Goal: Task Accomplishment & Management: Manage account settings

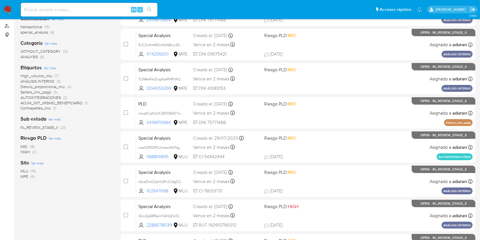
scroll to position [210, 0]
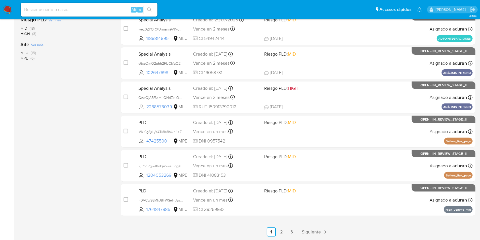
click at [25, 51] on span "MLU" at bounding box center [25, 53] width 8 height 6
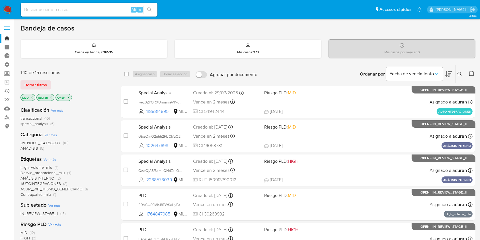
click at [449, 75] on icon at bounding box center [449, 74] width 7 height 7
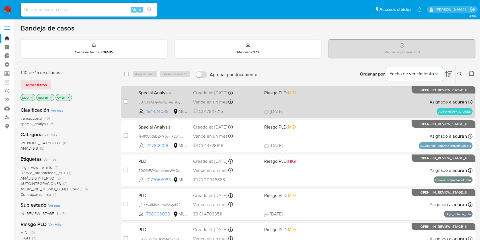
click at [310, 108] on span "31/07/2025 31/07/2025 13:22" at bounding box center [333, 111] width 138 height 6
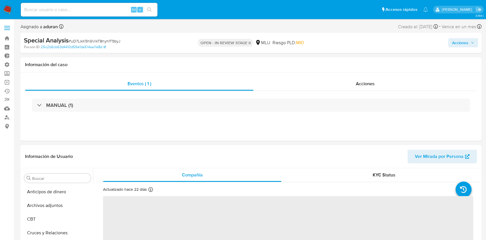
select select "10"
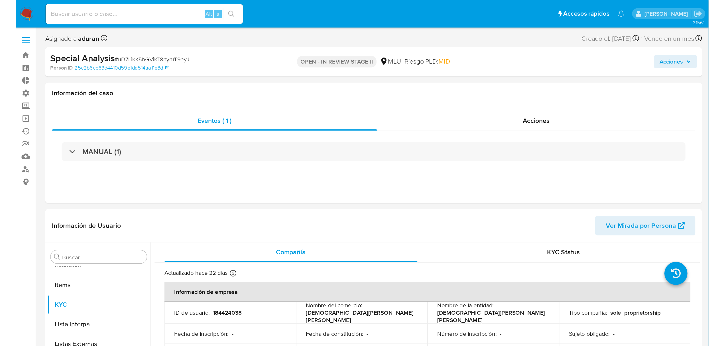
scroll to position [254, 0]
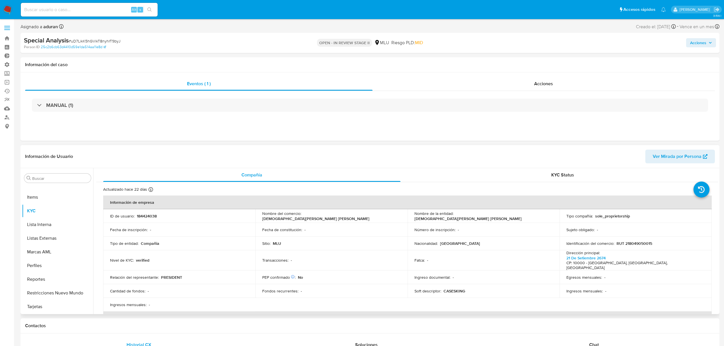
click at [148, 215] on p "184424038" at bounding box center [147, 215] width 20 height 5
copy p "184424038"
drag, startPoint x: 459, startPoint y: 233, endPoint x: 489, endPoint y: 218, distance: 33.9
click at [459, 233] on td "Número de inscripción : -" at bounding box center [483, 230] width 152 height 14
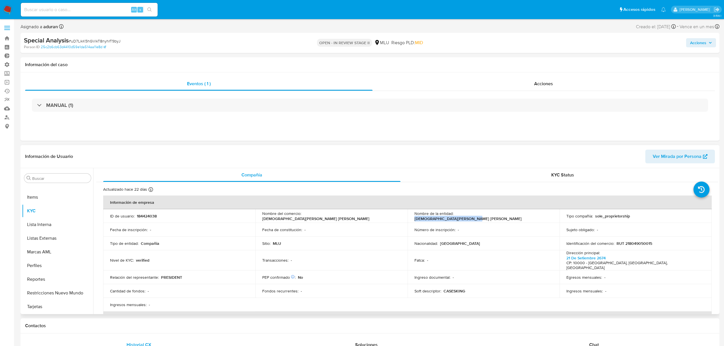
drag, startPoint x: 540, startPoint y: 217, endPoint x: 455, endPoint y: 213, distance: 85.0
click at [455, 213] on td "Nombre de la entidad : BRITO BATISTA SEBASTIAN OMAR" at bounding box center [483, 216] width 152 height 14
copy p "BRITO BATISTA SEBASTIAN OMAR"
click at [486, 40] on span "Acciones" at bounding box center [698, 42] width 16 height 9
click at [486, 58] on span "Resolución del caso" at bounding box center [539, 61] width 41 height 7
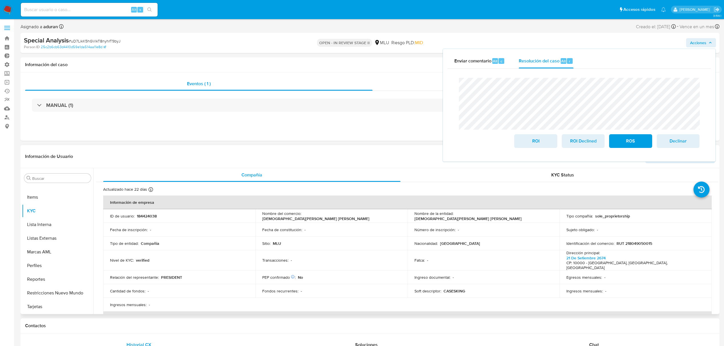
click at [486, 240] on p "RUT 218049050015" at bounding box center [634, 243] width 36 height 5
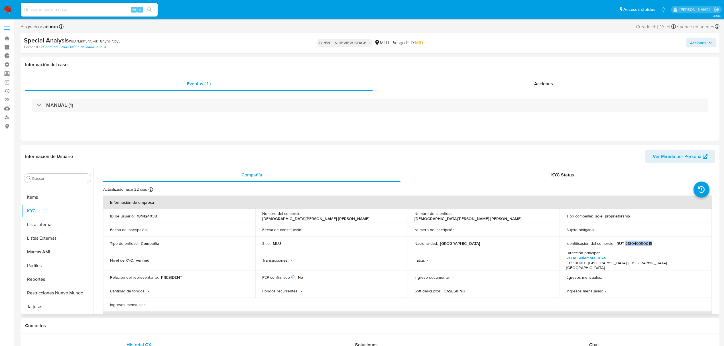
click at [486, 240] on p "RUT 218049050015" at bounding box center [634, 243] width 36 height 5
copy p "218049050015"
click at [486, 41] on span "Acciones" at bounding box center [698, 42] width 16 height 9
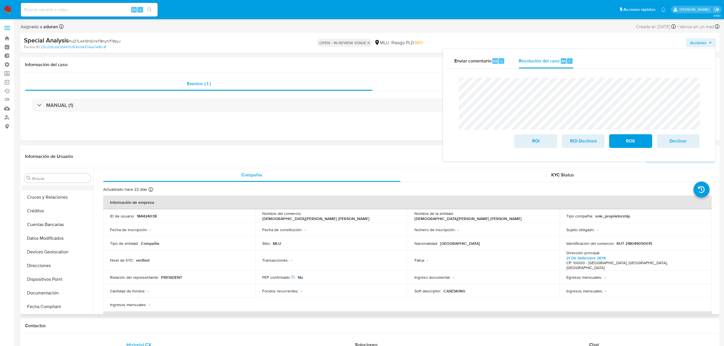
scroll to position [0, 0]
click at [58, 207] on button "Archivos adjuntos" at bounding box center [55, 206] width 67 height 14
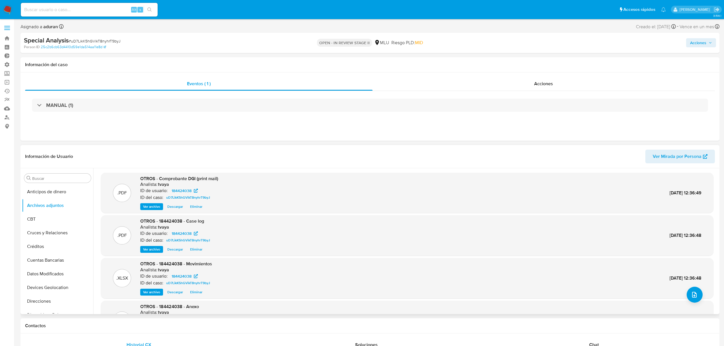
click at [177, 240] on span "Descargar" at bounding box center [175, 249] width 16 height 6
click at [61, 200] on button "Datos Modificados" at bounding box center [55, 198] width 67 height 14
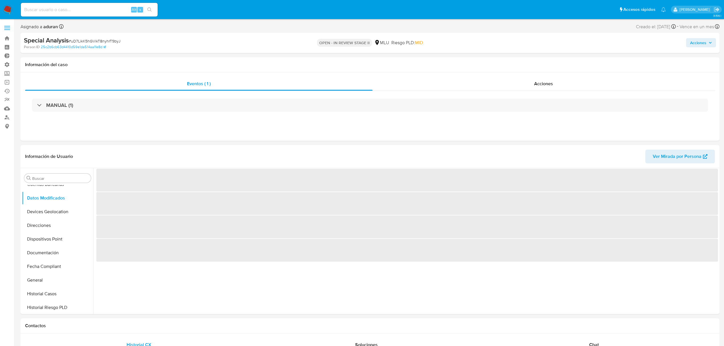
click at [486, 40] on span "Acciones" at bounding box center [698, 42] width 16 height 9
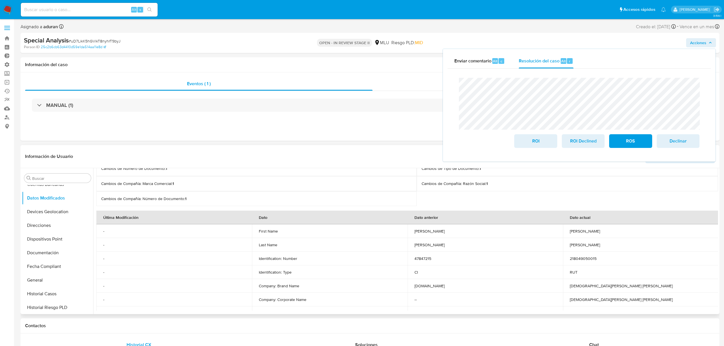
scroll to position [0, 0]
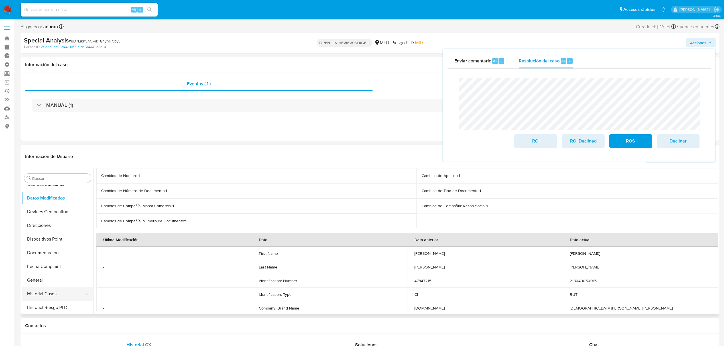
click at [49, 240] on button "Historial Casos" at bounding box center [55, 294] width 67 height 14
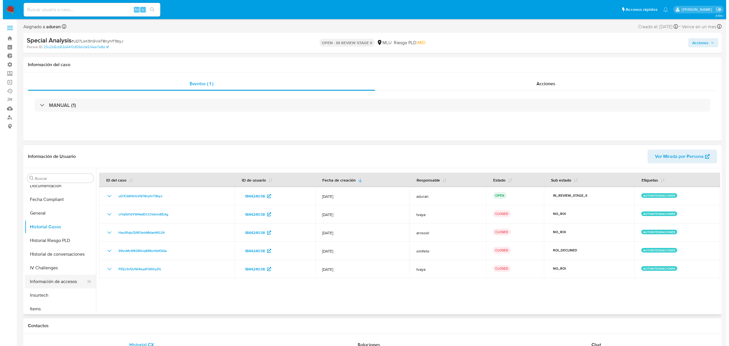
scroll to position [152, 0]
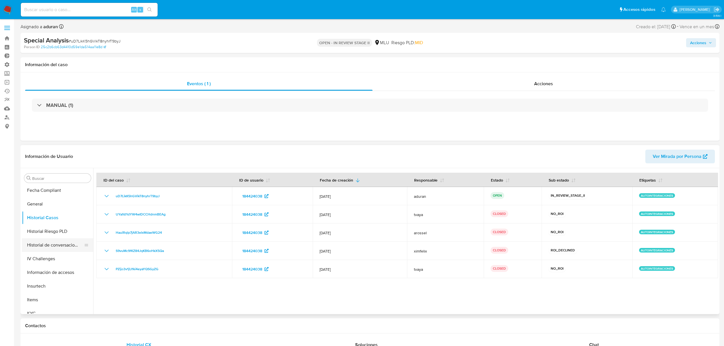
click at [63, 240] on button "Historial de conversaciones" at bounding box center [55, 245] width 67 height 14
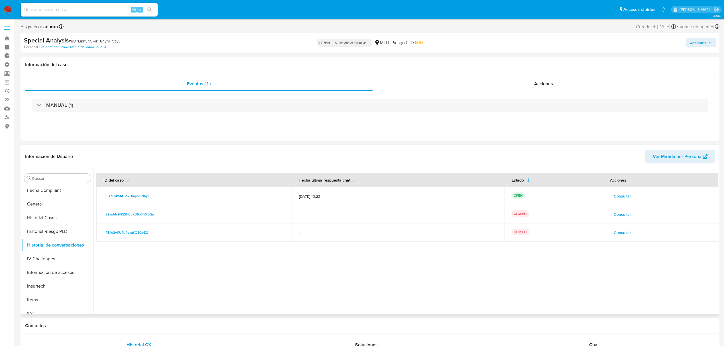
click at [486, 194] on button "Consultar" at bounding box center [621, 195] width 25 height 9
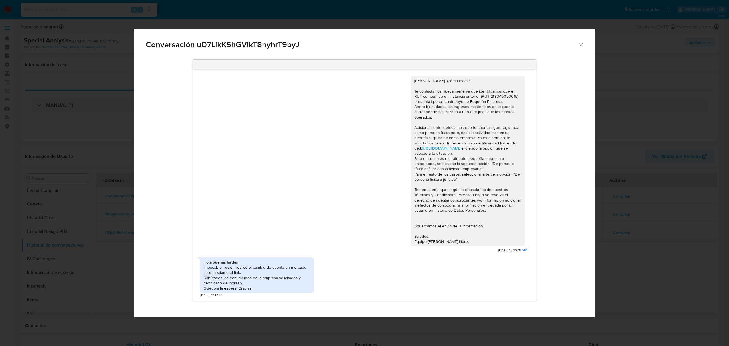
scroll to position [231, 0]
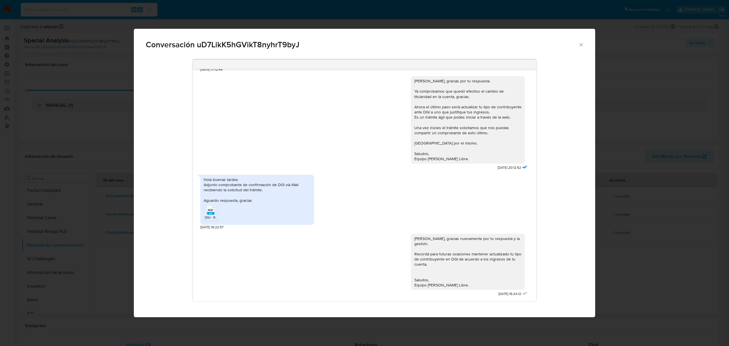
click at [211, 213] on rect "Comunicación" at bounding box center [210, 213] width 7 height 3
click at [486, 46] on icon "Cerrar" at bounding box center [582, 45] width 6 height 6
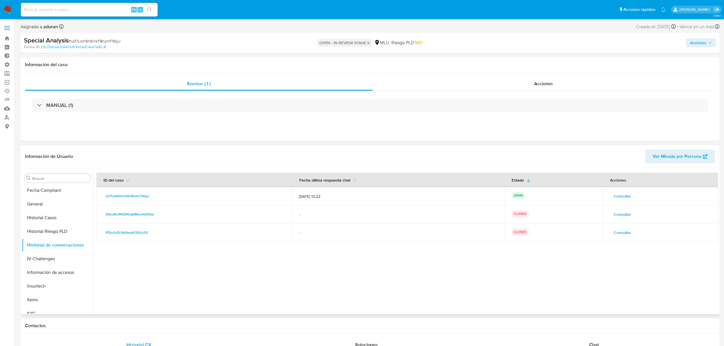
click at [486, 184] on div "Acciones" at bounding box center [618, 180] width 30 height 14
click at [486, 191] on td "Consultar" at bounding box center [660, 196] width 115 height 18
click at [486, 194] on span "Consultar" at bounding box center [621, 196] width 17 height 8
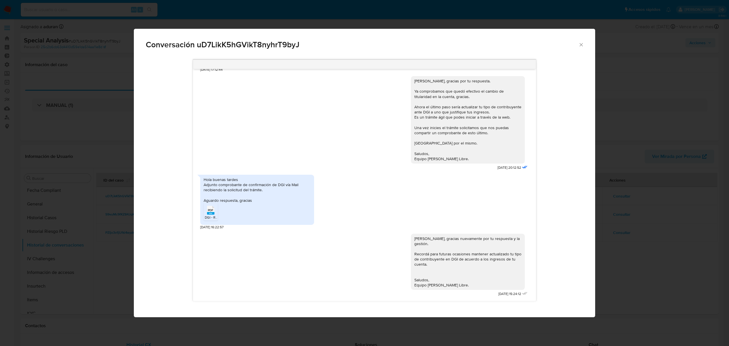
click at [486, 240] on div "Conversación uD7LikK5hGVikT8nyhrT9byJ Hola Sebastian, ¿cómo estás? Te contactam…" at bounding box center [364, 173] width 729 height 346
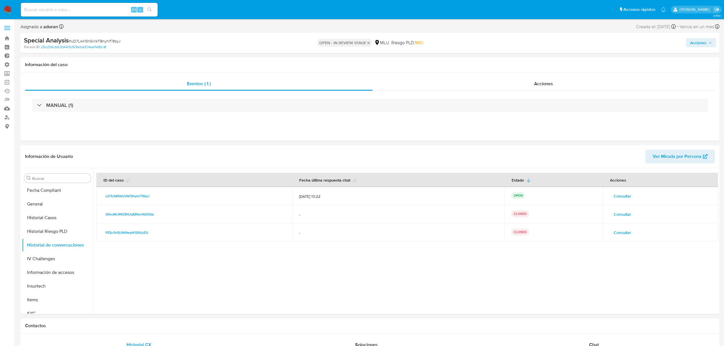
click at [486, 43] on span "Acciones" at bounding box center [698, 42] width 16 height 9
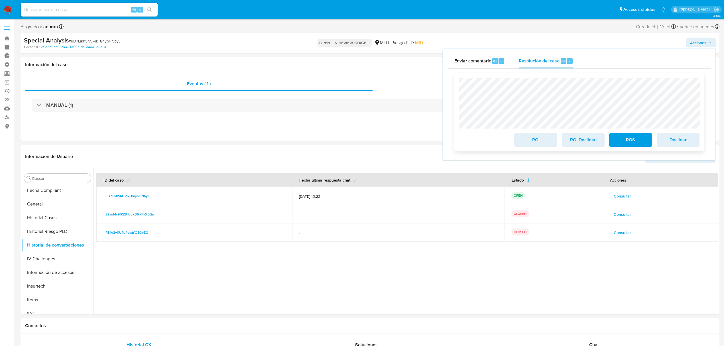
click at [457, 122] on div "ROI ROI Declined ROS Declinar" at bounding box center [579, 112] width 250 height 78
click at [42, 203] on button "Archivos adjuntos" at bounding box center [55, 206] width 67 height 14
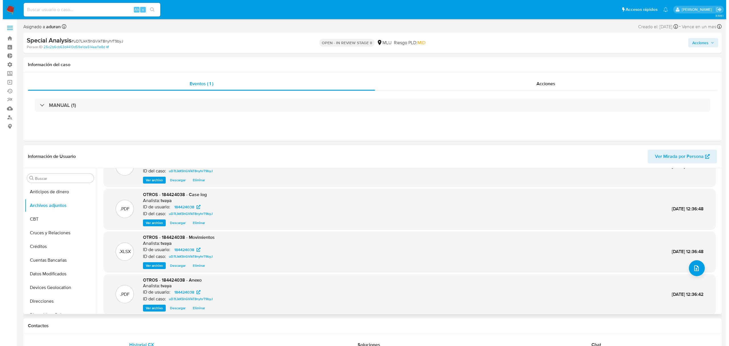
scroll to position [48, 0]
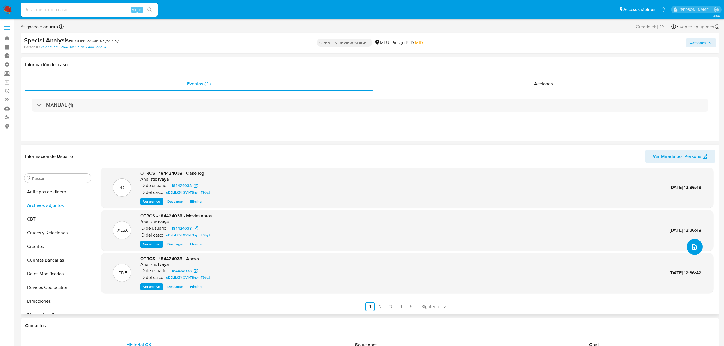
click at [486, 240] on icon "upload-file" at bounding box center [694, 246] width 7 height 7
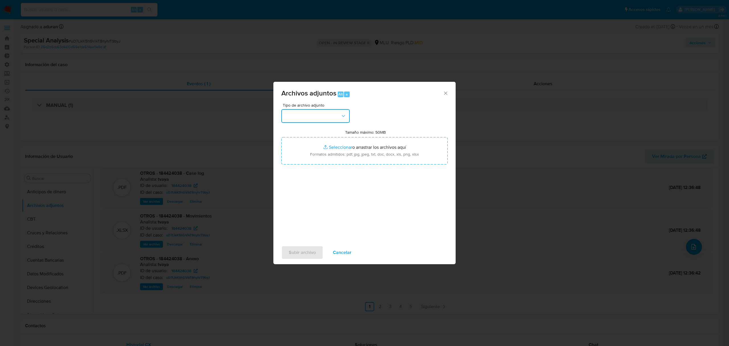
click at [344, 116] on icon "button" at bounding box center [344, 116] width 6 height 6
click at [316, 174] on div "OTROS" at bounding box center [314, 167] width 58 height 14
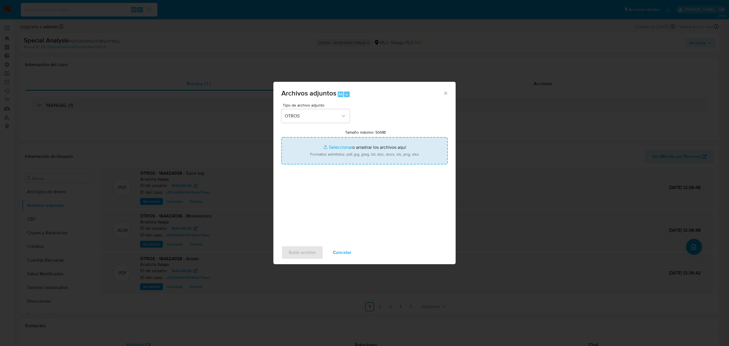
click at [348, 146] on input "Tamaño máximo: 50MB Seleccionar archivos" at bounding box center [365, 150] width 166 height 27
click at [347, 146] on input "Tamaño máximo: 50MB Seleccionar archivos" at bounding box center [365, 150] width 166 height 27
type input "C:\fakepath\aformulario6905.pdf"
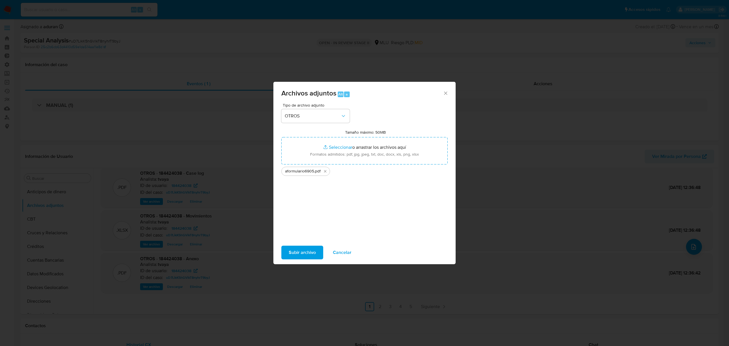
click at [301, 240] on span "Subir archivo" at bounding box center [302, 252] width 27 height 13
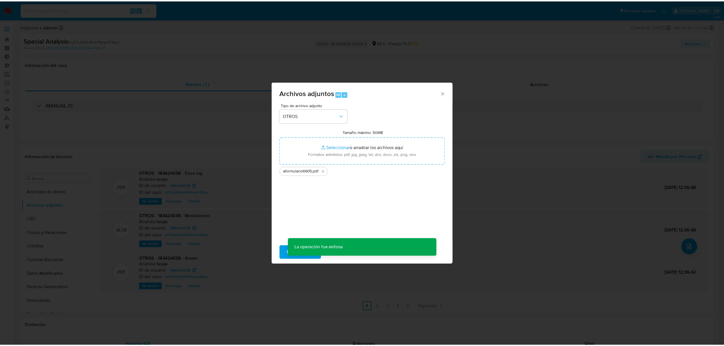
scroll to position [41, 0]
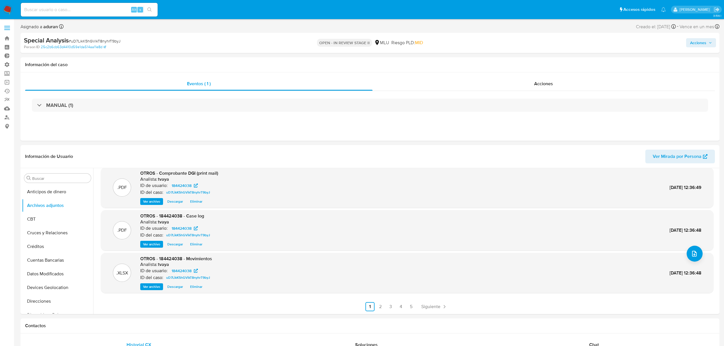
click at [486, 44] on span "Acciones" at bounding box center [698, 42] width 16 height 9
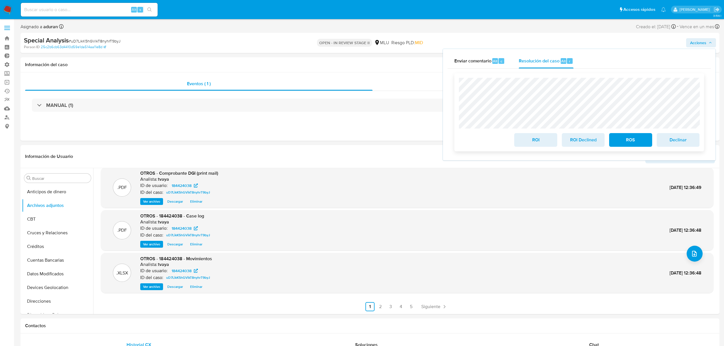
click at [486, 144] on span "ROI Declined" at bounding box center [583, 140] width 28 height 13
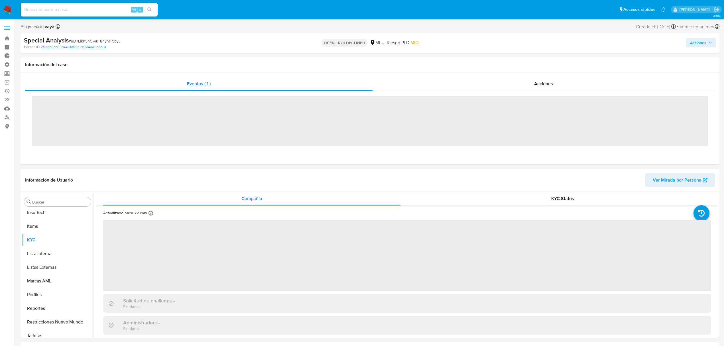
scroll to position [254, 0]
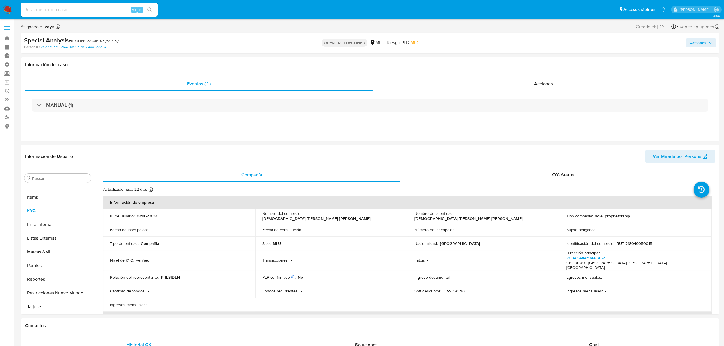
select select "10"
click at [552, 284] on td "Soft descriptor : CASESKING" at bounding box center [483, 291] width 152 height 14
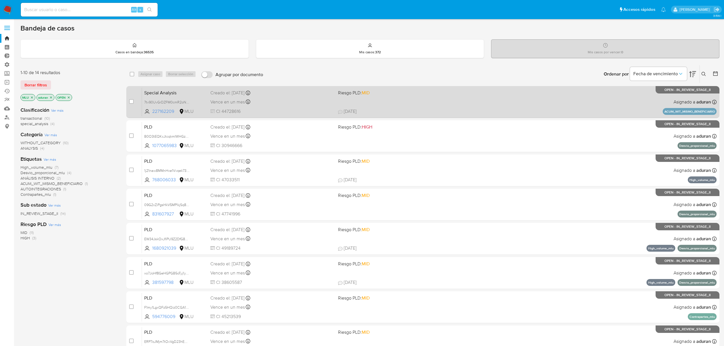
click at [286, 101] on div "Vence en un mes Vence el 25/09/2025 10:30:51" at bounding box center [271, 102] width 123 height 8
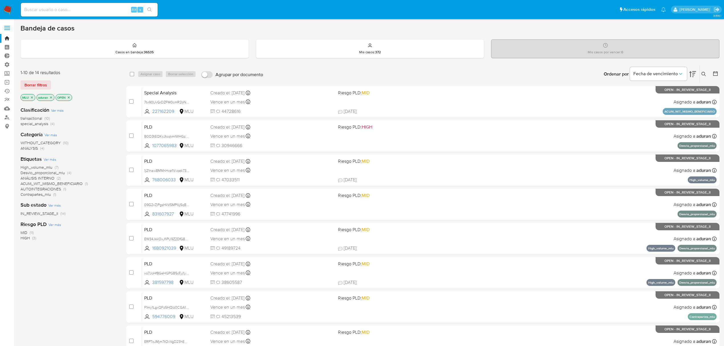
click at [28, 84] on span "Borrar filtros" at bounding box center [36, 85] width 23 height 8
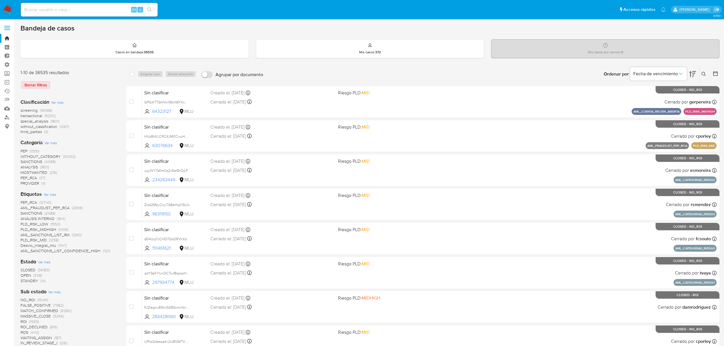
click at [706, 74] on button at bounding box center [703, 74] width 9 height 7
click at [659, 98] on input at bounding box center [656, 95] width 96 height 7
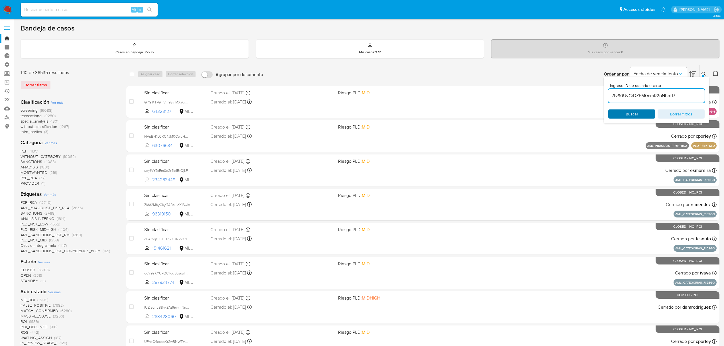
type input "7tv90UvGrDZFM0cmR2oNbnTR"
click at [624, 113] on div "Buscar Borrar filtros" at bounding box center [656, 113] width 96 height 9
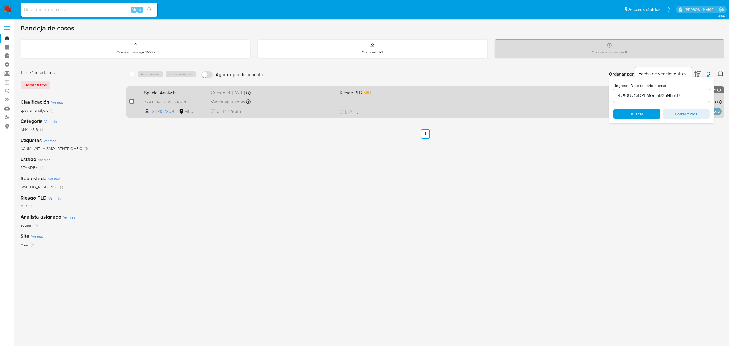
click at [130, 101] on input "checkbox" at bounding box center [131, 101] width 5 height 5
checkbox input "true"
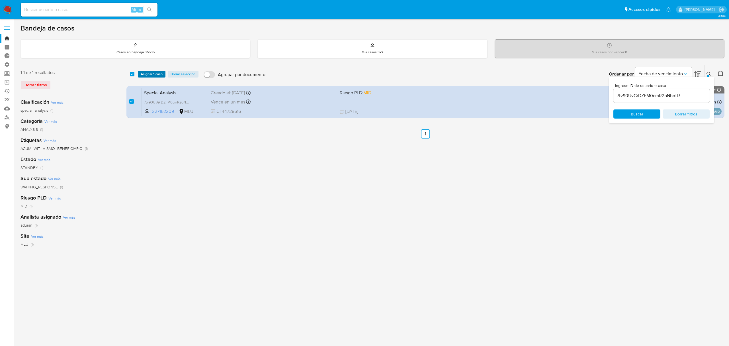
click at [158, 75] on span "Asignar 1 caso" at bounding box center [152, 74] width 22 height 6
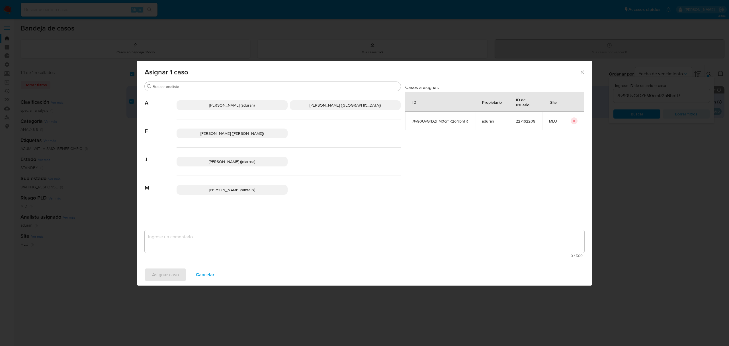
click at [238, 109] on p "Agustin Matias Duran (aduran)" at bounding box center [232, 105] width 111 height 10
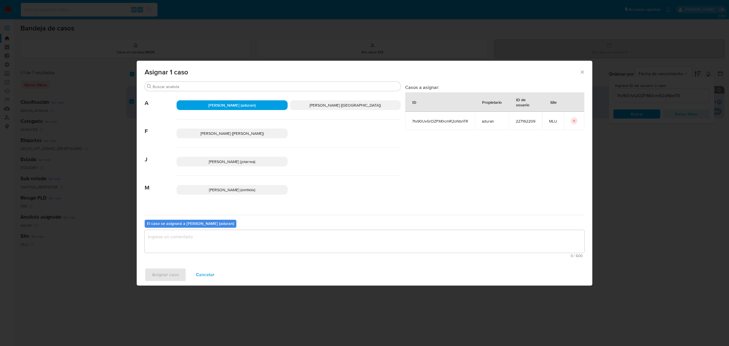
click at [174, 240] on textarea "assign-modal" at bounding box center [365, 241] width 440 height 23
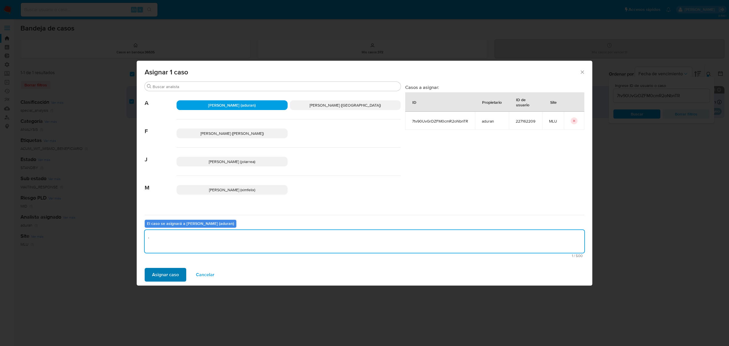
type textarea "."
click at [154, 272] on span "Asignar caso" at bounding box center [165, 274] width 27 height 13
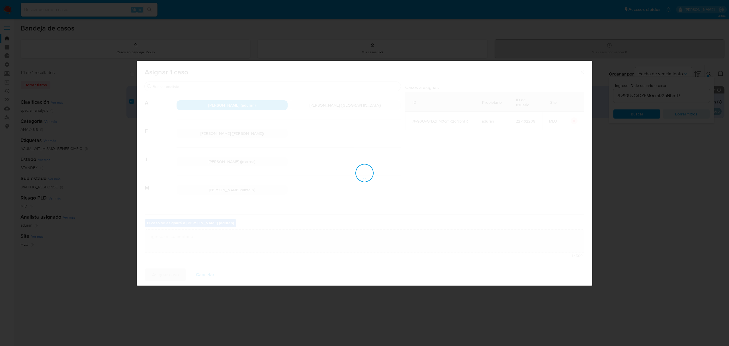
checkbox input "false"
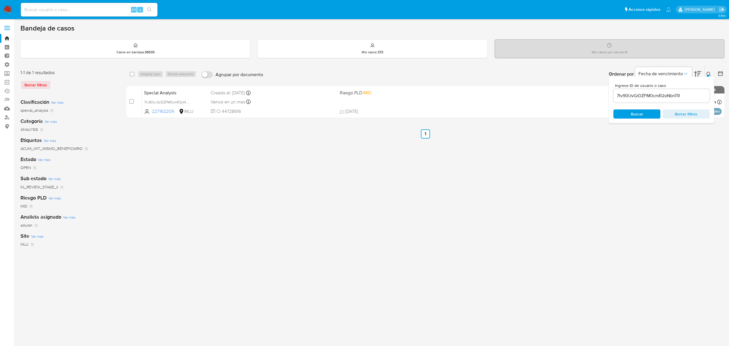
click at [87, 11] on input at bounding box center [89, 9] width 137 height 7
paste input "383096487"
type input "383096487"
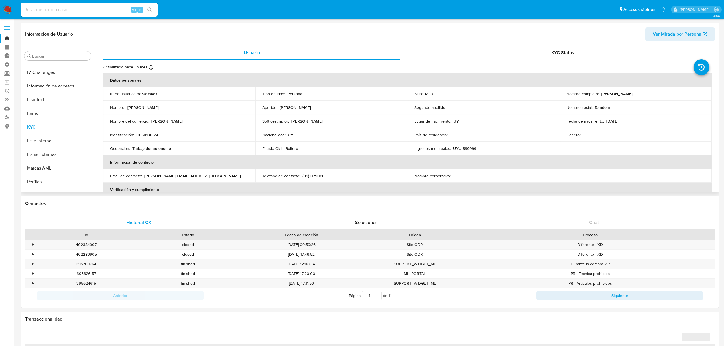
select select "10"
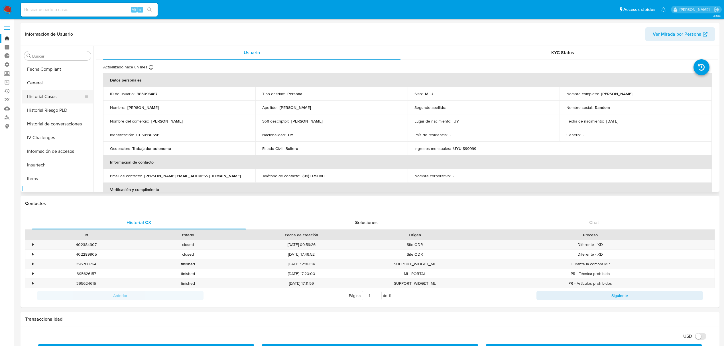
scroll to position [140, 0]
click at [48, 105] on button "Historial Casos" at bounding box center [55, 107] width 67 height 14
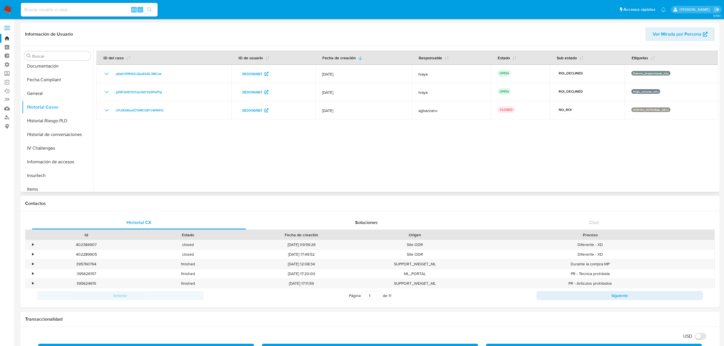
drag, startPoint x: 392, startPoint y: 161, endPoint x: 323, endPoint y: 159, distance: 69.6
click at [323, 159] on div at bounding box center [405, 119] width 625 height 146
drag, startPoint x: 323, startPoint y: 159, endPoint x: 366, endPoint y: 160, distance: 43.0
click at [363, 159] on div at bounding box center [405, 119] width 625 height 146
click at [366, 160] on div at bounding box center [405, 119] width 625 height 146
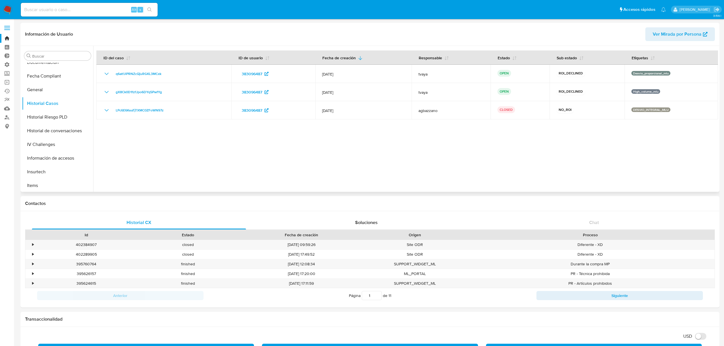
scroll to position [178, 0]
click at [50, 162] on button "KYC" at bounding box center [55, 165] width 67 height 14
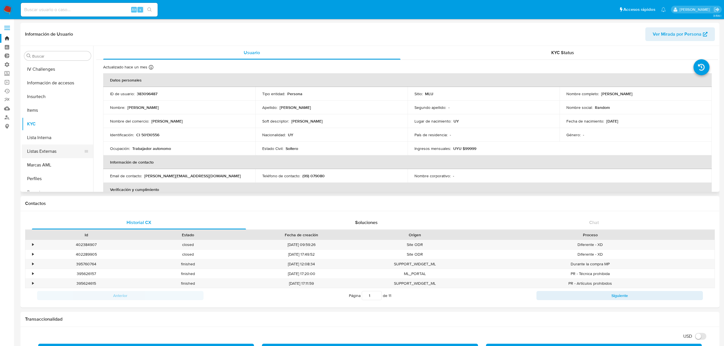
scroll to position [254, 0]
click at [57, 130] on button "Marcas AML" at bounding box center [55, 130] width 67 height 14
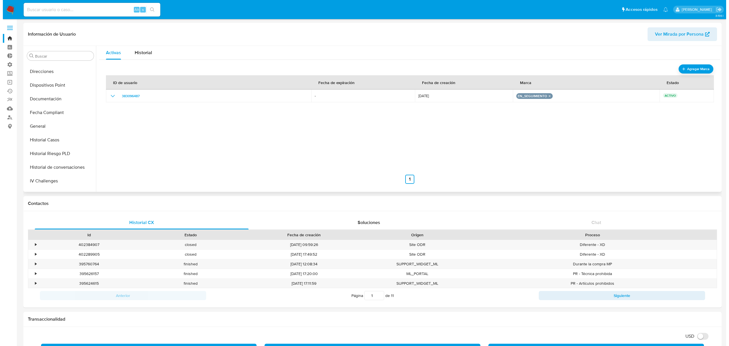
scroll to position [102, 0]
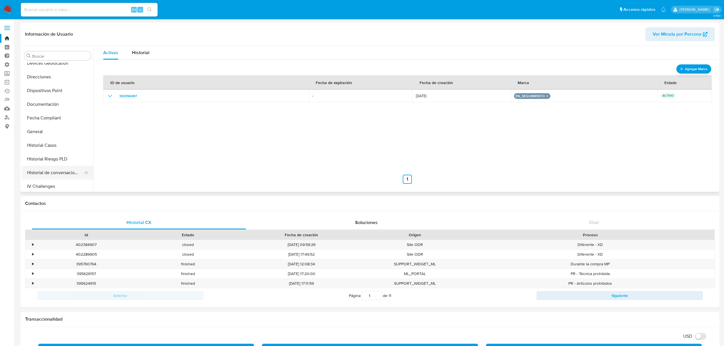
click at [62, 169] on button "Historial de conversaciones" at bounding box center [55, 173] width 67 height 14
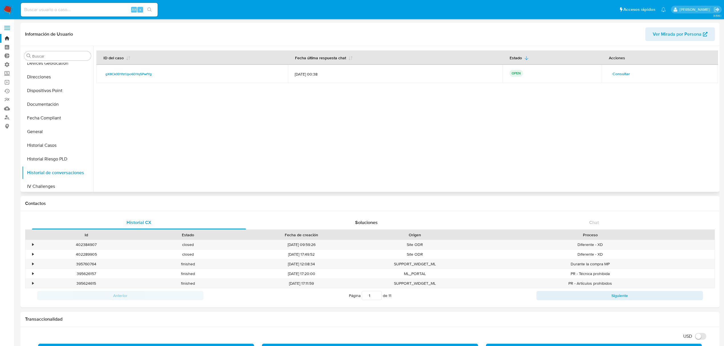
drag, startPoint x: 437, startPoint y: 78, endPoint x: 484, endPoint y: 68, distance: 48.1
click at [477, 70] on div at bounding box center [405, 119] width 625 height 146
click at [621, 72] on span "Consultar" at bounding box center [620, 74] width 17 height 8
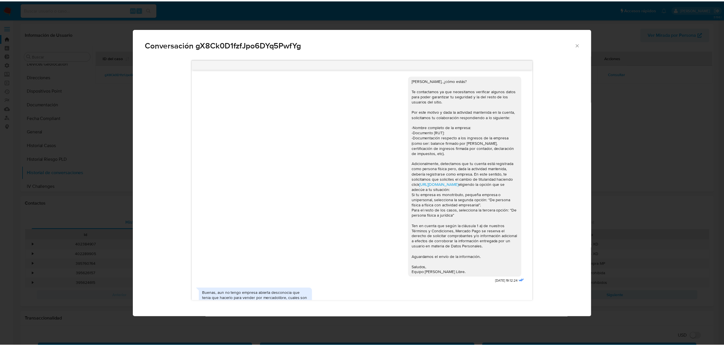
scroll to position [251, 0]
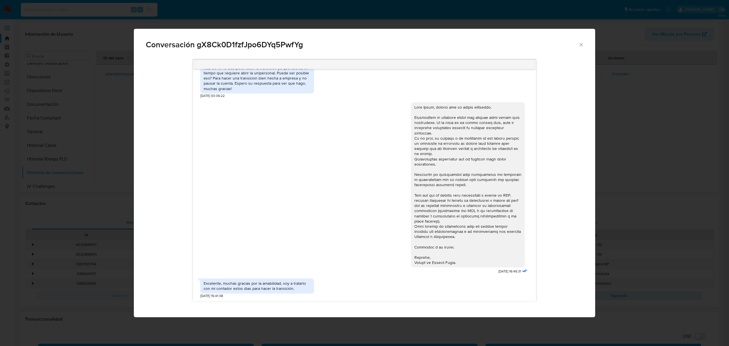
click at [303, 288] on div "Excelente, muchas gracias por la amabilidad, voy a tratarlo con mi contador est…" at bounding box center [257, 286] width 107 height 10
click at [299, 290] on div "Excelente, muchas gracias por la amabilidad, voy a tratarlo con mi contador est…" at bounding box center [257, 286] width 107 height 10
click at [299, 289] on div "Excelente, muchas gracias por la amabilidad, voy a tratarlo con mi contador est…" at bounding box center [257, 286] width 107 height 10
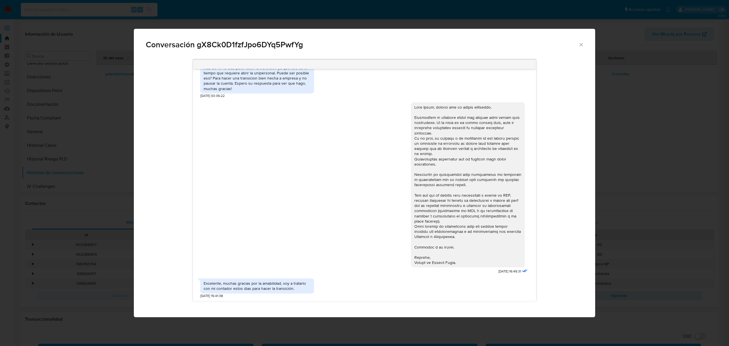
click at [295, 289] on div "Excelente, muchas gracias por la amabilidad, voy a tratarlo con mi contador est…" at bounding box center [257, 286] width 107 height 10
click at [71, 258] on div "Conversación gX8Ck0D1fzfJpo6DYq5PwfYg Hola Dylan, ¿cómo estás? Te contactamos y…" at bounding box center [364, 173] width 729 height 346
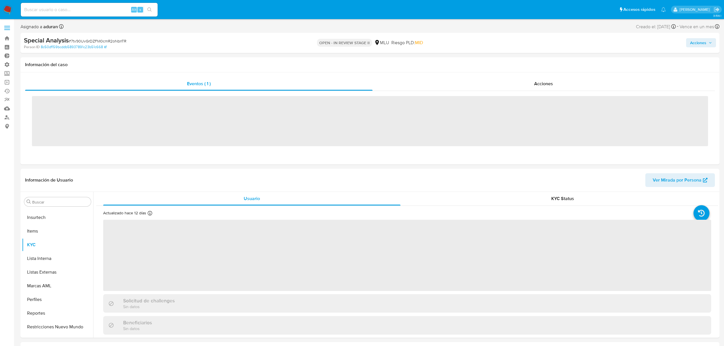
scroll to position [254, 0]
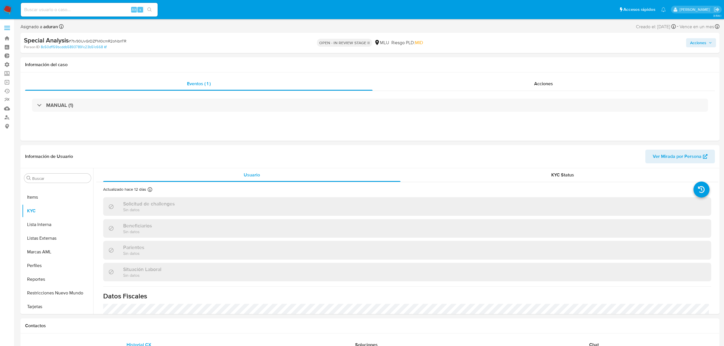
select select "10"
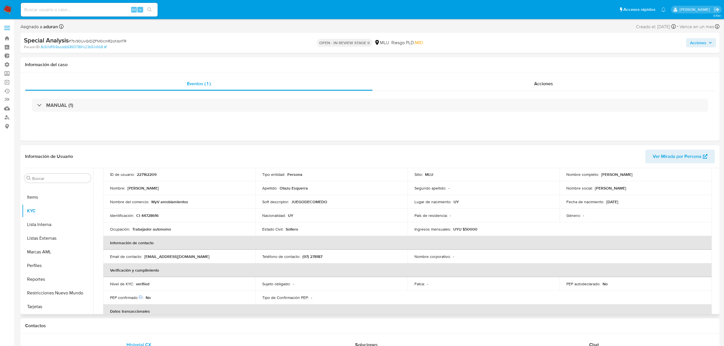
scroll to position [0, 0]
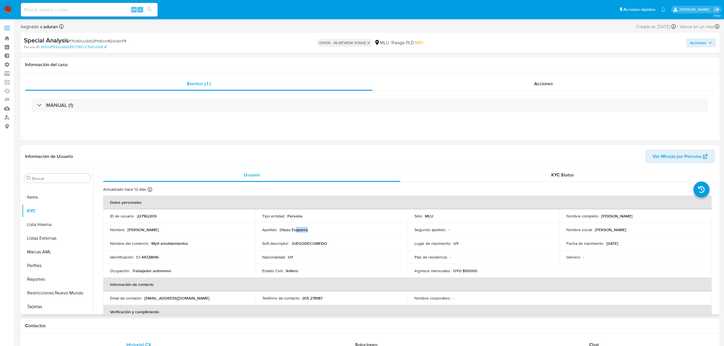
drag, startPoint x: 308, startPoint y: 228, endPoint x: 297, endPoint y: 228, distance: 11.7
click at [293, 229] on div "Apellido : Otazu Esquerra" at bounding box center [331, 229] width 138 height 5
click at [300, 229] on p "Otazu Esquerra" at bounding box center [294, 229] width 28 height 5
drag, startPoint x: 597, startPoint y: 216, endPoint x: 661, endPoint y: 215, distance: 63.8
click at [661, 215] on div "Nombre completo : [PERSON_NAME]" at bounding box center [635, 215] width 138 height 5
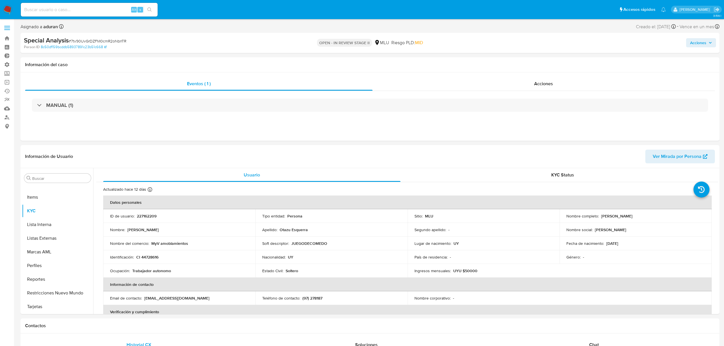
drag, startPoint x: 616, startPoint y: 217, endPoint x: 98, endPoint y: 38, distance: 547.5
click at [98, 38] on div "Special Analysis # 7tv90UvGrDZFM0cmR2oNbnTR" at bounding box center [138, 40] width 229 height 9
click at [103, 39] on span "# 7tv90UvGrDZFM0cmR2oNbnTR" at bounding box center [98, 41] width 58 height 6
copy span "7tv90UvGrDZFM0cmR2oNbnTR"
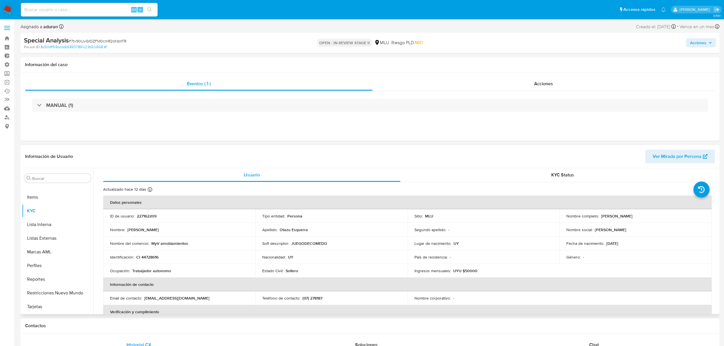
click at [328, 243] on div "Soft descriptor : JUEGODECOMEDO" at bounding box center [331, 243] width 138 height 5
drag, startPoint x: 325, startPoint y: 243, endPoint x: 293, endPoint y: 241, distance: 32.0
click at [293, 241] on p "JUEGODECOMEDO" at bounding box center [309, 243] width 36 height 5
drag, startPoint x: 147, startPoint y: 240, endPoint x: 144, endPoint y: 240, distance: 3.2
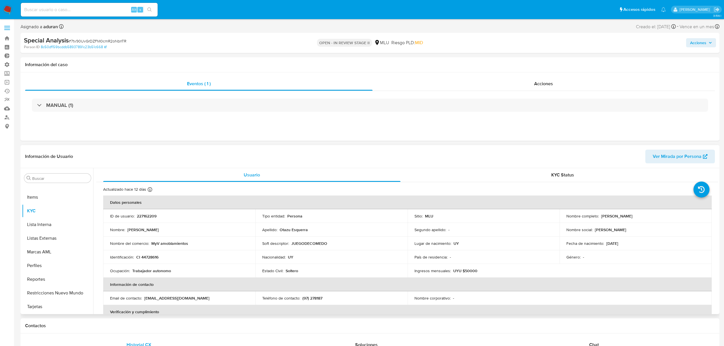
click at [148, 240] on td "Nombre del comercio : MyV amoblamientos" at bounding box center [179, 243] width 152 height 14
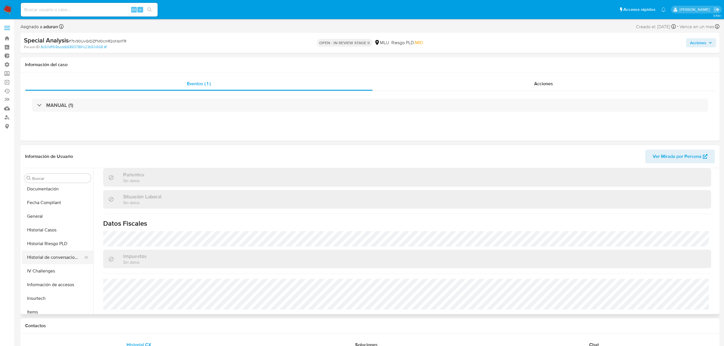
scroll to position [140, 0]
click at [66, 259] on button "Historial de conversaciones" at bounding box center [55, 257] width 67 height 14
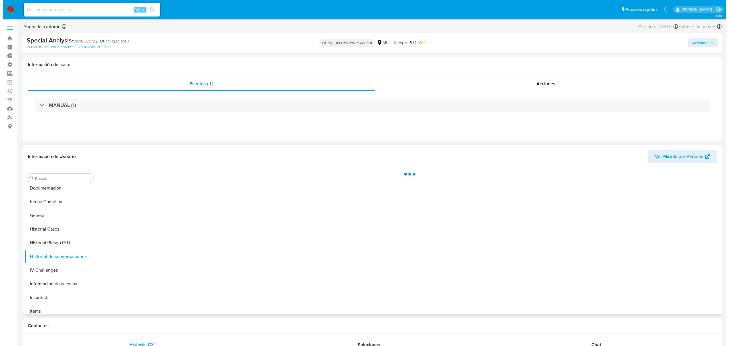
scroll to position [0, 0]
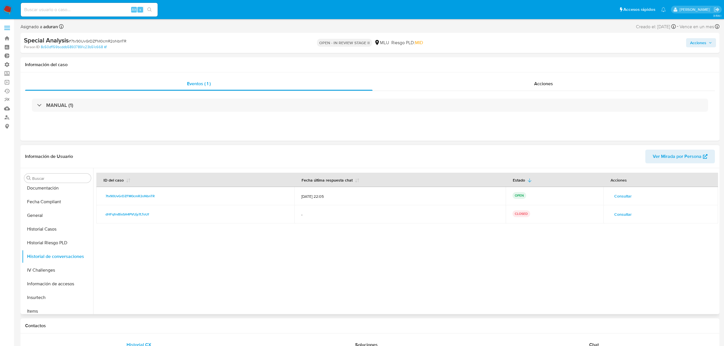
click at [610, 194] on button "Consultar" at bounding box center [622, 195] width 25 height 9
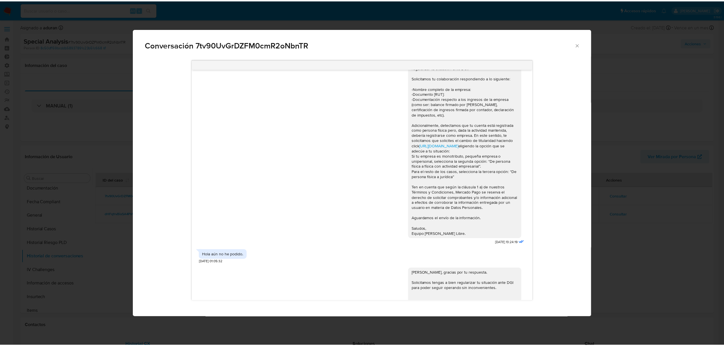
scroll to position [58, 0]
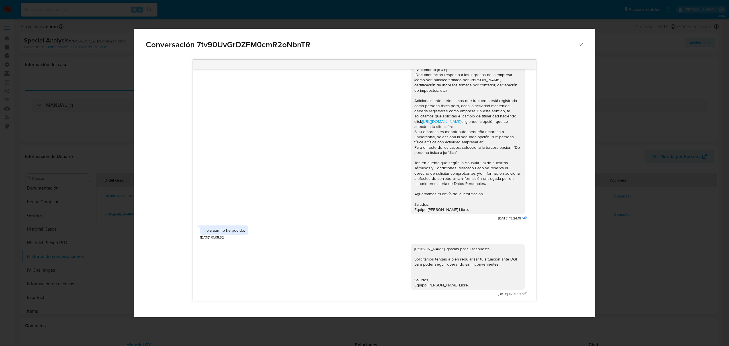
click at [617, 190] on div "Conversación 7tv90UvGrDZFM0cmR2oNbnTR Hola Mathias, ¿cómo estás? Te contactamos…" at bounding box center [364, 173] width 729 height 346
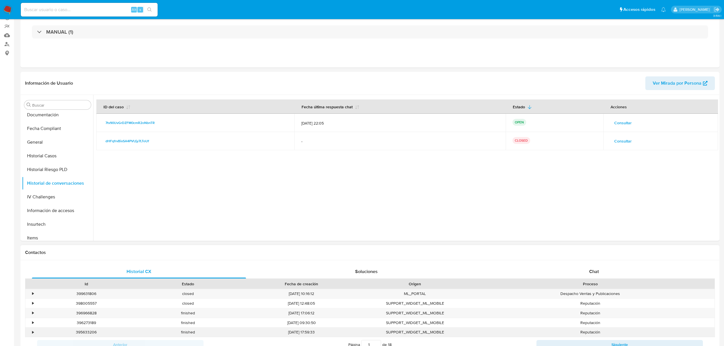
scroll to position [114, 0]
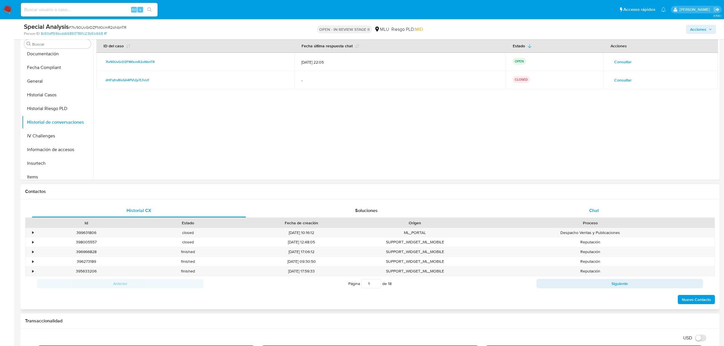
click at [597, 211] on span "Chat" at bounding box center [594, 210] width 10 height 7
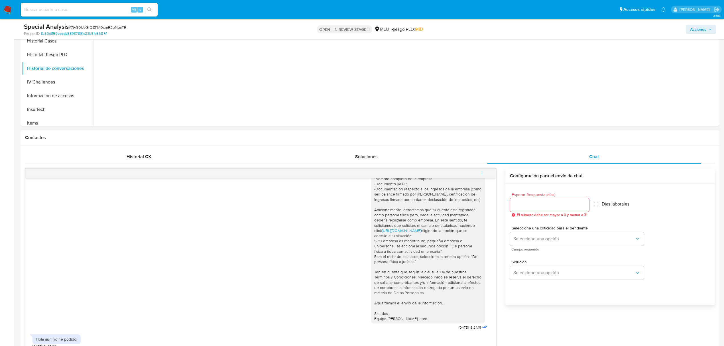
scroll to position [190, 0]
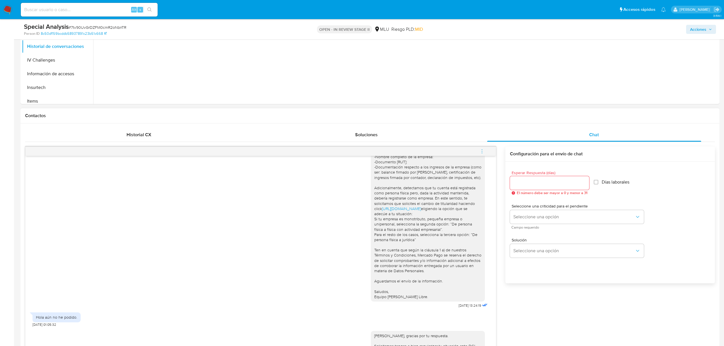
click at [542, 183] on input "Esperar Respuesta (días)" at bounding box center [549, 182] width 79 height 7
click at [532, 179] on input "Esperar Respuesta (días)" at bounding box center [549, 182] width 79 height 7
click at [545, 183] on input "Esperar Respuesta (días)" at bounding box center [549, 182] width 79 height 7
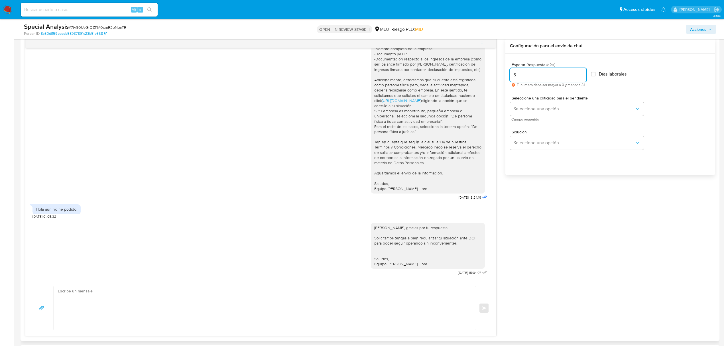
scroll to position [342, 0]
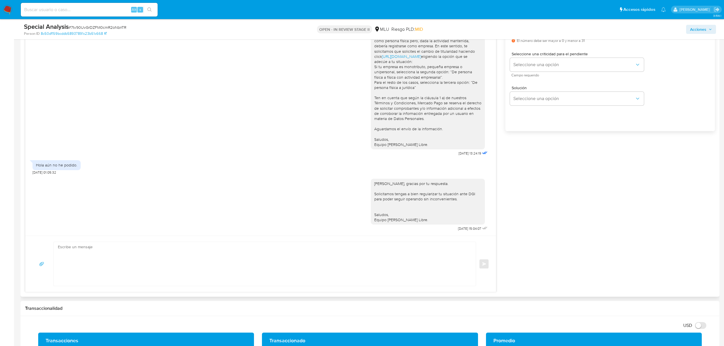
type input "5"
click at [248, 252] on textarea at bounding box center [263, 264] width 411 height 44
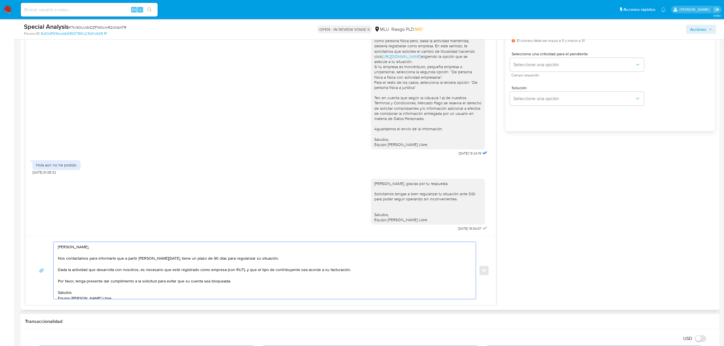
click at [71, 266] on textarea "Estimado Mathias, Nos contactamos para informarle que a partir de hoy, tiene un…" at bounding box center [263, 270] width 411 height 57
click at [186, 260] on textarea "Estimado Mathias, Nos contactamos para informarle que a partir de hoy, tiene un…" at bounding box center [263, 270] width 411 height 57
click at [91, 276] on textarea "Estimado Mathias, Nos contactamos para informarle que a partir de hoy, tiene un…" at bounding box center [263, 270] width 411 height 57
drag, startPoint x: 275, startPoint y: 258, endPoint x: 52, endPoint y: 258, distance: 222.8
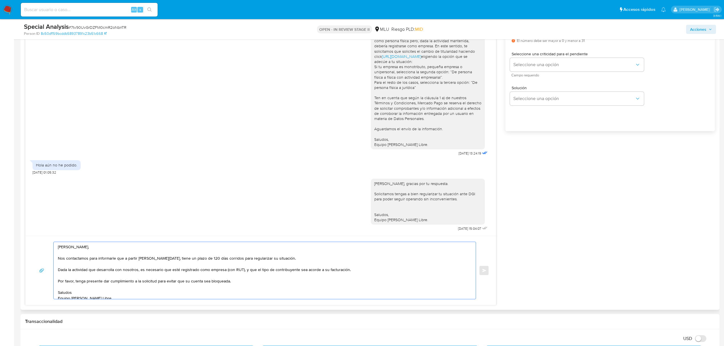
click at [52, 258] on div "Estimado Mathias, Nos contactamos para informarle que a partir de hoy, tiene un…" at bounding box center [260, 271] width 457 height 58
drag, startPoint x: 110, startPoint y: 297, endPoint x: 25, endPoint y: 236, distance: 104.5
click at [25, 236] on div "Estimado Mathias, Nos contactamos para informarle que a partir de hoy, tiene un…" at bounding box center [260, 270] width 470 height 69
click at [424, 195] on div "Hola Mathias, gracias por tu respuesta. Solicitamos tengas a bien regularizar t…" at bounding box center [427, 202] width 107 height 42
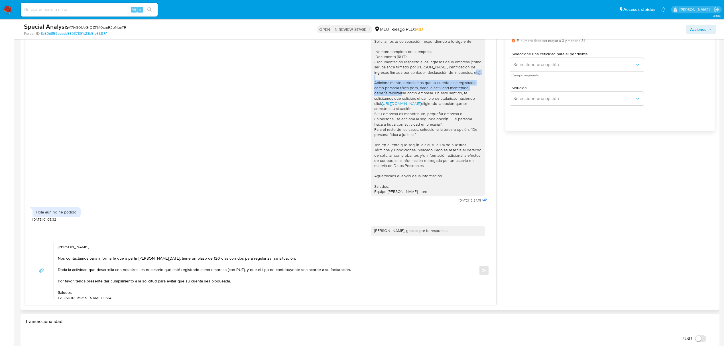
drag, startPoint x: 369, startPoint y: 82, endPoint x: 409, endPoint y: 92, distance: 41.1
click at [409, 92] on div "Hola Mathias, ¿cómo estás? Te contactamos nuevamente para consultarte si pudist…" at bounding box center [427, 103] width 107 height 181
click at [425, 90] on div "Hola Mathias, ¿cómo estás? Te contactamos nuevamente para consultarte si pudist…" at bounding box center [427, 103] width 107 height 181
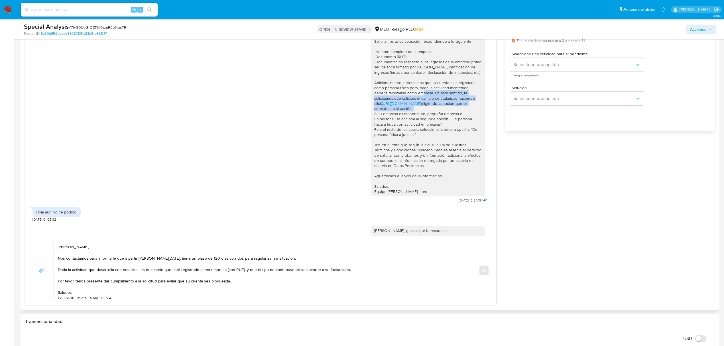
drag, startPoint x: 430, startPoint y: 93, endPoint x: 424, endPoint y: 114, distance: 22.1
click at [424, 114] on div "Hola Mathias, ¿cómo estás? Te contactamos nuevamente para consultarte si pudist…" at bounding box center [427, 103] width 107 height 181
click at [356, 269] on textarea "Estimado Mathias, Nos contactamos para informarle que a partir de hoy, tiene un…" at bounding box center [263, 270] width 411 height 57
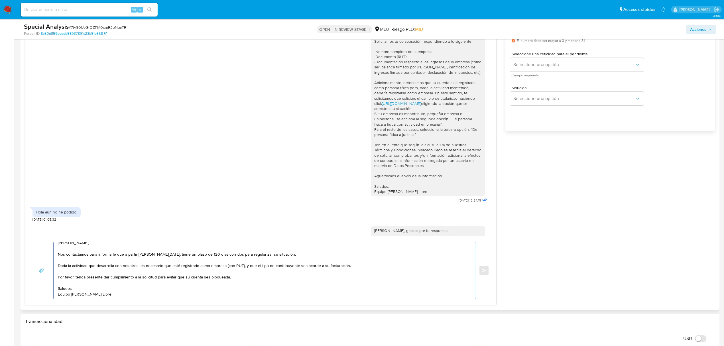
drag, startPoint x: 123, startPoint y: 298, endPoint x: 38, endPoint y: 287, distance: 85.4
click at [38, 287] on div "Estimado Mathias, Nos contactamos para informarle que a partir de hoy, tiene un…" at bounding box center [260, 271] width 457 height 58
paste textarea "Agradecemos tu colaboración. Saludos, El e"
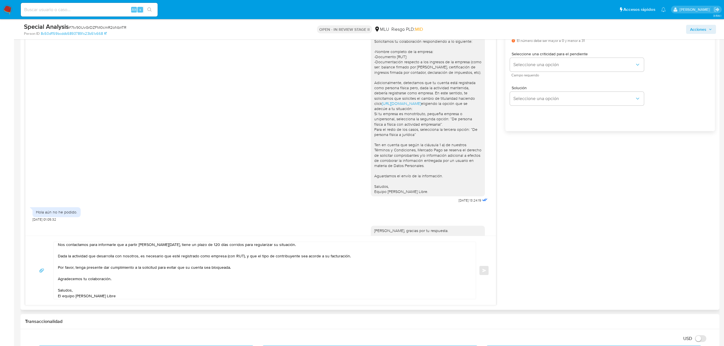
drag, startPoint x: 57, startPoint y: 257, endPoint x: 342, endPoint y: 258, distance: 285.2
click at [341, 258] on div "Estimado Mathias, Nos contactamos para informarle que a partir de hoy, tiene un…" at bounding box center [263, 270] width 419 height 57
click at [350, 260] on textarea "Estimado Mathias, Nos contactamos para informarle que a partir de hoy, tiene un…" at bounding box center [263, 270] width 411 height 57
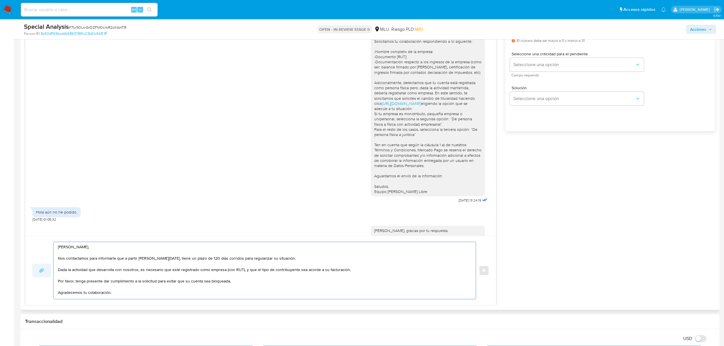
drag, startPoint x: 348, startPoint y: 256, endPoint x: 46, endPoint y: 266, distance: 302.2
click at [47, 266] on div "Estimado Mathias, Nos contactamos para informarle que a partir de hoy, tiene un…" at bounding box center [260, 271] width 457 height 58
paste textarea "Debido a tu alto volumen de facturación, es necesario que actualices tu cuenta …"
drag, startPoint x: 287, startPoint y: 258, endPoint x: 37, endPoint y: 257, distance: 250.7
click at [37, 257] on div "Estimado Mathias, Nos contactamos para informarle que a partir de hoy, tiene un…" at bounding box center [260, 271] width 457 height 58
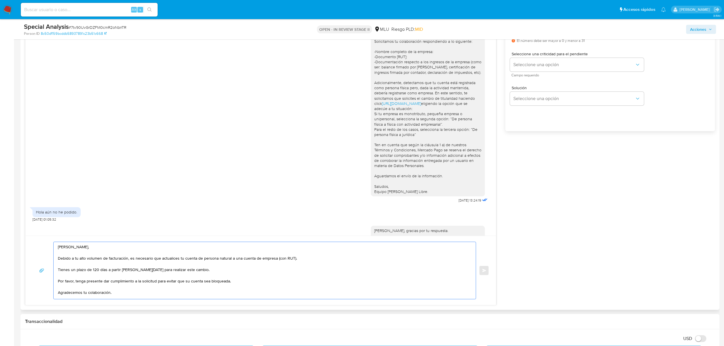
click at [221, 258] on textarea "Estimado Mathias, Debido a tu alto volumen de facturación, es necesario que act…" at bounding box center [263, 270] width 411 height 57
drag, startPoint x: 221, startPoint y: 258, endPoint x: 244, endPoint y: 283, distance: 34.1
click at [221, 258] on textarea "Estimado Mathias, Debido a tu alto volumen de facturación, es necesario que act…" at bounding box center [263, 270] width 411 height 57
click at [209, 269] on textarea "Estimado Mathias, Debido a tu alto volumen de facturación, es necesario que act…" at bounding box center [263, 270] width 411 height 57
drag, startPoint x: 240, startPoint y: 274, endPoint x: 27, endPoint y: 267, distance: 213.2
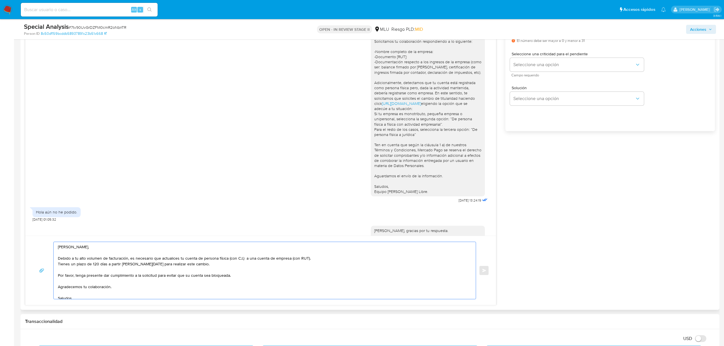
click at [27, 267] on div "Estimado Mathias, Debido a tu alto volumen de facturación, es necesario que act…" at bounding box center [260, 270] width 470 height 69
click at [58, 275] on textarea "Estimado Mathias, Debido a tu alto volumen de facturación, es necesario que act…" at bounding box center [263, 270] width 411 height 57
paste textarea "Este requisito es fundamental para cumplir con las normativas vigentes y te per…"
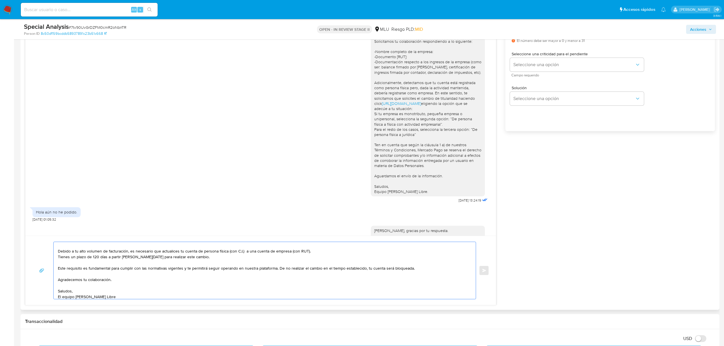
scroll to position [9, 0]
click at [96, 272] on textarea "Estimado Mathias, Debido a tu alto volumen de facturación, es necesario que act…" at bounding box center [263, 270] width 411 height 57
click at [208, 270] on textarea "Estimado Mathias, Debido a tu alto volumen de facturación, es necesario que act…" at bounding box center [263, 270] width 411 height 57
click at [245, 275] on textarea "Estimado Mathias, Debido a tu alto volumen de facturación, es necesario que act…" at bounding box center [263, 270] width 411 height 57
click at [334, 283] on textarea "Estimado Mathias, Debido a tu alto volumen de facturación, es necesario que act…" at bounding box center [263, 270] width 411 height 57
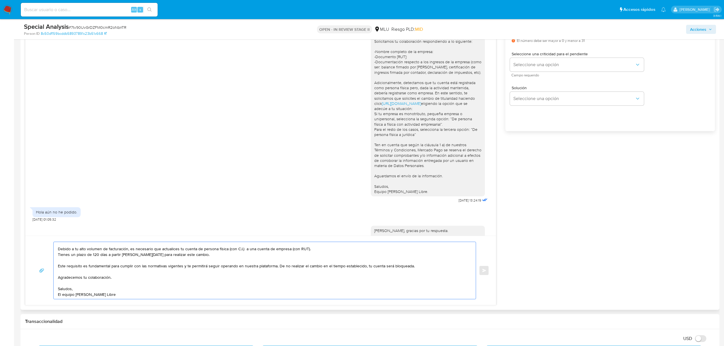
click at [275, 267] on textarea "Estimado Mathias, Debido a tu alto volumen de facturación, es necesario que act…" at bounding box center [263, 270] width 411 height 57
click at [275, 274] on textarea "Estimado Mathias, Debido a tu alto volumen de facturación, es necesario que act…" at bounding box center [263, 270] width 411 height 57
click at [158, 278] on textarea "Estimado Mathias, Debido a tu alto volumen de facturación, es necesario que act…" at bounding box center [263, 270] width 411 height 57
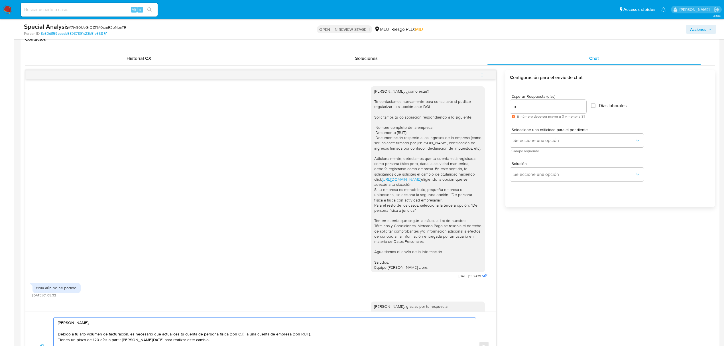
scroll to position [266, 0]
click at [525, 104] on input "5" at bounding box center [548, 106] width 76 height 7
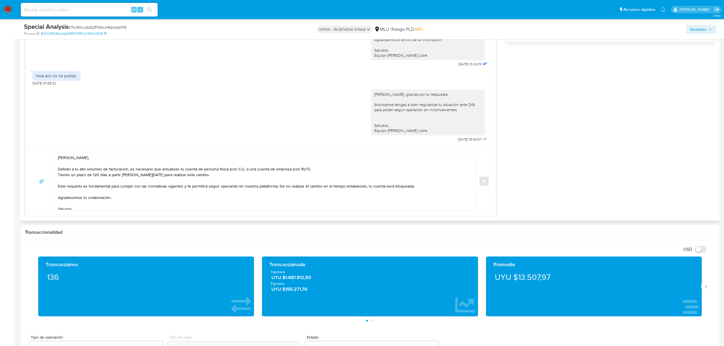
scroll to position [418, 0]
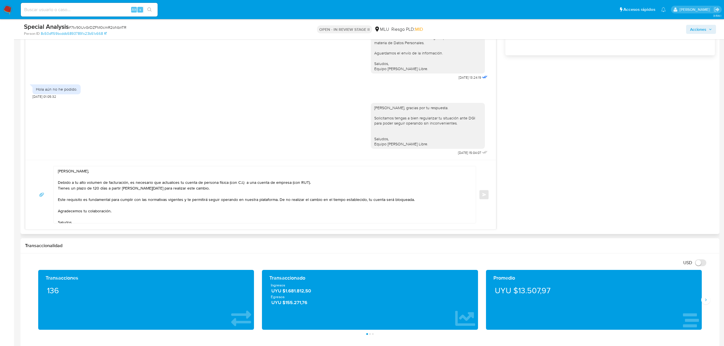
click at [384, 201] on textarea "Estimado Mathias, Debido a tu alto volumen de facturación, es necesario que act…" at bounding box center [263, 194] width 411 height 57
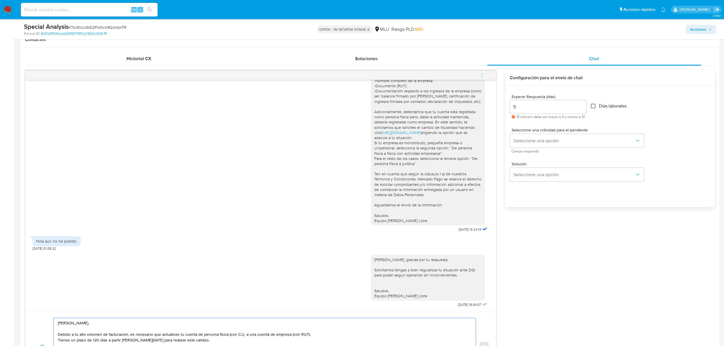
type textarea "Estimado Mathias, Debido a tu alto volumen de facturación, es necesario que act…"
click at [594, 106] on input "Días laborales" at bounding box center [593, 106] width 5 height 5
checkbox input "true"
drag, startPoint x: 538, startPoint y: 113, endPoint x: 523, endPoint y: 109, distance: 15.8
click at [523, 109] on div "5" at bounding box center [548, 107] width 76 height 14
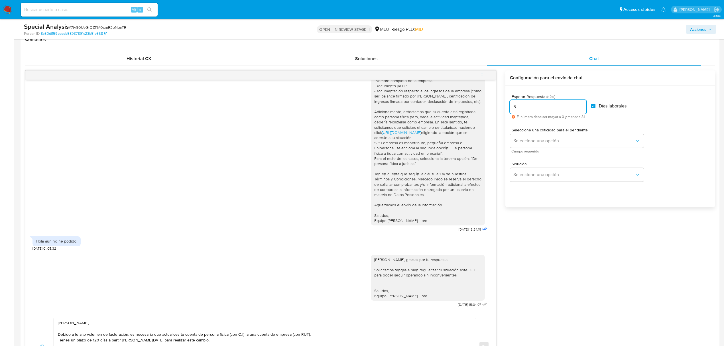
drag, startPoint x: 524, startPoint y: 107, endPoint x: 470, endPoint y: 99, distance: 55.0
click at [470, 99] on div "Hola Mathias, ¿cómo estás? Te contactamos nuevamente para consultarte si pudist…" at bounding box center [370, 225] width 690 height 311
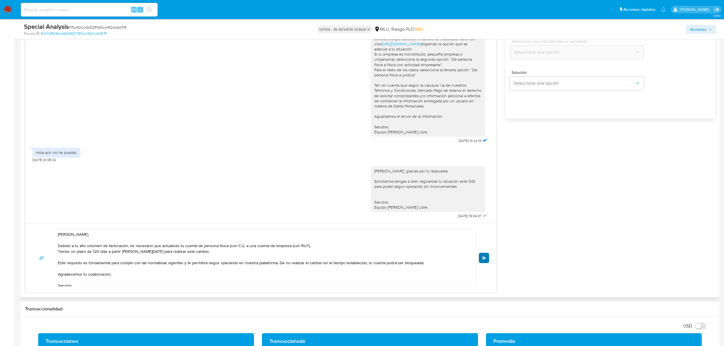
scroll to position [342, 0]
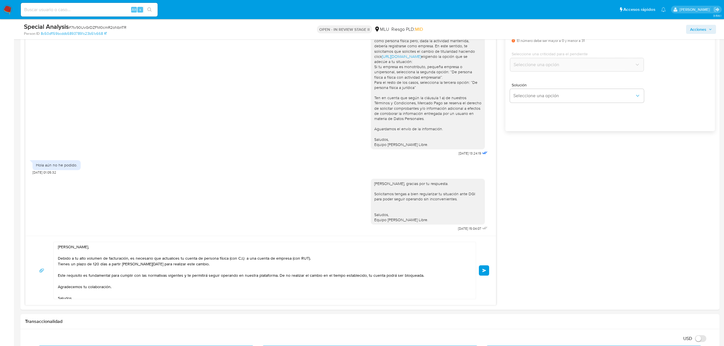
click at [709, 26] on span "Acciones" at bounding box center [701, 29] width 22 height 8
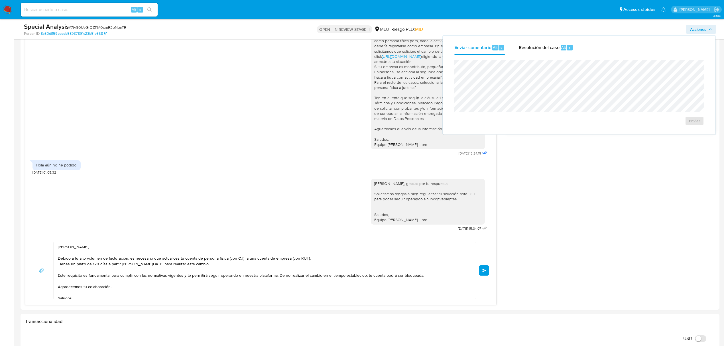
click at [708, 28] on icon "button" at bounding box center [709, 29] width 3 height 3
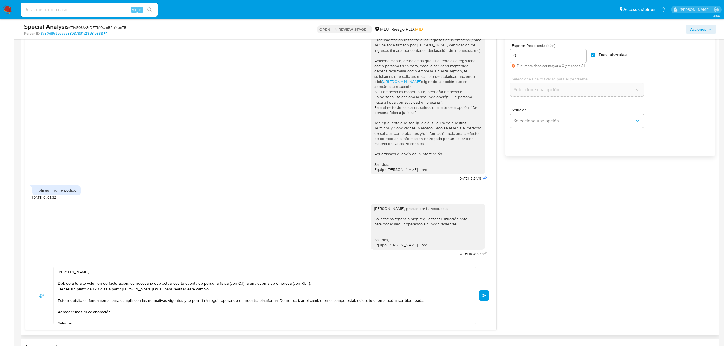
scroll to position [304, 0]
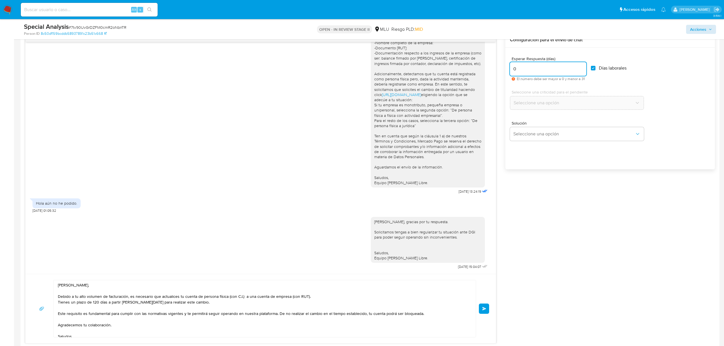
drag, startPoint x: 528, startPoint y: 71, endPoint x: 495, endPoint y: 76, distance: 33.4
click at [499, 69] on div "Hola Mathias, ¿cómo estás? Te contactamos nuevamente para consultarte si pudist…" at bounding box center [370, 187] width 690 height 311
type input "1"
click at [595, 68] on input "Días laborales" at bounding box center [593, 68] width 5 height 5
click at [421, 311] on textarea "Estimado Mathias, Debido a tu alto volumen de facturación, es necesario que act…" at bounding box center [263, 308] width 411 height 57
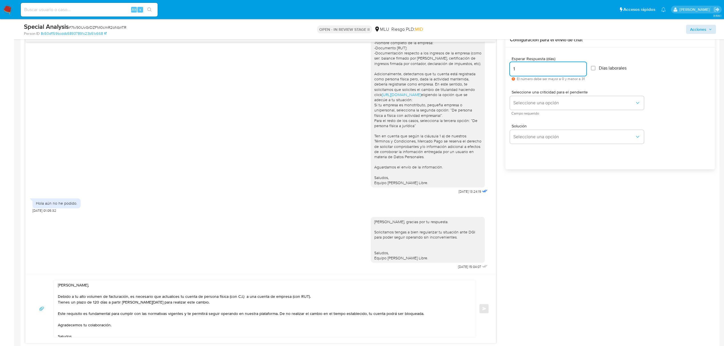
click at [531, 70] on input "1" at bounding box center [548, 68] width 76 height 7
click at [594, 69] on input "Días laborales" at bounding box center [593, 68] width 5 height 5
checkbox input "true"
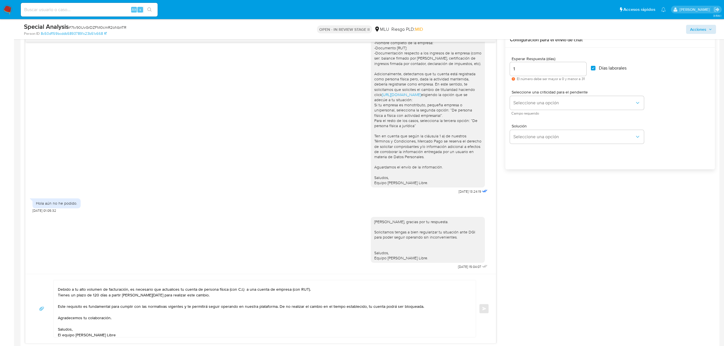
scroll to position [9, 0]
click at [541, 105] on span "Seleccione una opción" at bounding box center [573, 103] width 121 height 6
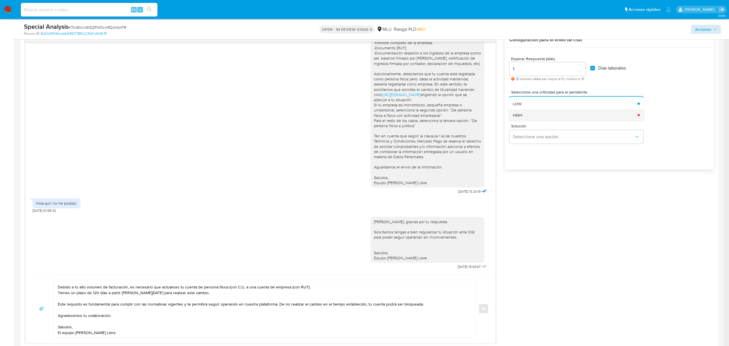
click at [531, 114] on div "HIGH" at bounding box center [573, 114] width 121 height 11
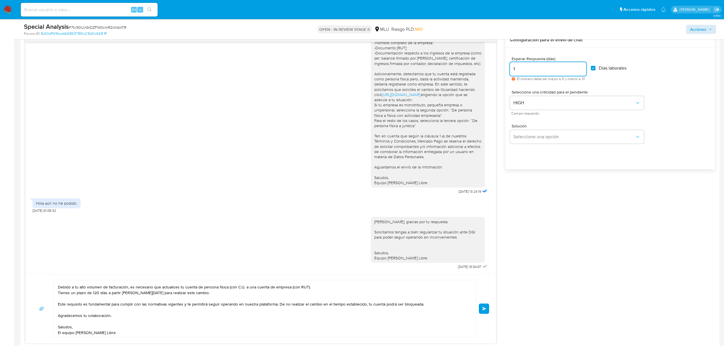
drag, startPoint x: 531, startPoint y: 69, endPoint x: 501, endPoint y: 69, distance: 29.9
click at [504, 69] on div "Hola Mathias, ¿cómo estás? Te contactamos nuevamente para consultarte si pudist…" at bounding box center [370, 187] width 690 height 311
type input "0"
click at [483, 309] on span "Enviar" at bounding box center [484, 308] width 4 height 3
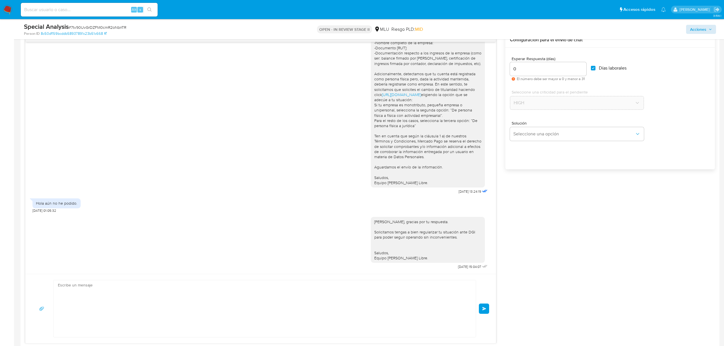
scroll to position [0, 0]
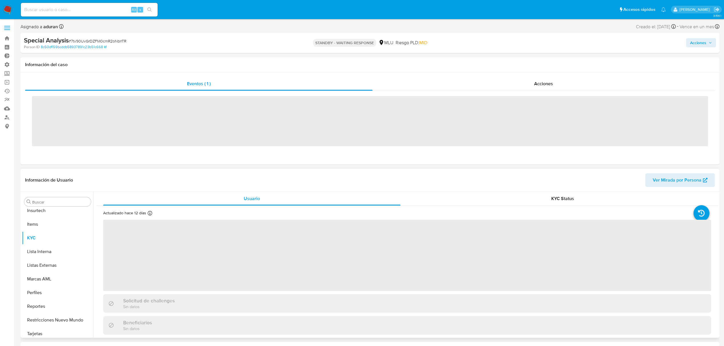
scroll to position [254, 0]
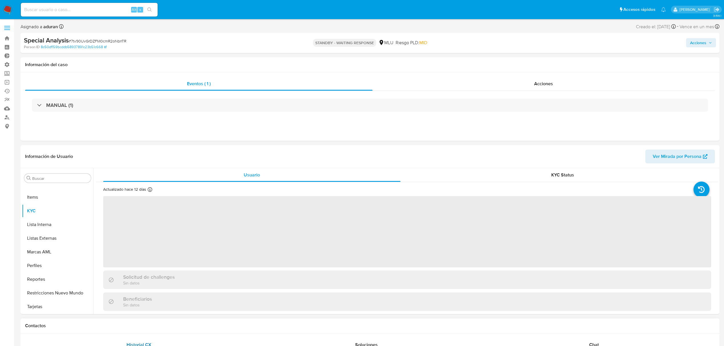
select select "10"
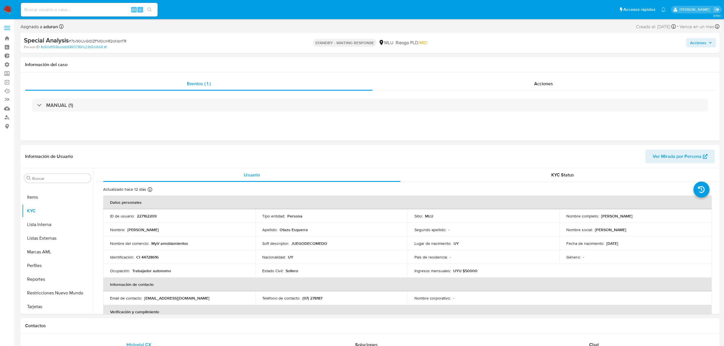
click at [72, 15] on div "Alt s" at bounding box center [89, 10] width 137 height 14
click at [72, 13] on input at bounding box center [89, 9] width 137 height 7
paste input "W1BUnrrB5lLuAHrCaif0Aksc"
type input "W1BUnrrB5lLuAHrCaif0Aksc"
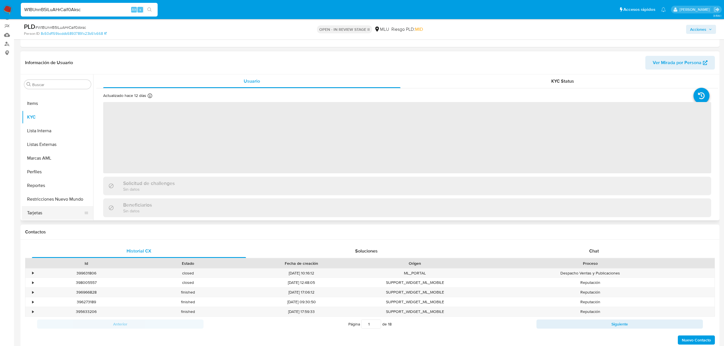
scroll to position [76, 0]
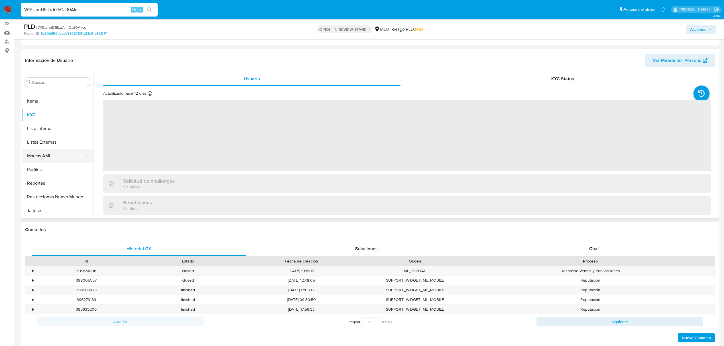
select select "10"
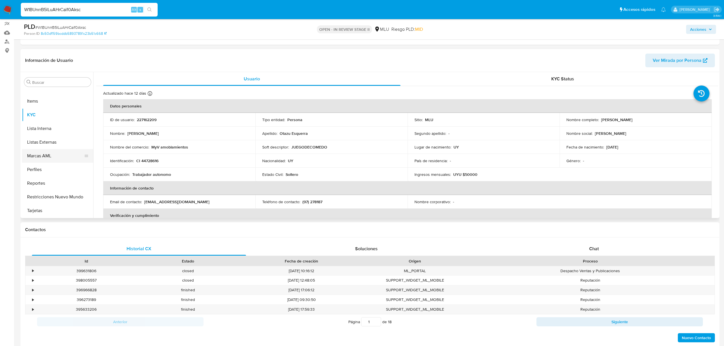
click at [48, 156] on button "Marcas AML" at bounding box center [55, 156] width 67 height 14
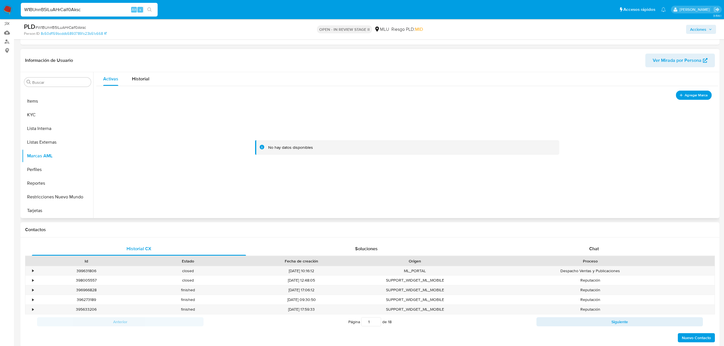
click at [686, 94] on span "Agregar Marca" at bounding box center [695, 94] width 23 height 7
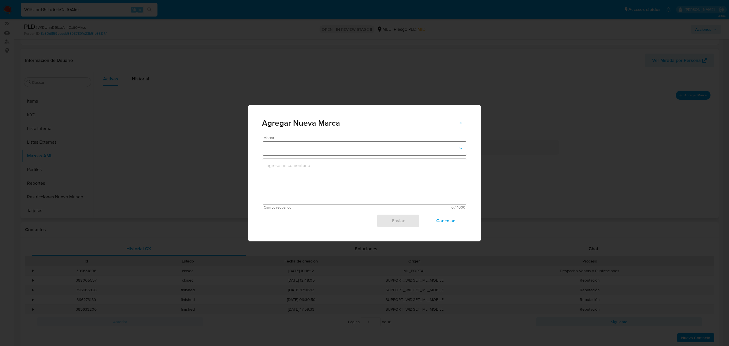
click at [315, 148] on button "marks-modal" at bounding box center [364, 149] width 205 height 14
click at [296, 146] on span "EN_SEGUIMIENTO" at bounding box center [284, 148] width 37 height 6
drag, startPoint x: 302, startPoint y: 177, endPoint x: 301, endPoint y: 174, distance: 3.2
click at [301, 175] on textarea "marks-modal" at bounding box center [364, 182] width 205 height 46
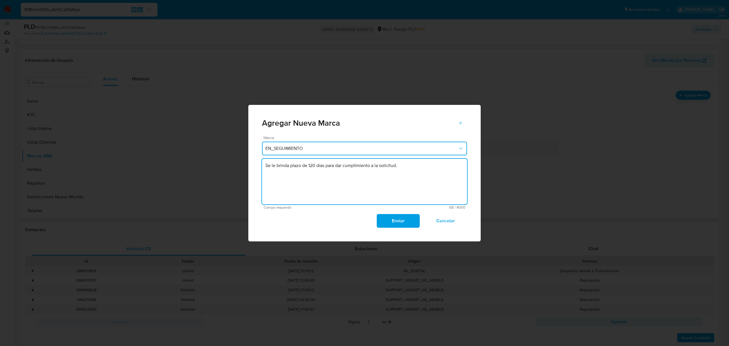
type textarea "Se le brinda plazo de 120 días para dar cumplimiento a la solicitud."
click at [399, 217] on span "Enviar" at bounding box center [398, 221] width 28 height 13
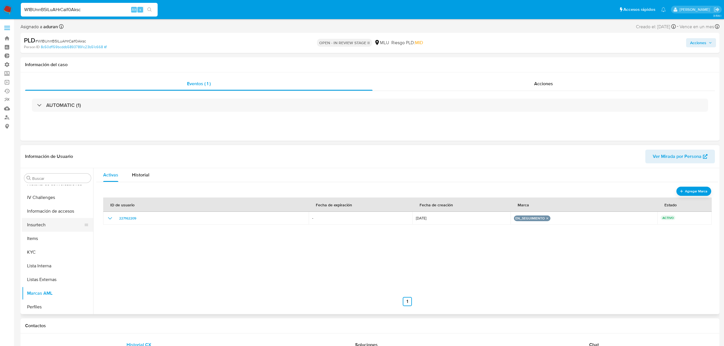
scroll to position [178, 0]
click at [35, 275] on button "Items" at bounding box center [55, 273] width 67 height 14
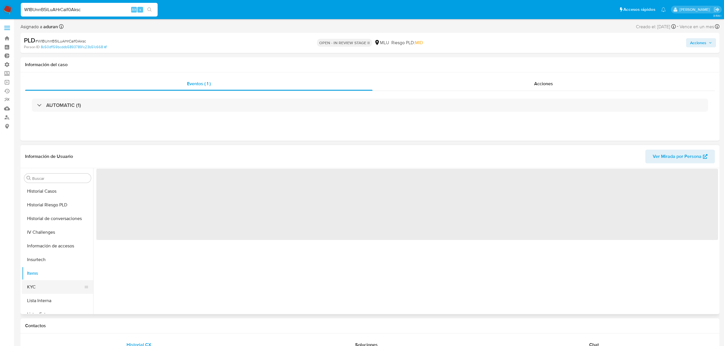
click at [34, 284] on button "KYC" at bounding box center [55, 287] width 67 height 14
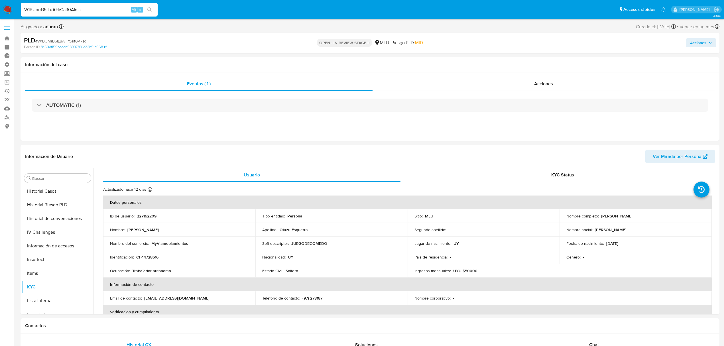
drag, startPoint x: 600, startPoint y: 217, endPoint x: 673, endPoint y: 219, distance: 72.7
click at [673, 219] on td "Nombre completo : [PERSON_NAME]" at bounding box center [635, 216] width 152 height 14
copy p "[PERSON_NAME]"
click at [696, 43] on span "Acciones" at bounding box center [698, 42] width 16 height 9
click at [533, 66] on div "Resolución del caso Alt r" at bounding box center [546, 61] width 54 height 15
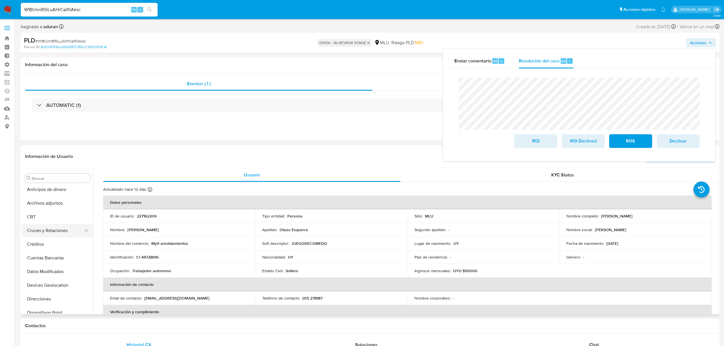
scroll to position [0, 0]
click at [46, 205] on button "Archivos adjuntos" at bounding box center [55, 206] width 67 height 14
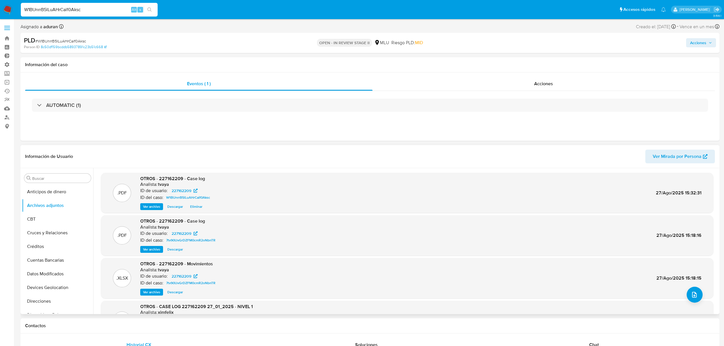
click at [175, 207] on span "Descargar" at bounding box center [175, 207] width 16 height 6
click at [37, 311] on button "KYC" at bounding box center [55, 314] width 67 height 14
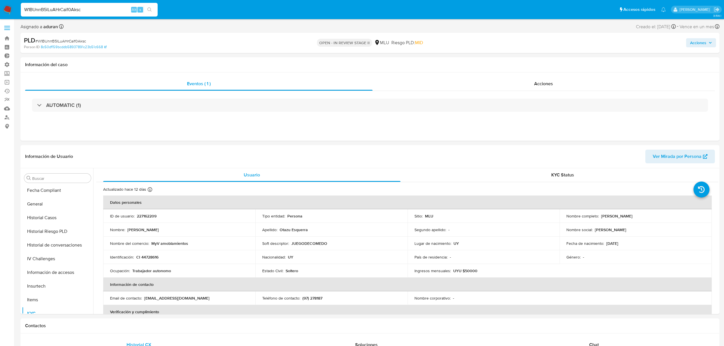
click at [697, 46] on span "Acciones" at bounding box center [698, 42] width 16 height 9
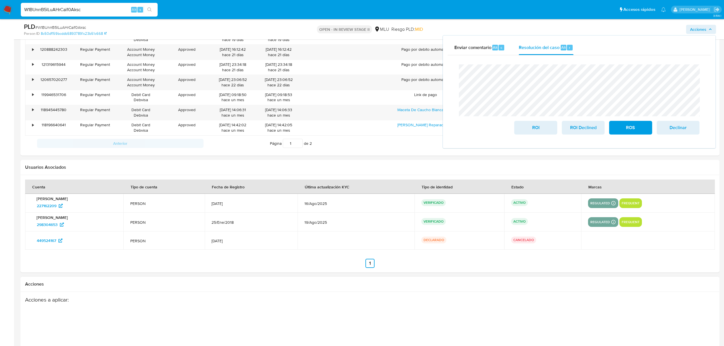
scroll to position [637, 0]
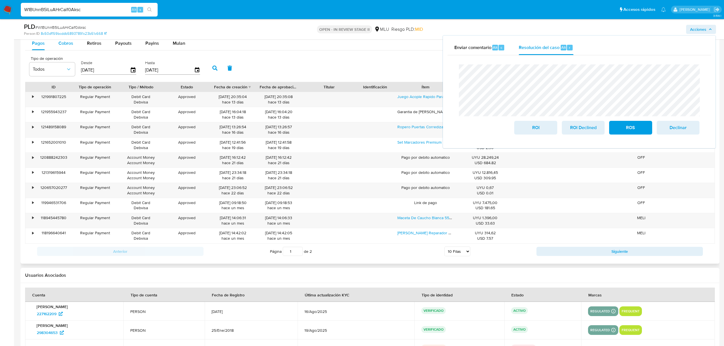
click at [60, 42] on span "Cobros" at bounding box center [65, 43] width 15 height 7
select select "10"
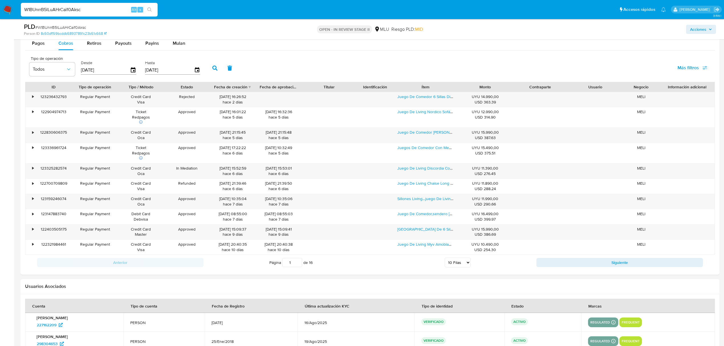
click at [699, 29] on span "Acciones" at bounding box center [698, 29] width 16 height 9
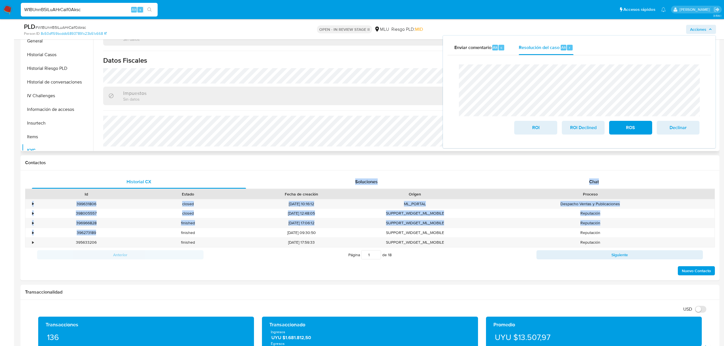
scroll to position [24, 0]
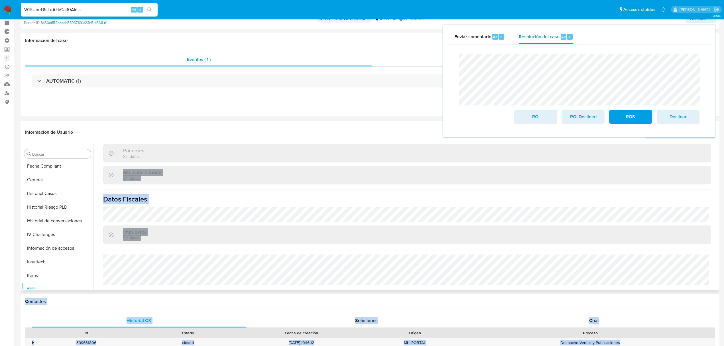
drag, startPoint x: 172, startPoint y: 185, endPoint x: 150, endPoint y: 183, distance: 22.6
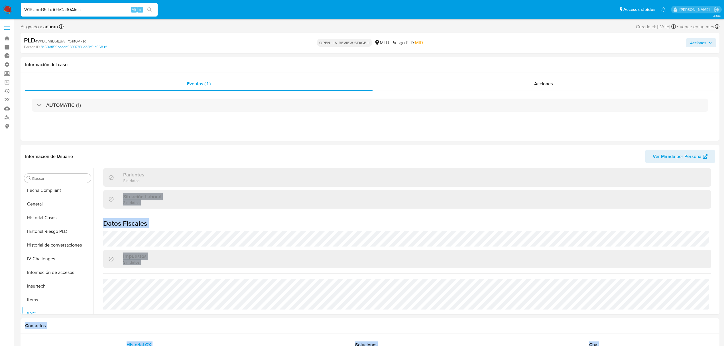
click at [699, 42] on span "Acciones" at bounding box center [698, 42] width 16 height 9
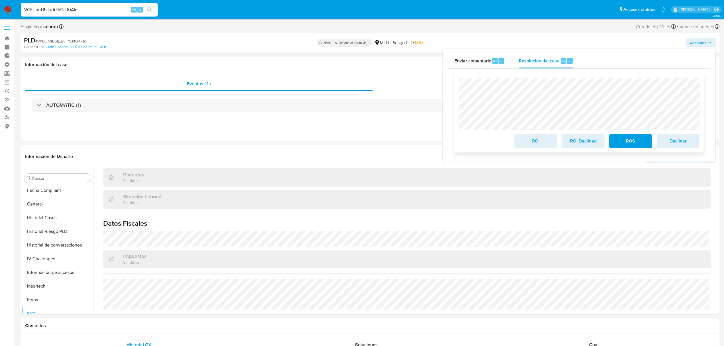
click at [578, 145] on span "ROI Declined" at bounding box center [583, 141] width 28 height 13
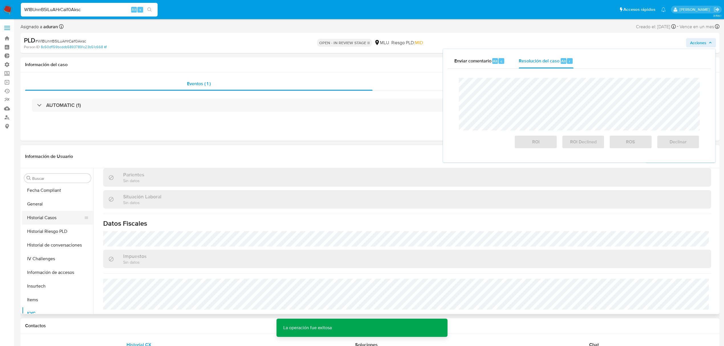
click at [48, 219] on button "Historial Casos" at bounding box center [55, 218] width 67 height 14
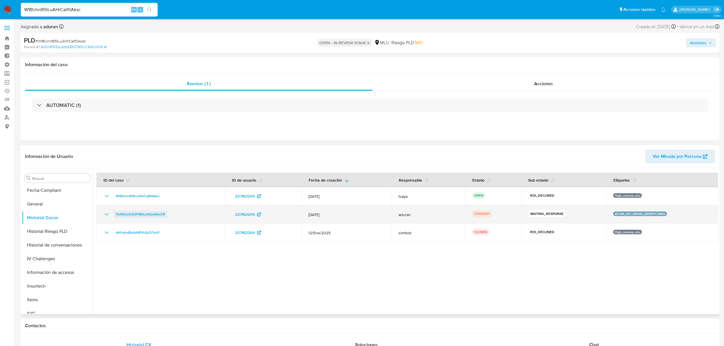
drag, startPoint x: 150, startPoint y: 219, endPoint x: 116, endPoint y: 216, distance: 34.3
click at [116, 216] on div "7tv90UvGrDZFM0cmR2oNbnTR" at bounding box center [160, 214] width 115 height 7
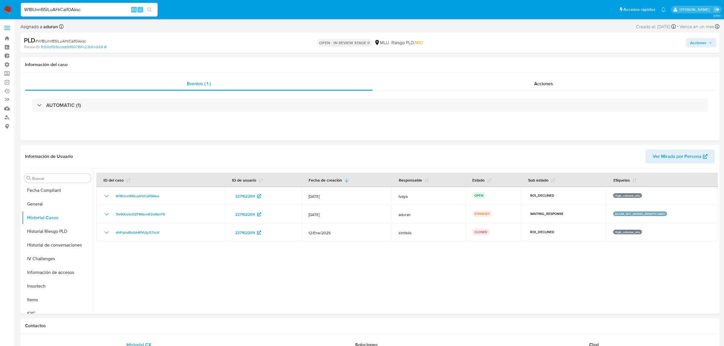
click at [708, 39] on span "Acciones" at bounding box center [701, 43] width 22 height 8
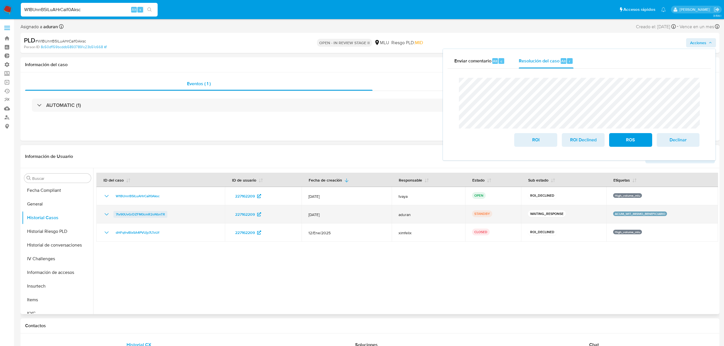
click at [155, 217] on span "7tv90UvGrDZFM0cmR2oNbnTR" at bounding box center [140, 214] width 49 height 7
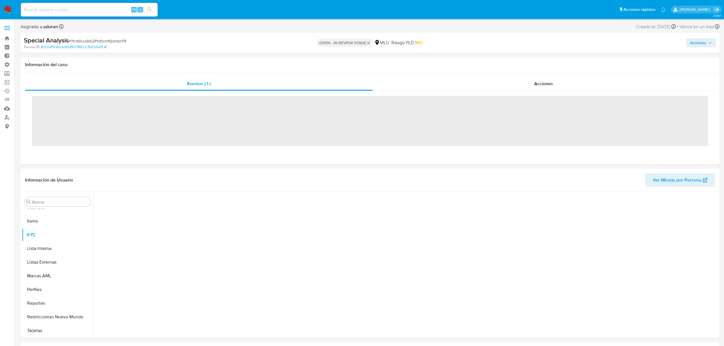
scroll to position [254, 0]
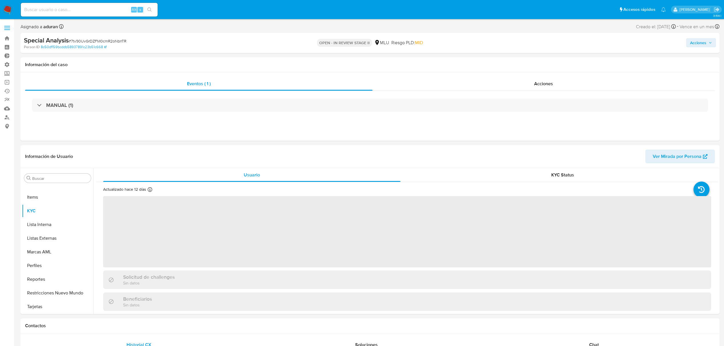
click at [700, 43] on span "Acciones" at bounding box center [698, 42] width 16 height 9
click at [543, 64] on div "Resolución del caso Alt r" at bounding box center [546, 61] width 54 height 15
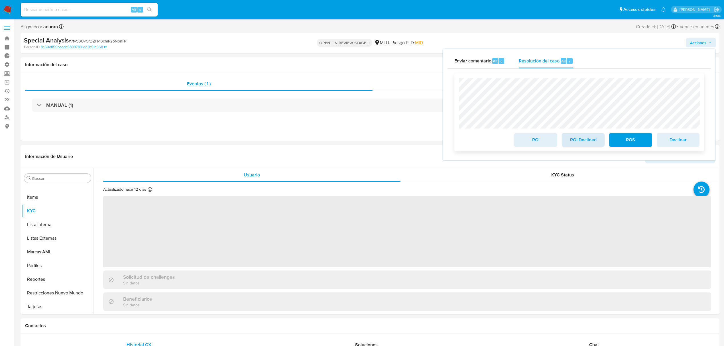
select select "10"
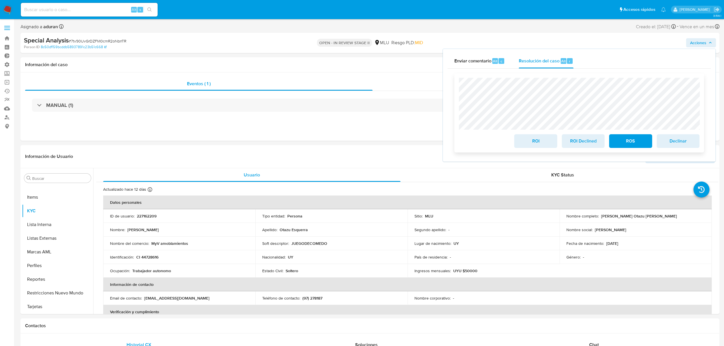
click at [577, 142] on span "ROI Declined" at bounding box center [583, 141] width 28 height 13
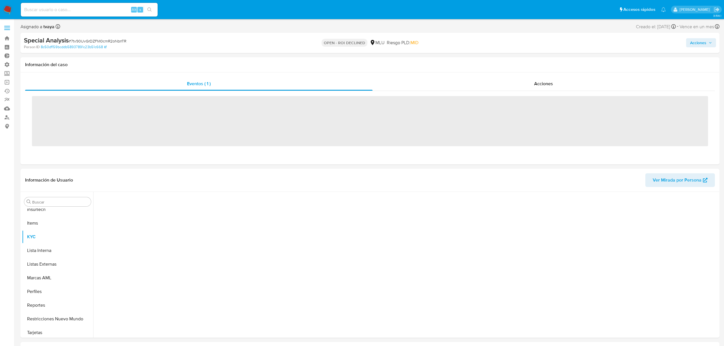
scroll to position [254, 0]
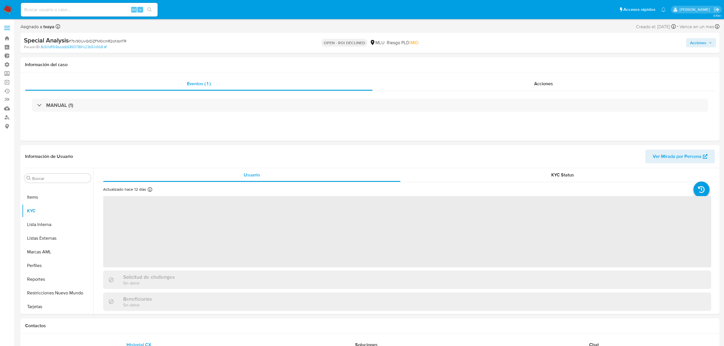
select select "10"
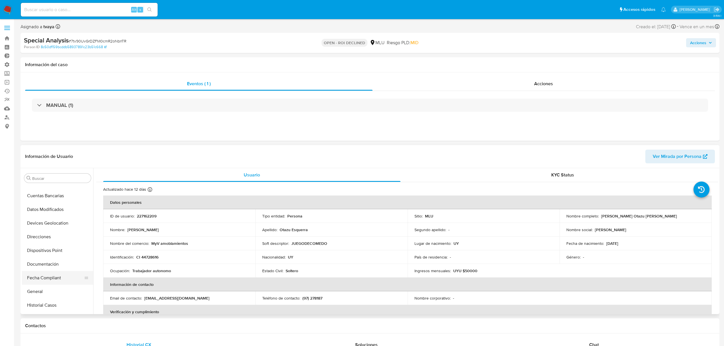
scroll to position [103, 0]
click at [58, 268] on button "Historial Casos" at bounding box center [55, 267] width 67 height 14
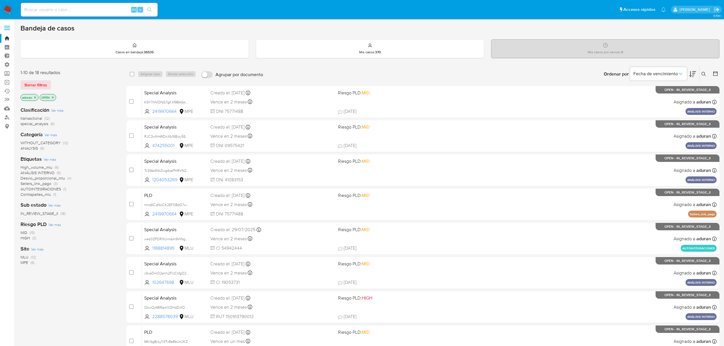
click at [81, 9] on input at bounding box center [89, 9] width 137 height 7
paste input "B0O3tEQKcJtcqkmIWHGzL88j"
type input "B0O3tEQKcJtcqkmIWHGzL88j"
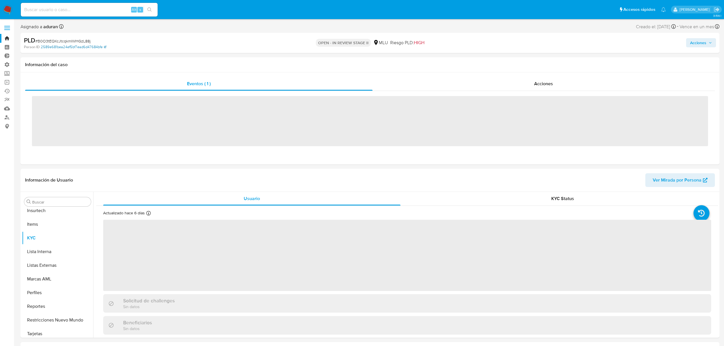
scroll to position [254, 0]
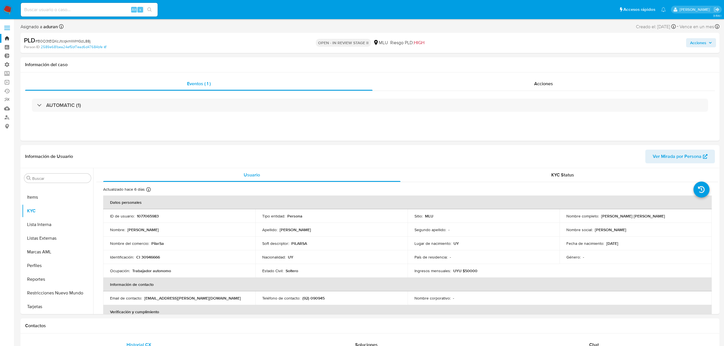
select select "10"
click at [60, 292] on button "Restricciones Nuevo Mundo" at bounding box center [55, 293] width 67 height 14
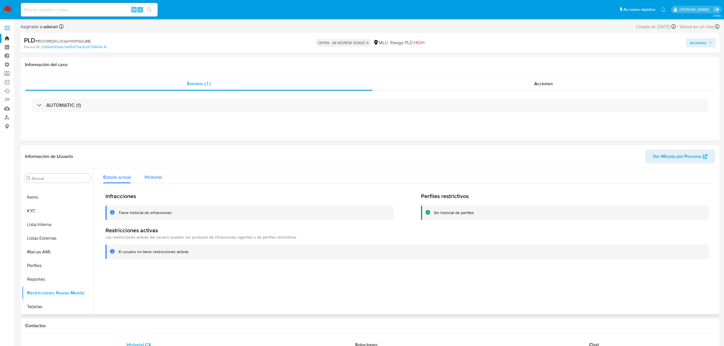
click at [146, 178] on span "Historial" at bounding box center [152, 177] width 17 height 7
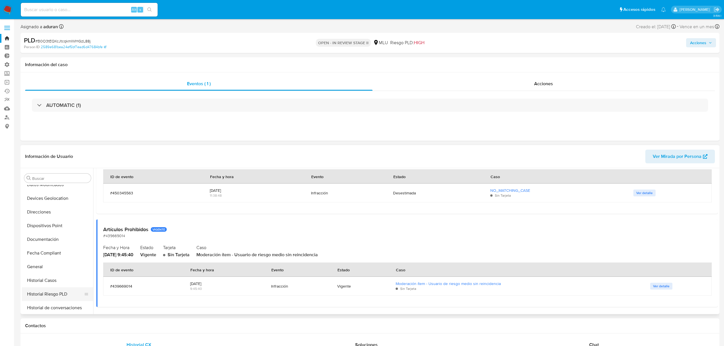
scroll to position [103, 0]
click at [60, 293] on button "Historial de conversaciones" at bounding box center [55, 294] width 67 height 14
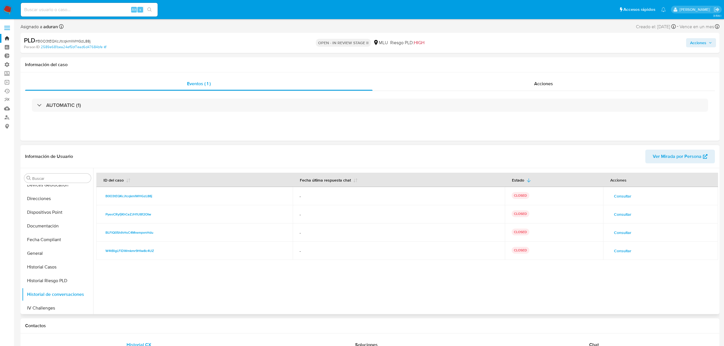
click at [618, 194] on span "Consultar" at bounding box center [622, 196] width 17 height 8
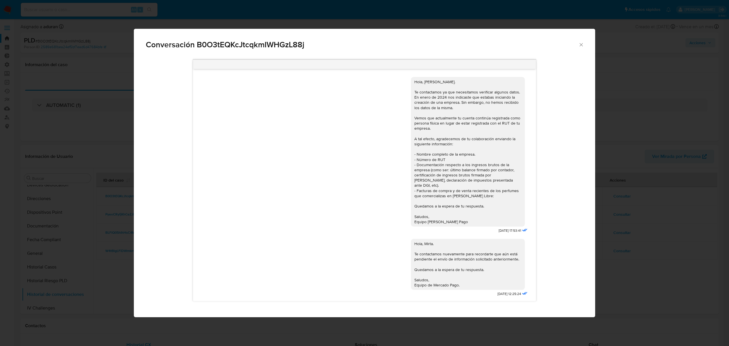
click at [629, 180] on div "Conversación B0O3tEQKcJtcqkmIWHGzL88j Hola, Mirta. Te contactamos ya que necesi…" at bounding box center [364, 173] width 729 height 346
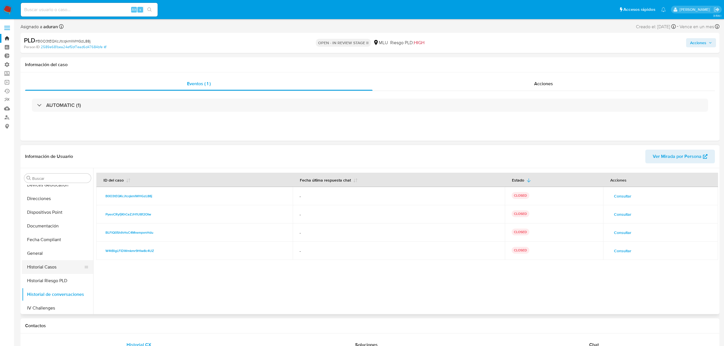
click at [49, 268] on button "Historial Casos" at bounding box center [55, 267] width 67 height 14
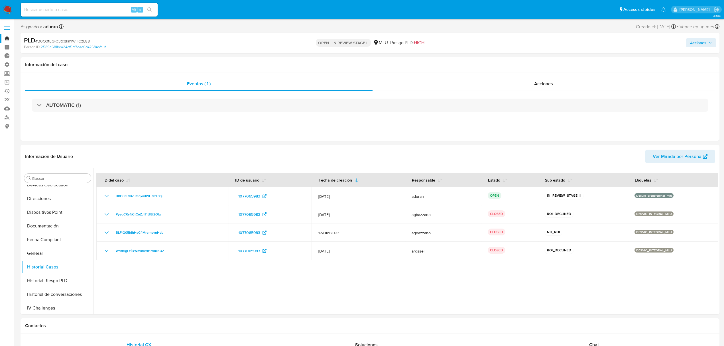
click at [70, 14] on div "Alt s" at bounding box center [89, 10] width 137 height 14
click at [70, 12] on input at bounding box center [89, 9] width 137 height 7
paste input "F1my1LgxQFz5HQiz0CGA1QzM"
type input "F1my1LgxQFz5HQiz0CGA1QzM"
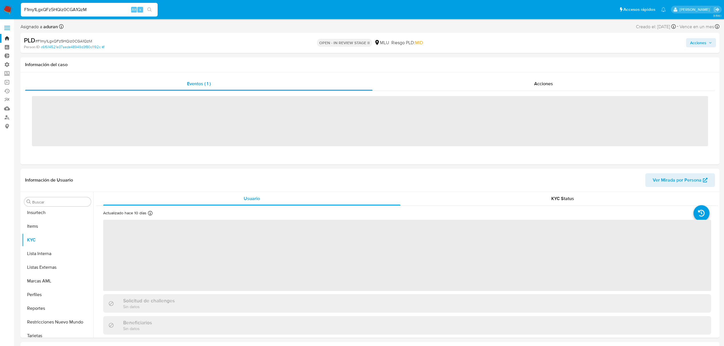
scroll to position [254, 0]
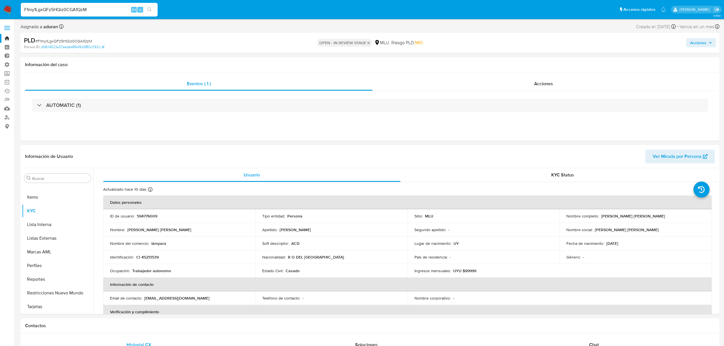
select select "10"
click at [49, 294] on button "Restricciones Nuevo Mundo" at bounding box center [55, 293] width 67 height 14
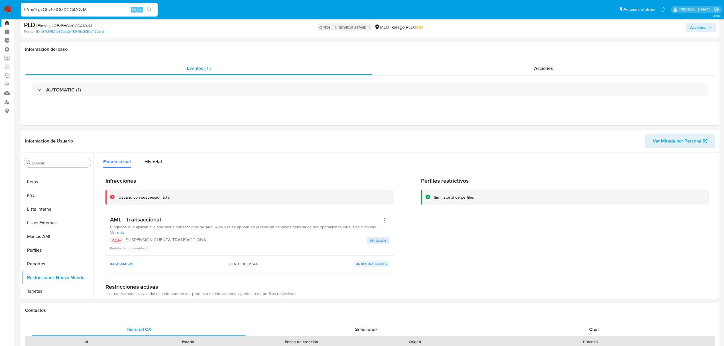
scroll to position [190, 0]
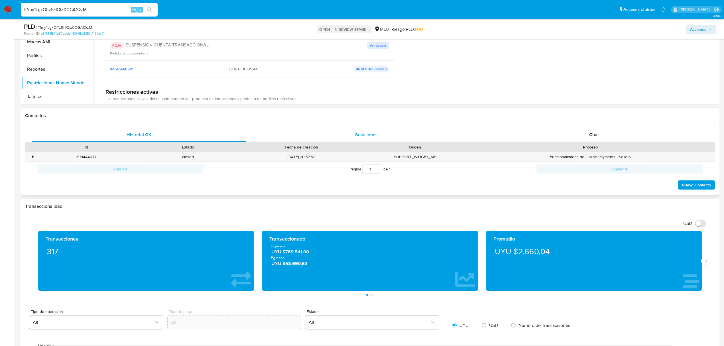
click at [383, 139] on div "Soluciones" at bounding box center [367, 135] width 214 height 14
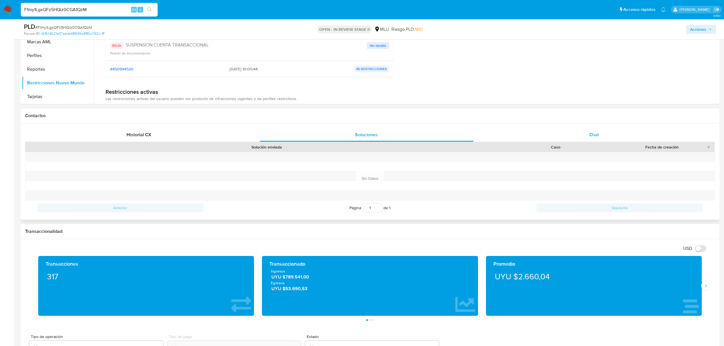
click at [595, 134] on span "Chat" at bounding box center [594, 134] width 10 height 7
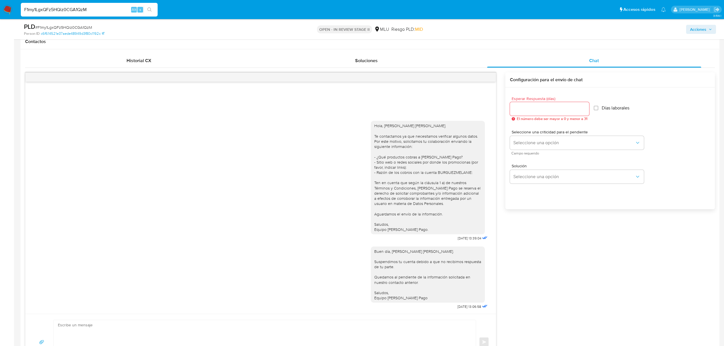
scroll to position [266, 0]
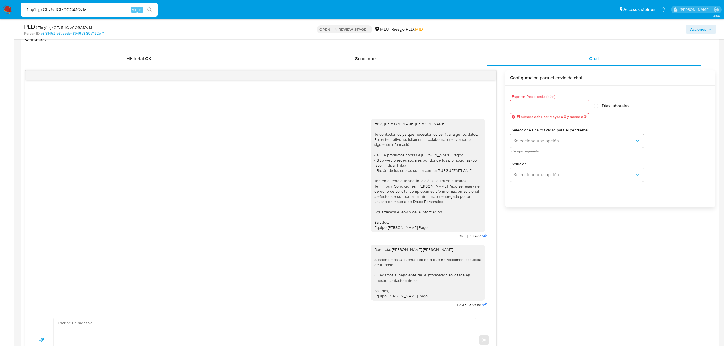
click at [566, 276] on div "Hola, María José. Te contactamos ya que necesitamos verificar algunos datos. Po…" at bounding box center [370, 219] width 690 height 298
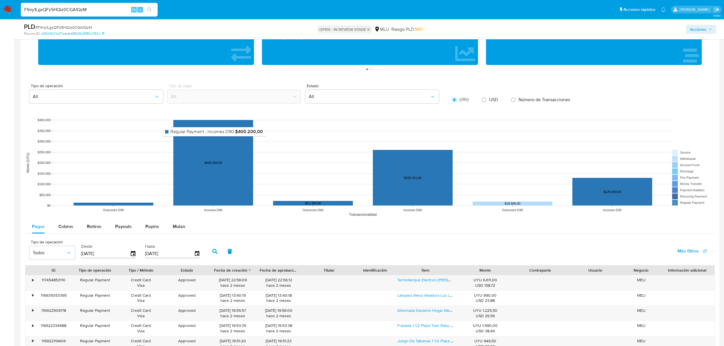
scroll to position [684, 0]
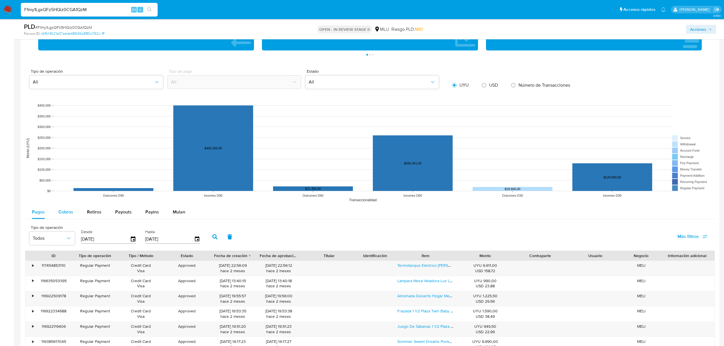
click at [71, 213] on span "Cobros" at bounding box center [65, 212] width 15 height 7
select select "10"
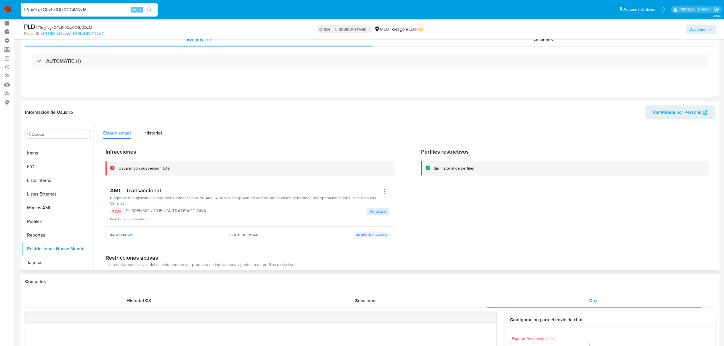
scroll to position [0, 0]
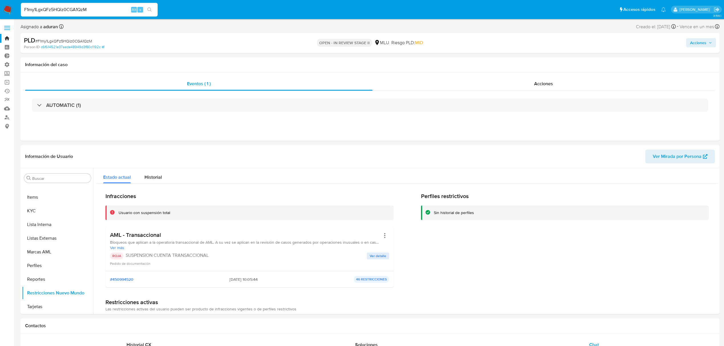
click at [709, 40] on span "Acciones" at bounding box center [701, 43] width 22 height 8
click at [552, 64] on div "Resolución del caso Alt r" at bounding box center [546, 61] width 54 height 15
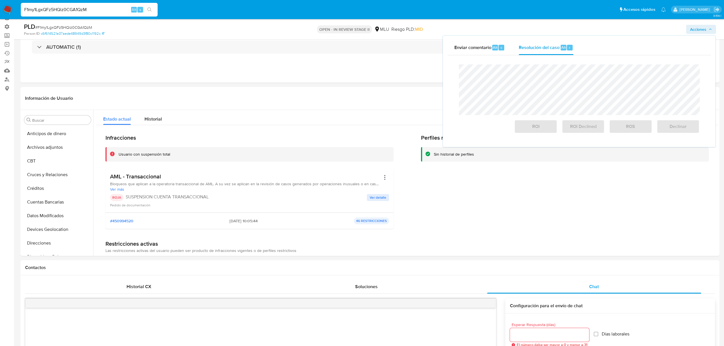
click at [7, 2] on nav "Pausado Ver notificaciones F1my1LgxQFz5HQiz0CGA1QzM Alt s Accesos rápidos Presi…" at bounding box center [362, 9] width 724 height 19
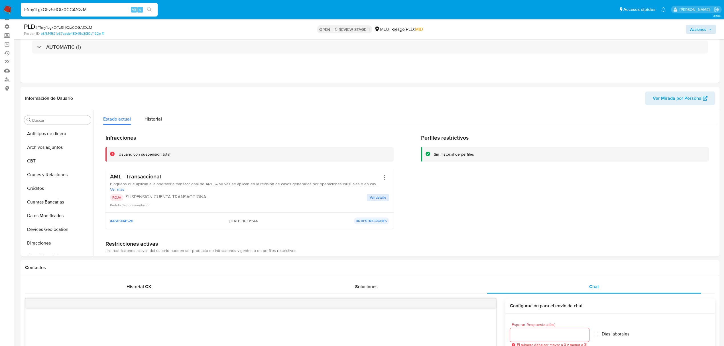
drag, startPoint x: 707, startPoint y: 36, endPoint x: 705, endPoint y: 30, distance: 6.2
click at [707, 36] on div "PLD # F1my1LgxQFz5HQiz0CGA1QzM Person ID c6f614521e37aede48949d3f80c1192c OPEN …" at bounding box center [370, 29] width 699 height 20
click at [705, 30] on span "Acciones" at bounding box center [698, 29] width 16 height 9
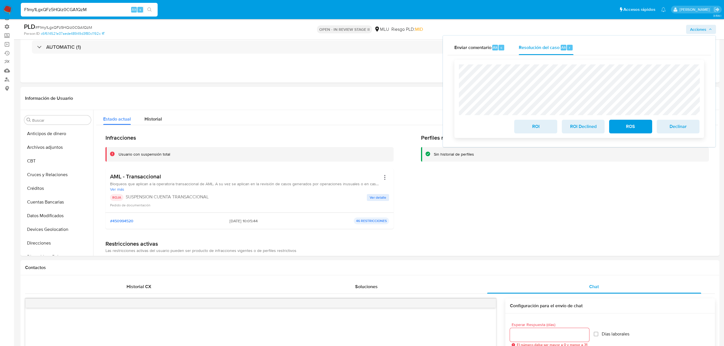
click at [629, 126] on span "ROS" at bounding box center [630, 126] width 28 height 13
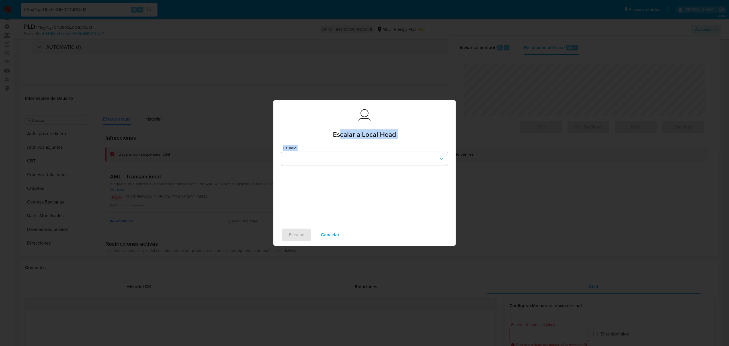
drag, startPoint x: 339, startPoint y: 139, endPoint x: 339, endPoint y: 148, distance: 8.3
click at [339, 148] on div "Escalar a Local Head Usuario Escalar Cancelar" at bounding box center [365, 172] width 182 height 145
click at [338, 154] on button "button" at bounding box center [365, 159] width 166 height 14
click at [324, 170] on div "mafranco" at bounding box center [363, 172] width 156 height 14
click at [292, 243] on div "Escalar Cancelar" at bounding box center [365, 235] width 182 height 22
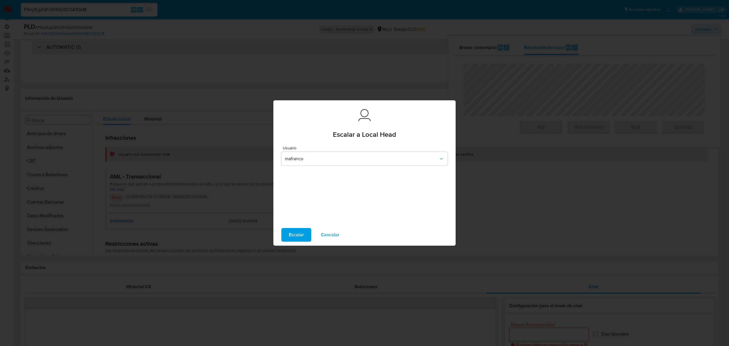
click at [294, 238] on span "Escalar" at bounding box center [296, 235] width 15 height 13
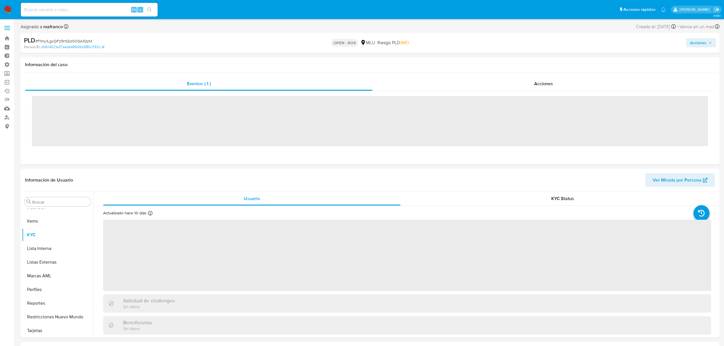
scroll to position [254, 0]
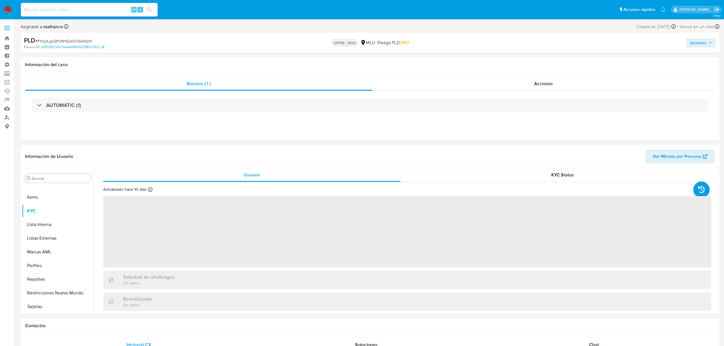
click at [92, 9] on input at bounding box center [89, 9] width 137 height 7
select select "10"
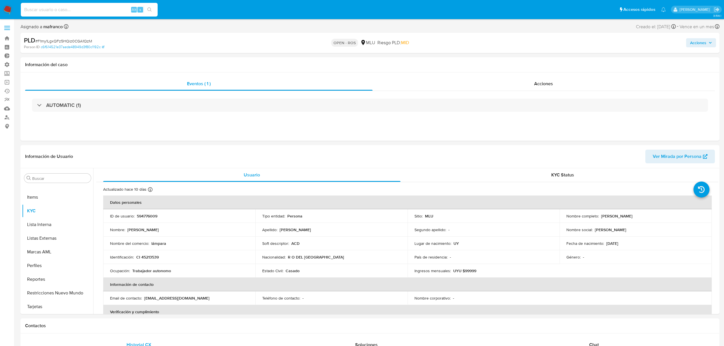
paste input "B0O3tEQKcJtcqkmIWHGzL88j"
type input "B0O3tEQKcJtcqkmIWHGzL88j"
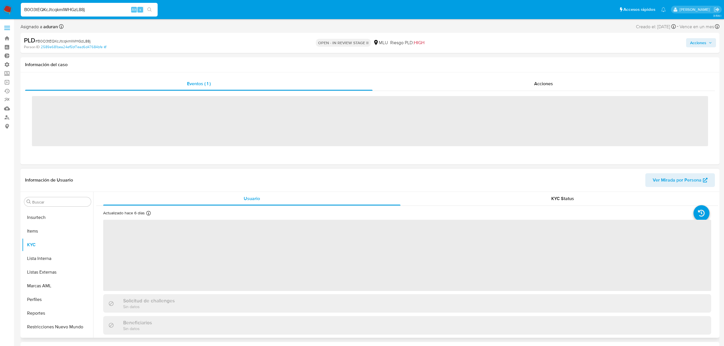
scroll to position [254, 0]
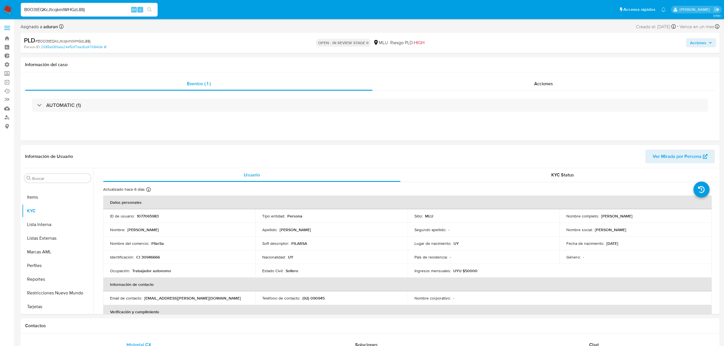
select select "10"
click at [709, 46] on span "Acciones" at bounding box center [701, 43] width 22 height 8
click at [333, 168] on div "Información de Usuario Ver Mirada por Persona" at bounding box center [370, 156] width 699 height 23
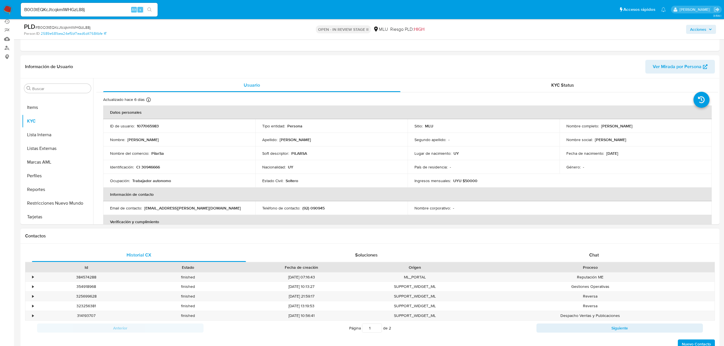
scroll to position [76, 0]
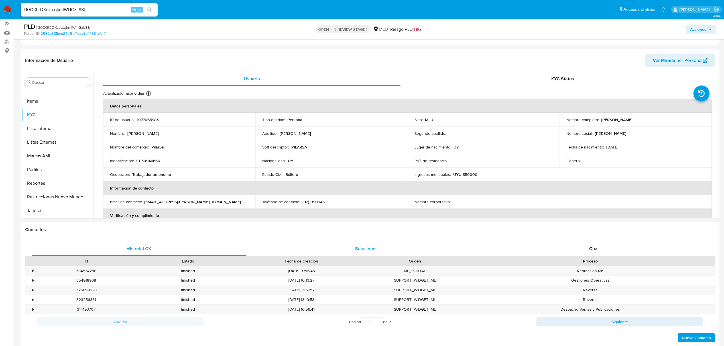
click at [371, 243] on div "Soluciones" at bounding box center [367, 249] width 214 height 14
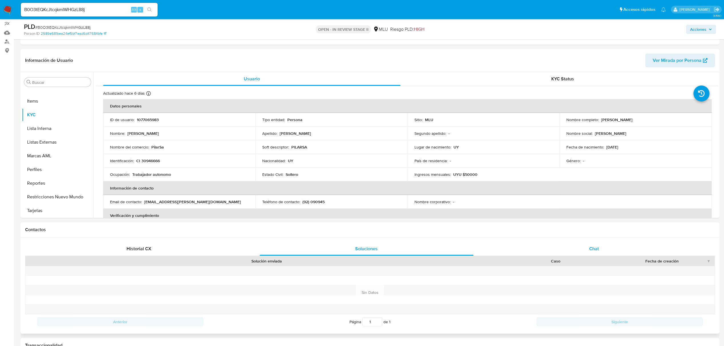
click at [553, 244] on div "Chat" at bounding box center [594, 249] width 214 height 14
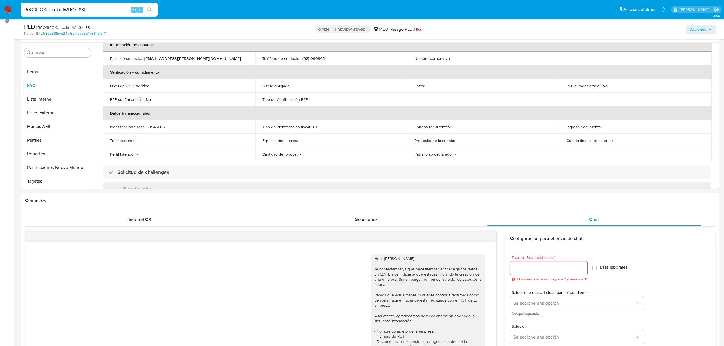
scroll to position [0, 0]
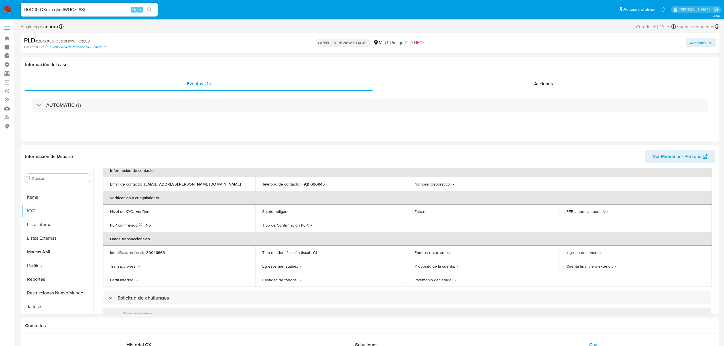
click at [697, 49] on div "Acciones" at bounding box center [601, 42] width 229 height 13
drag, startPoint x: 699, startPoint y: 45, endPoint x: 697, endPoint y: 48, distance: 3.3
click at [699, 46] on span "Acciones" at bounding box center [698, 42] width 16 height 9
click at [556, 71] on div "Enviar" at bounding box center [578, 107] width 263 height 76
click at [550, 63] on span "Resolución del caso" at bounding box center [539, 61] width 41 height 7
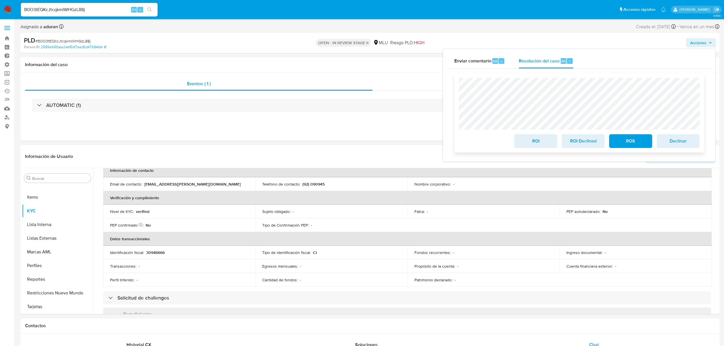
click at [634, 145] on span "ROS" at bounding box center [630, 141] width 28 height 13
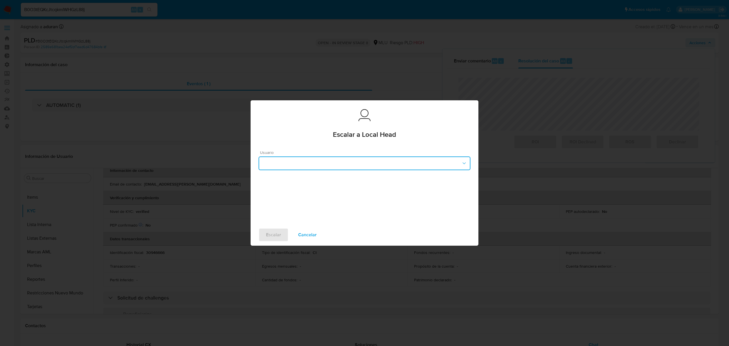
click at [338, 159] on button "button" at bounding box center [365, 163] width 212 height 14
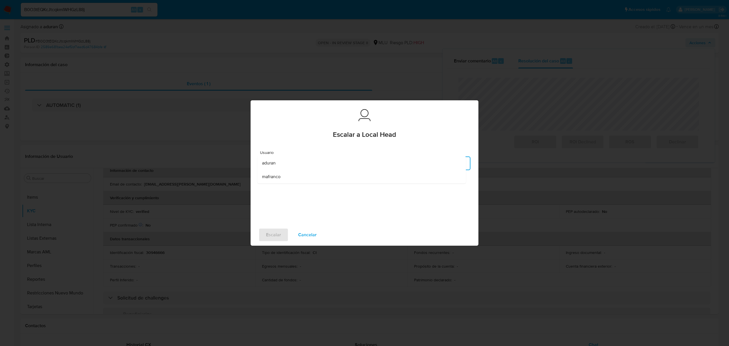
click at [283, 174] on div "mafranco" at bounding box center [361, 177] width 199 height 14
click at [275, 234] on span "Escalar" at bounding box center [273, 235] width 15 height 13
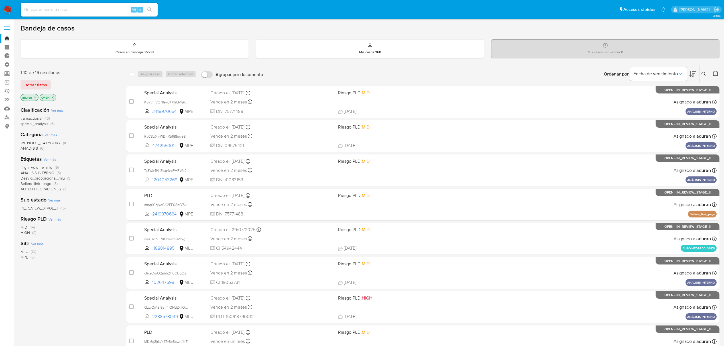
click at [24, 250] on span "MLU" at bounding box center [25, 252] width 8 height 6
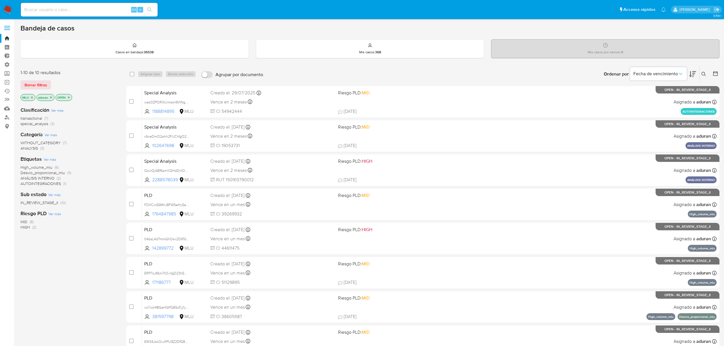
click at [690, 71] on icon at bounding box center [692, 74] width 7 height 7
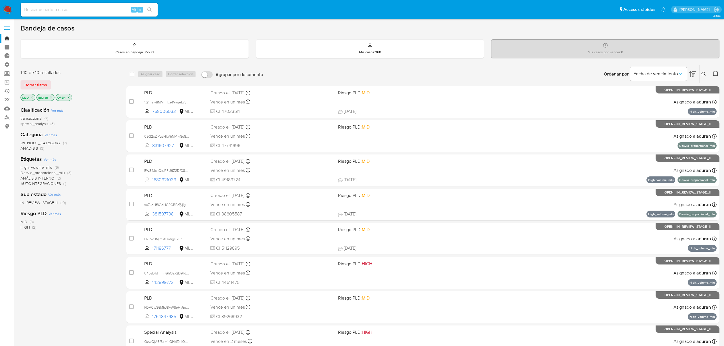
click at [202, 66] on div "select-all-cases-checkbox Asignar caso Borrar selección Agrupar por documento O…" at bounding box center [422, 74] width 593 height 18
click at [203, 69] on label "Agrupar por documento" at bounding box center [232, 74] width 68 height 13
click at [203, 71] on input "Agrupar por documento" at bounding box center [206, 74] width 11 height 7
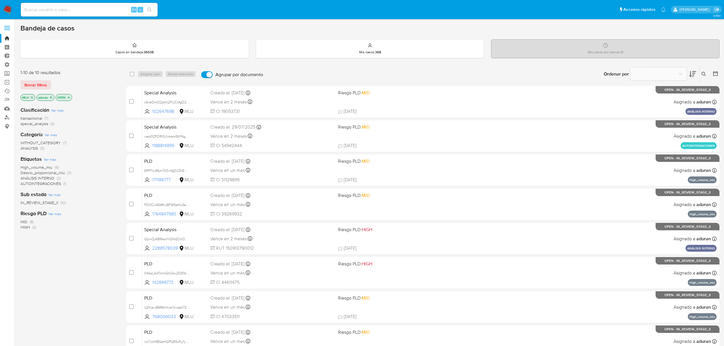
click at [228, 75] on span "Agrupar por documento" at bounding box center [239, 75] width 48 height 6
click at [213, 75] on input "Agrupar por documento" at bounding box center [206, 74] width 11 height 7
checkbox input "false"
click at [694, 77] on icon at bounding box center [692, 74] width 7 height 7
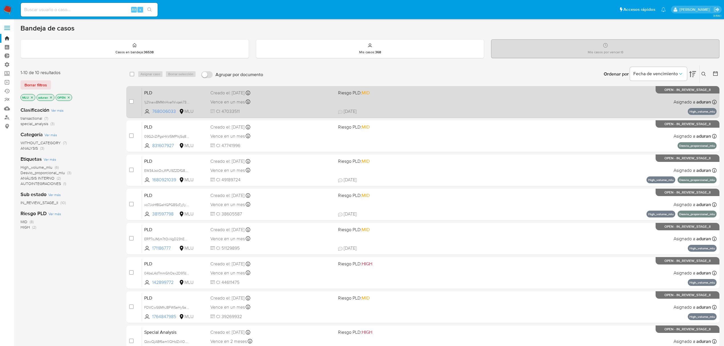
click at [345, 104] on div "PLD 1j21naw8MMnHxe1Vvqek73AU 768006033 MLU Riesgo PLD: MID Creado el: 12/07/202…" at bounding box center [429, 101] width 574 height 29
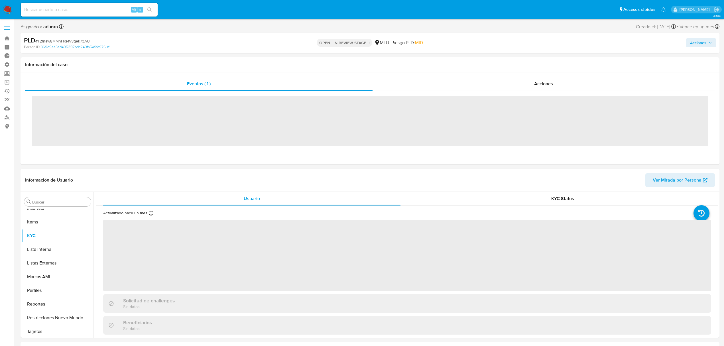
scroll to position [254, 0]
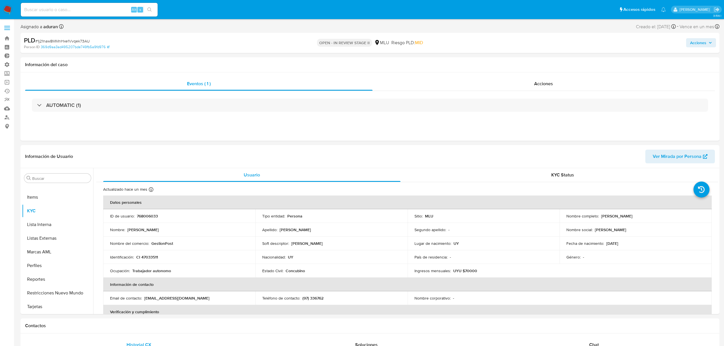
select select "10"
click at [93, 12] on input at bounding box center [89, 9] width 137 height 7
drag, startPoint x: 66, startPoint y: 17, endPoint x: 66, endPoint y: 13, distance: 4.0
click at [66, 14] on div "Alt s" at bounding box center [89, 10] width 137 height 16
click at [66, 13] on div "Alt s" at bounding box center [89, 10] width 137 height 14
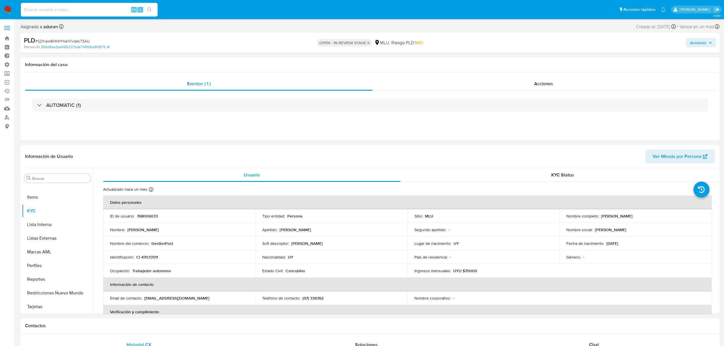
click at [63, 11] on input at bounding box center [89, 9] width 137 height 7
paste input "YDIrxdzQc0WAZr4kVTKgLZFY"
type input "YDIrxdzQc0WAZr4kVTKgLZFY"
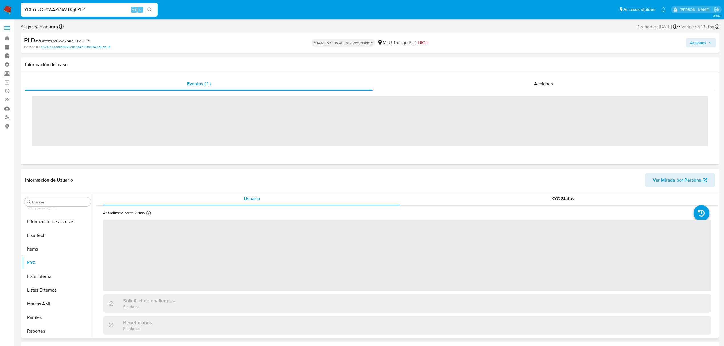
scroll to position [254, 0]
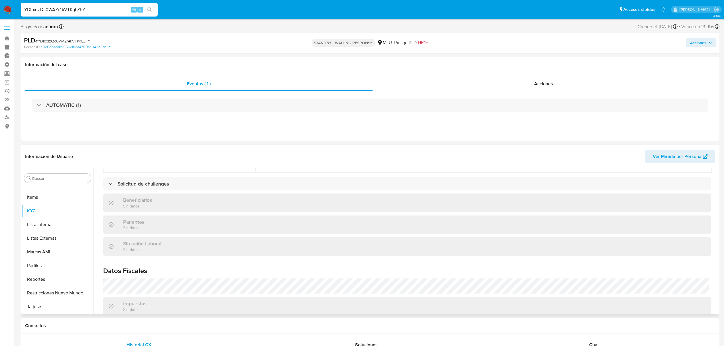
select select "10"
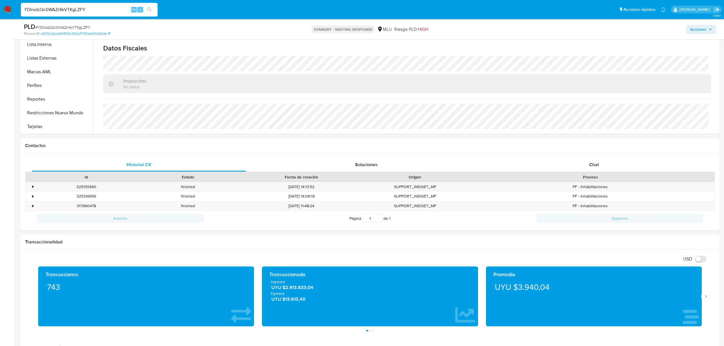
scroll to position [228, 0]
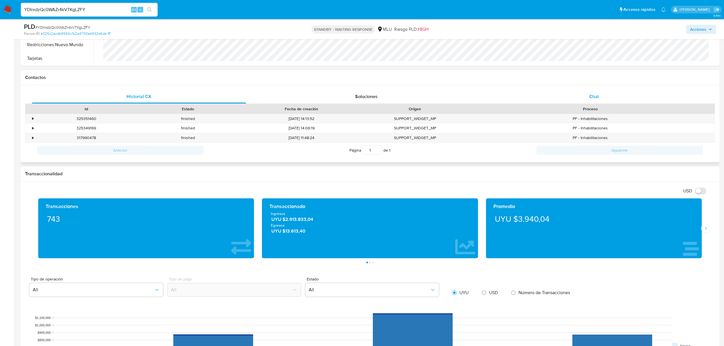
click at [562, 93] on div "Chat" at bounding box center [594, 97] width 214 height 14
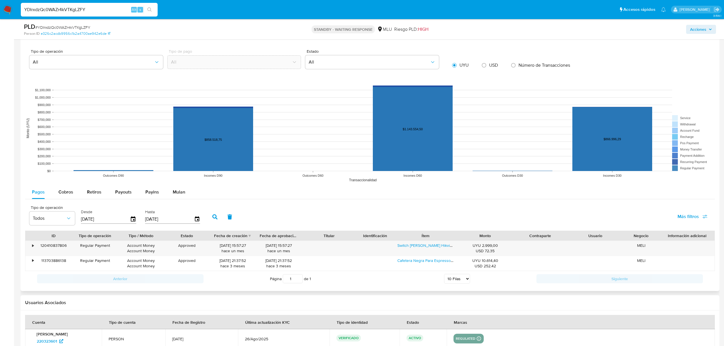
scroll to position [700, 0]
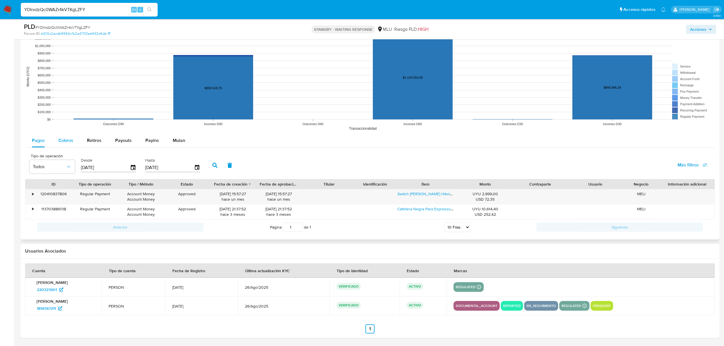
drag, startPoint x: 72, startPoint y: 142, endPoint x: 68, endPoint y: 139, distance: 5.1
click at [68, 139] on span "Cobros" at bounding box center [65, 140] width 15 height 7
select select "10"
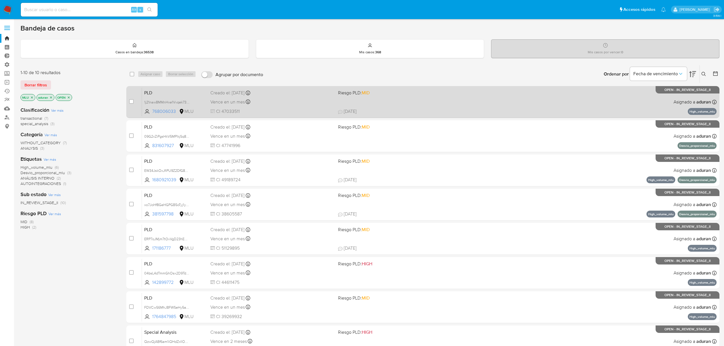
drag, startPoint x: 267, startPoint y: 86, endPoint x: 390, endPoint y: 112, distance: 126.3
click at [377, 112] on div "PLD 1j21naw8MMnHxe1Vvqek73AU 768006033 MLU Riesgo PLD: MID Creado el: [DATE] Cr…" at bounding box center [429, 101] width 574 height 29
click at [405, 111] on span "[DATE] [DATE] 14:59" at bounding box center [463, 111] width 251 height 6
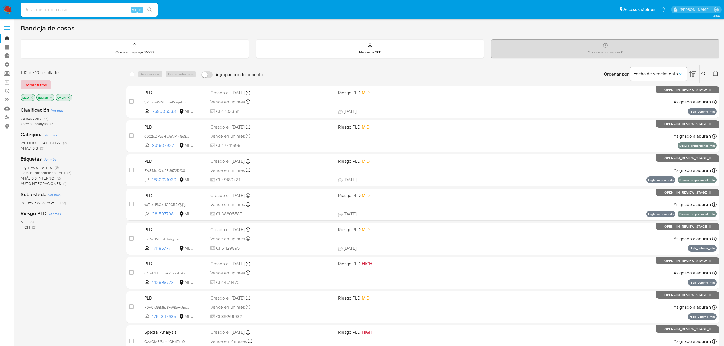
click at [41, 82] on span "Borrar filtros" at bounding box center [36, 85] width 23 height 8
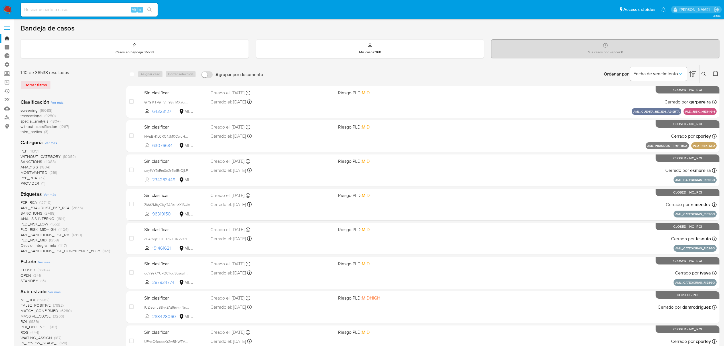
click at [711, 72] on div at bounding box center [714, 74] width 10 height 18
click at [716, 74] on icon at bounding box center [715, 74] width 6 height 6
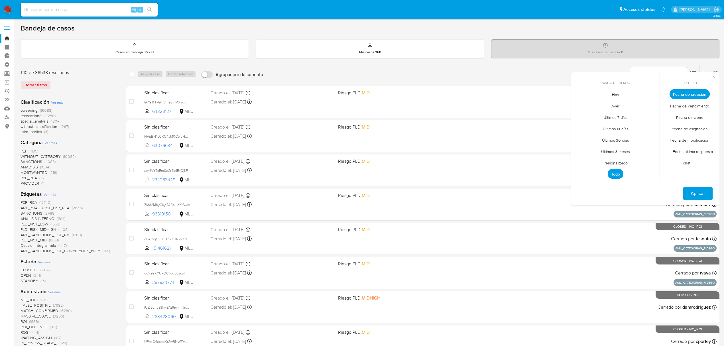
click at [682, 116] on span "Fecha de cierre" at bounding box center [689, 117] width 39 height 12
click at [623, 160] on span "Personalizado" at bounding box center [615, 163] width 36 height 12
click at [627, 123] on button "1" at bounding box center [626, 125] width 9 height 9
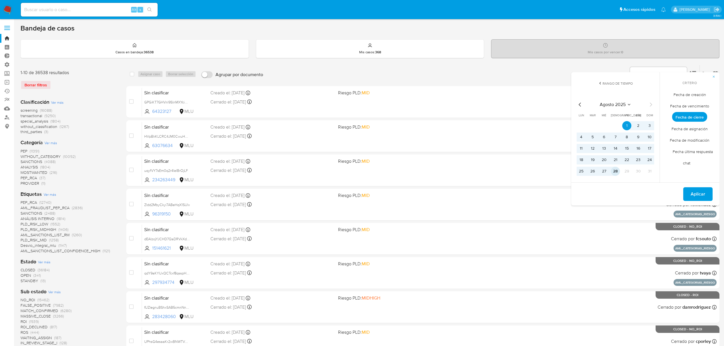
click at [618, 169] on button "28" at bounding box center [615, 171] width 9 height 9
click at [692, 191] on span "Aplicar" at bounding box center [697, 194] width 15 height 13
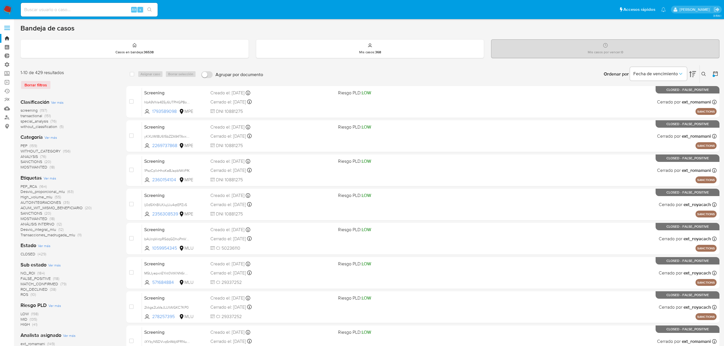
click at [57, 99] on div "Clasificación Ver más screening (197) transactional (151) special_analysis (76)…" at bounding box center [69, 114] width 97 height 31
click at [60, 103] on span "Ver más" at bounding box center [57, 102] width 13 height 5
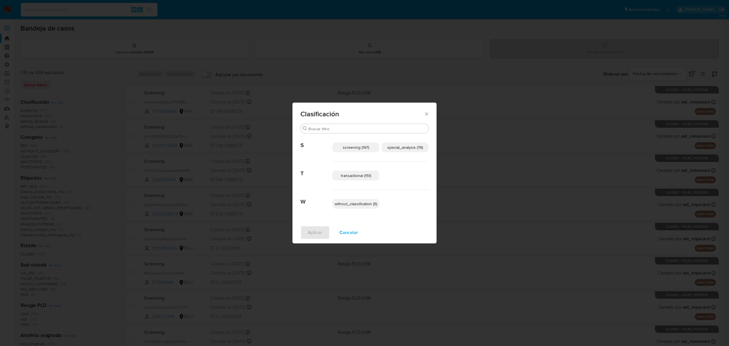
click at [355, 171] on p "transactional (151)" at bounding box center [356, 176] width 47 height 10
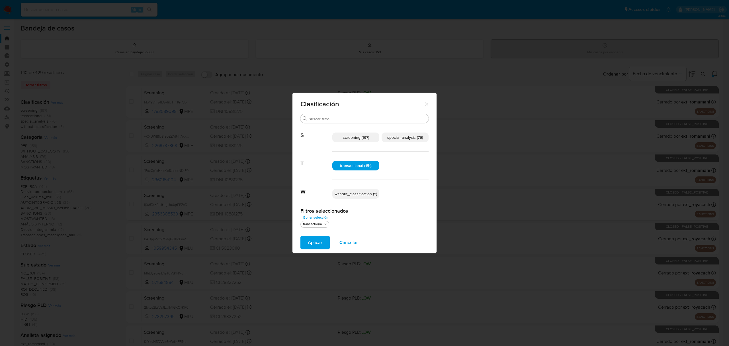
click at [410, 136] on span "special_analysis (76)" at bounding box center [405, 137] width 36 height 6
click at [318, 240] on span "Aplicar" at bounding box center [315, 242] width 15 height 13
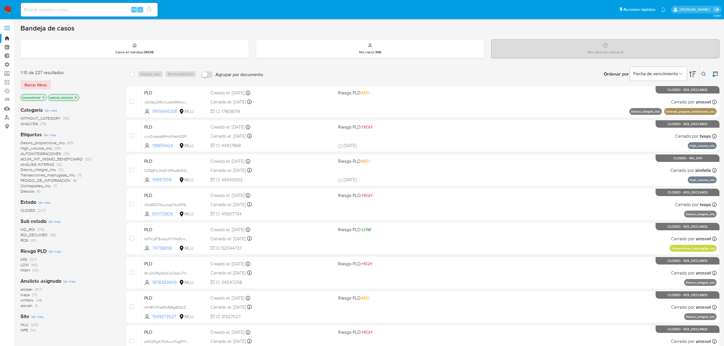
click at [693, 74] on icon at bounding box center [692, 74] width 7 height 6
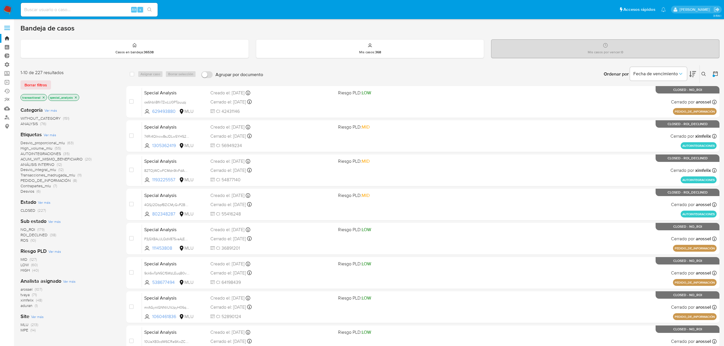
click at [693, 75] on icon at bounding box center [692, 74] width 7 height 6
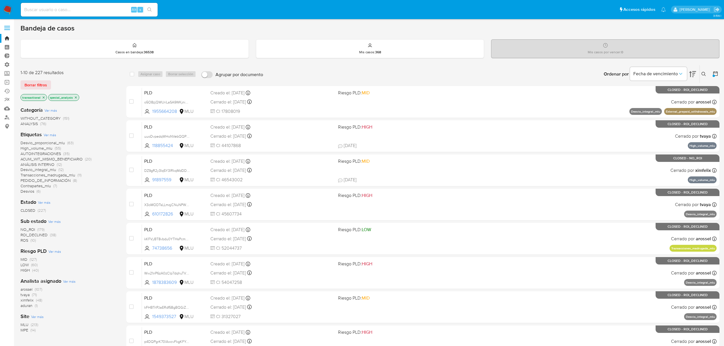
click at [691, 76] on icon at bounding box center [692, 74] width 7 height 7
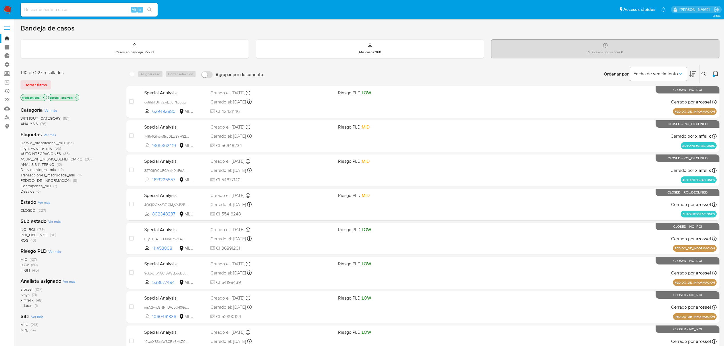
click at [11, 7] on img at bounding box center [8, 10] width 10 height 10
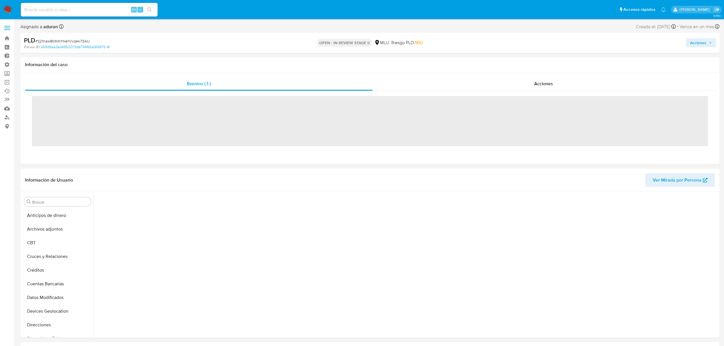
scroll to position [152, 0]
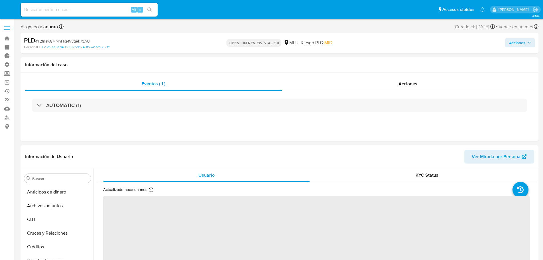
select select "10"
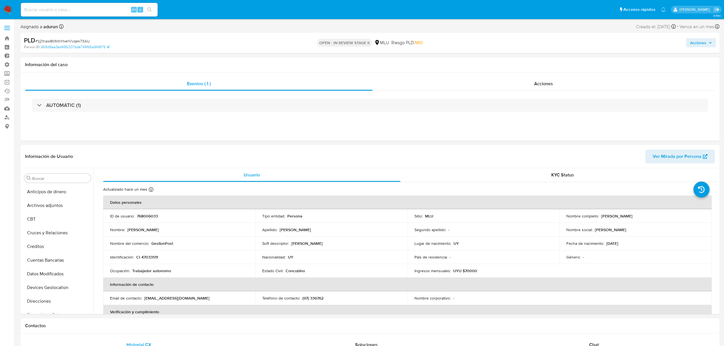
scroll to position [254, 0]
drag, startPoint x: 662, startPoint y: 215, endPoint x: 599, endPoint y: 217, distance: 62.7
click at [542, 217] on div "Nombre completo : [PERSON_NAME]" at bounding box center [635, 215] width 138 height 5
copy p "[PERSON_NAME]"
click at [542, 43] on span "Acciones" at bounding box center [698, 42] width 16 height 9
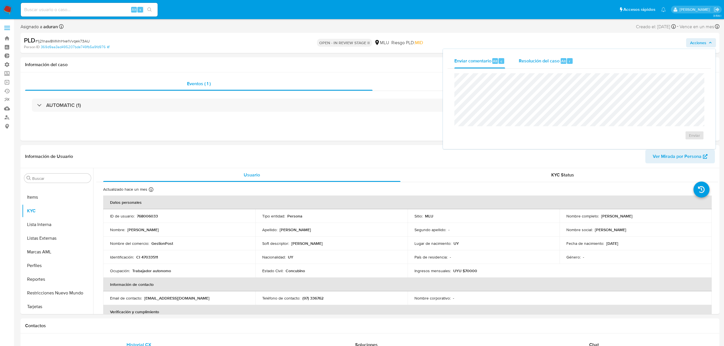
drag, startPoint x: 538, startPoint y: 54, endPoint x: 535, endPoint y: 63, distance: 9.8
click at [537, 56] on div "Resolución del caso Alt r" at bounding box center [546, 61] width 54 height 15
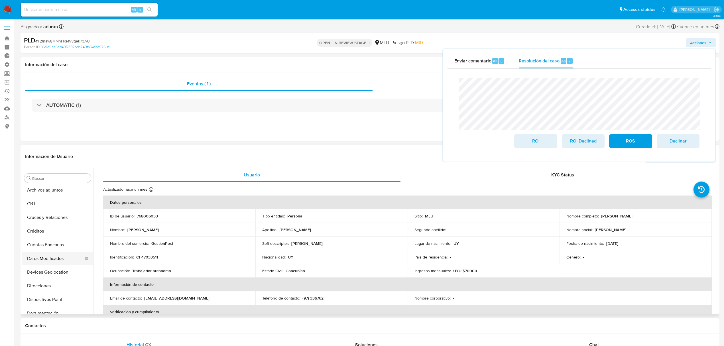
scroll to position [0, 0]
click at [47, 197] on button "Anticipos de dinero" at bounding box center [55, 192] width 67 height 14
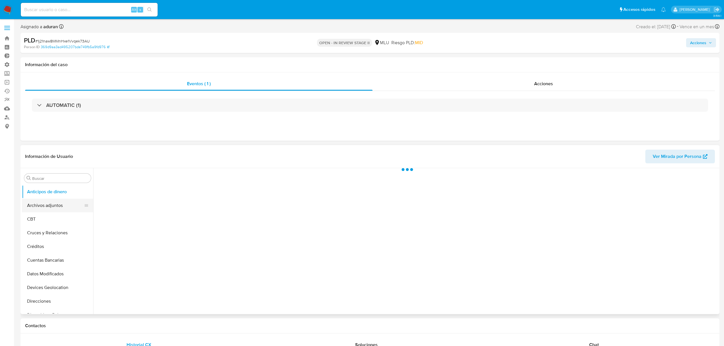
click at [46, 205] on button "Archivos adjuntos" at bounding box center [55, 206] width 67 height 14
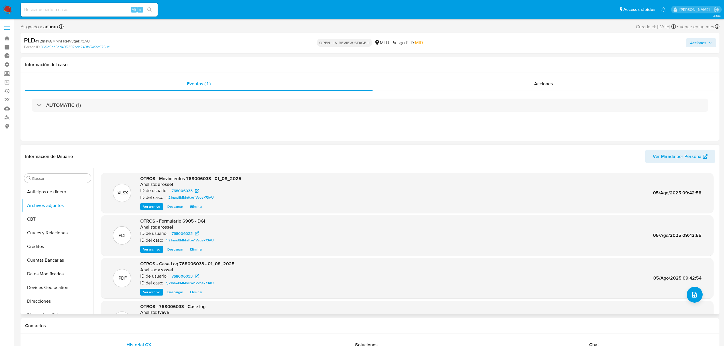
click at [174, 259] on span "Descargar" at bounding box center [175, 292] width 16 height 6
click at [46, 259] on button "KYC" at bounding box center [55, 314] width 67 height 14
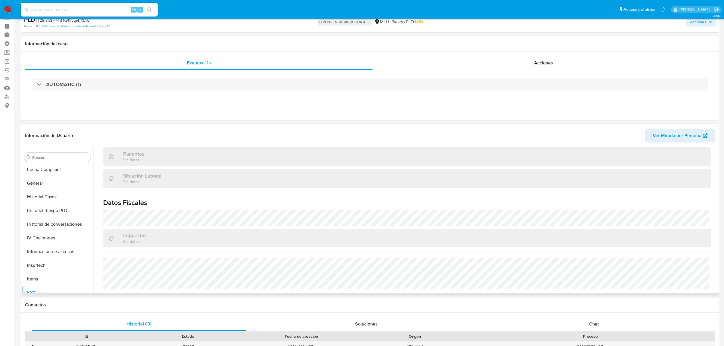
scroll to position [38, 0]
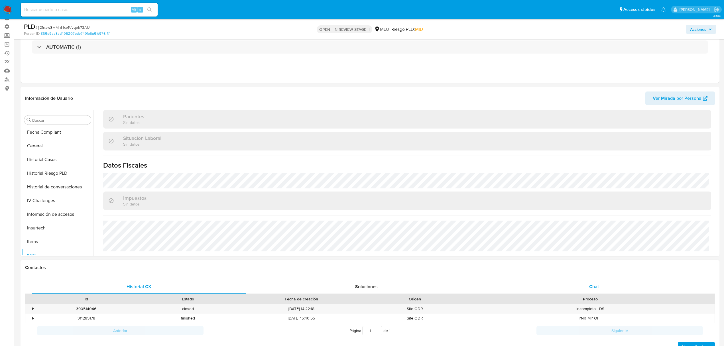
click at [542, 259] on span "Chat" at bounding box center [594, 286] width 10 height 7
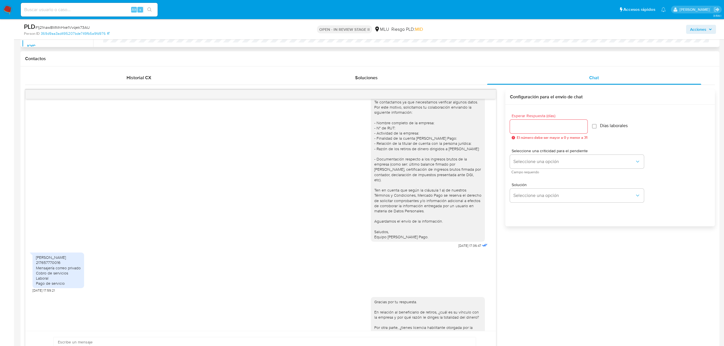
scroll to position [152, 0]
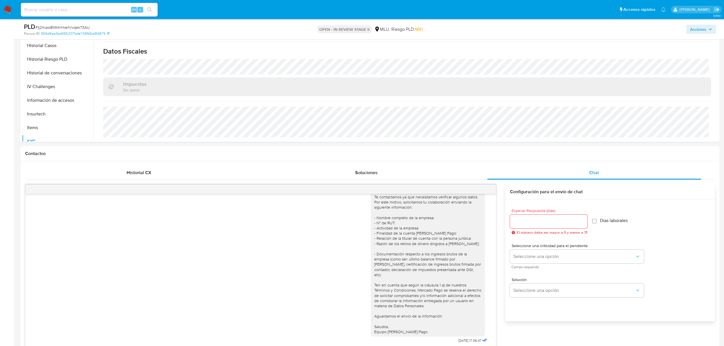
click at [542, 26] on span "Acciones" at bounding box center [698, 29] width 16 height 9
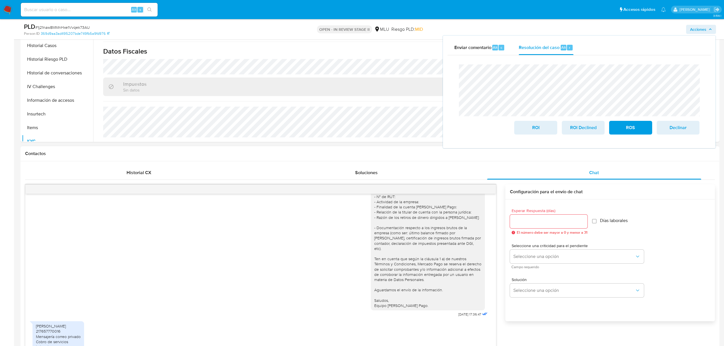
scroll to position [57, 0]
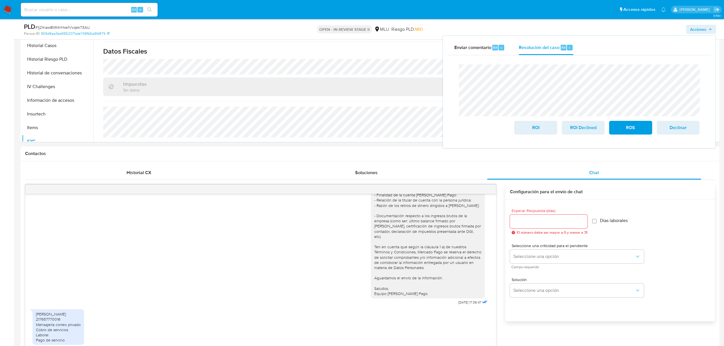
click at [55, 259] on div "Stephanie Aliverti 217657770016 Mensajería correo privado Cobro de servicios La…" at bounding box center [58, 326] width 45 height 31
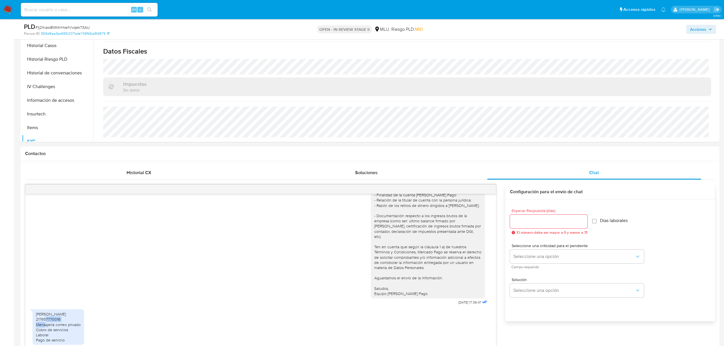
click at [55, 259] on div "Stephanie Aliverti 217657770016 Mensajería correo privado Cobro de servicios La…" at bounding box center [58, 326] width 45 height 31
copy div "217657770016"
click at [542, 27] on span "Acciones" at bounding box center [698, 29] width 16 height 9
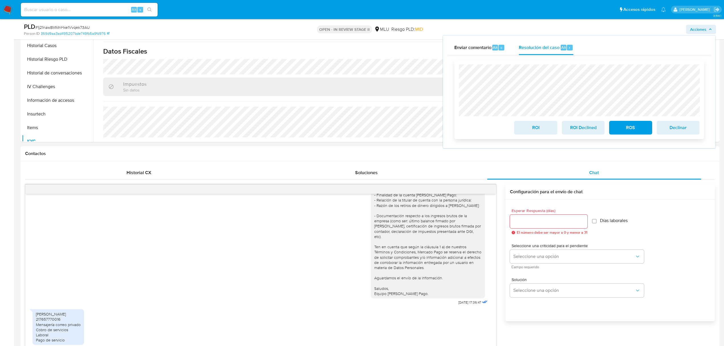
click at [542, 126] on span "ROI Declined" at bounding box center [583, 127] width 28 height 13
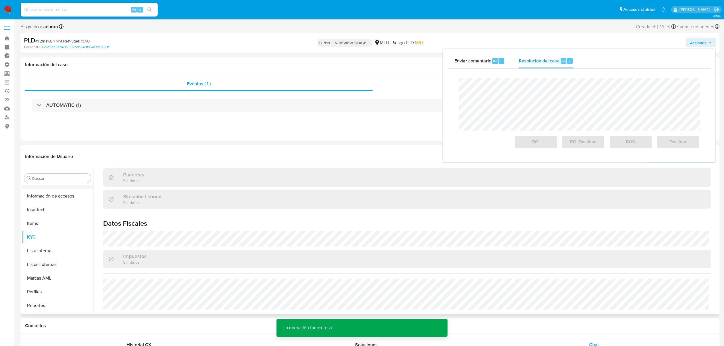
scroll to position [114, 0]
click at [44, 250] on button "Historial Casos" at bounding box center [55, 256] width 67 height 14
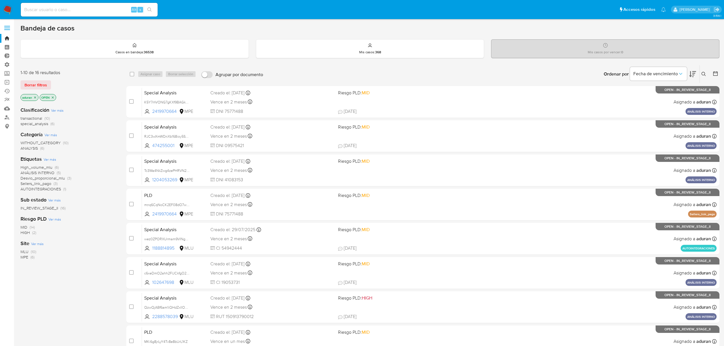
click at [306, 72] on div "Ordenar por Fecha de vencimiento No es posible ordenar los resultados mientras …" at bounding box center [492, 74] width 453 height 18
click at [86, 271] on div "Clasificación Ver más transactional (9) special_analysis (6) Categoría Ver más …" at bounding box center [69, 199] width 97 height 194
click at [693, 74] on icon at bounding box center [692, 74] width 7 height 6
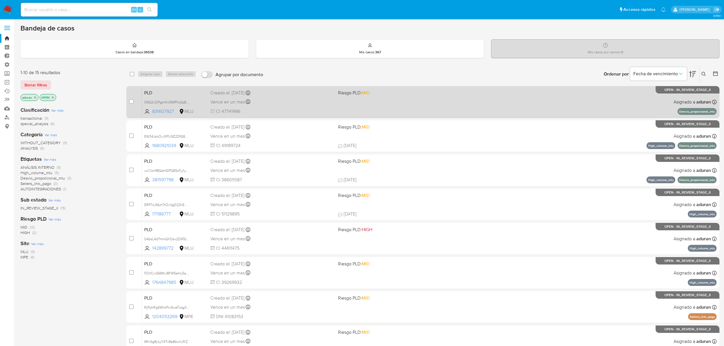
click at [296, 109] on span "CI 47741996" at bounding box center [271, 111] width 123 height 6
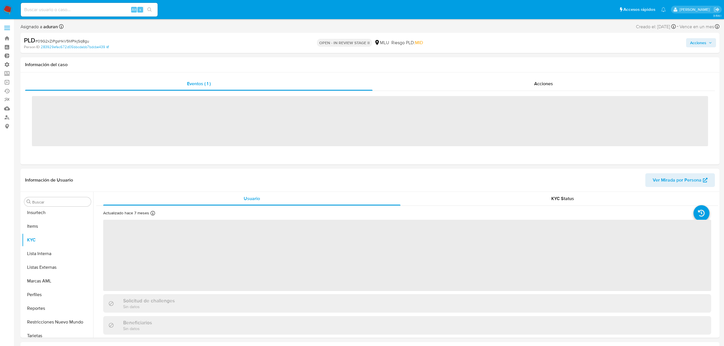
scroll to position [254, 0]
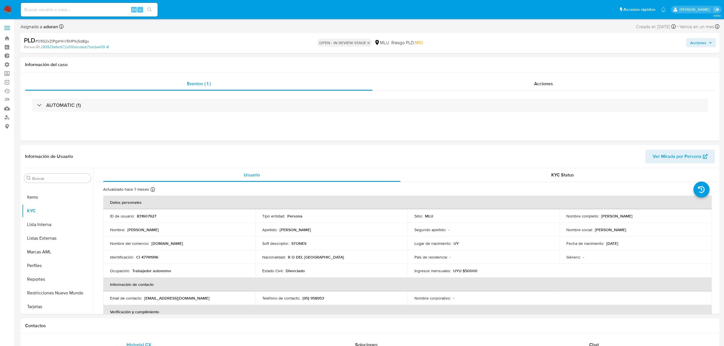
select select "10"
click at [226, 257] on div "Identificación : CI 47741996" at bounding box center [179, 256] width 138 height 5
drag, startPoint x: 637, startPoint y: 215, endPoint x: 600, endPoint y: 216, distance: 36.8
click at [600, 216] on div "Nombre completo : [PERSON_NAME]" at bounding box center [635, 215] width 138 height 5
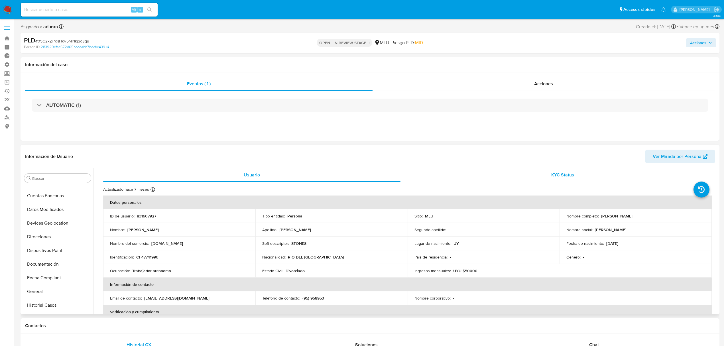
copy p "[PERSON_NAME]"
click at [699, 46] on span "Acciones" at bounding box center [698, 42] width 16 height 9
click at [521, 68] on div "Resolución del caso Alt r" at bounding box center [546, 61] width 54 height 15
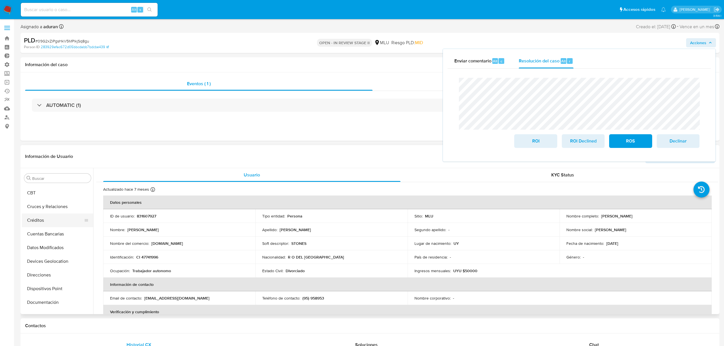
scroll to position [0, 0]
click at [41, 207] on button "Archivos adjuntos" at bounding box center [55, 206] width 67 height 14
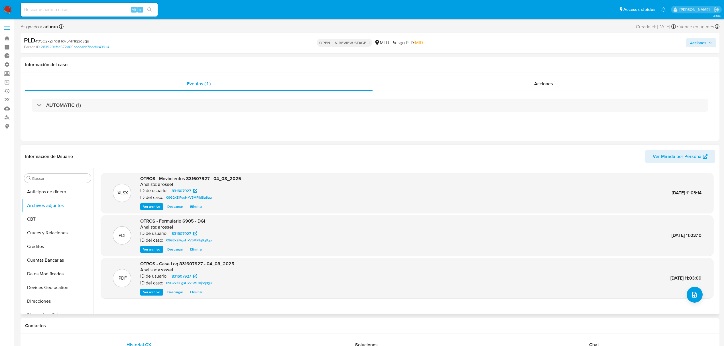
drag, startPoint x: 176, startPoint y: 292, endPoint x: 177, endPoint y: 286, distance: 5.8
click at [176, 292] on span "Descargar" at bounding box center [175, 292] width 16 height 6
click at [703, 50] on div "PLD # 09G2xZiPgsHkV5MPlkjSq8gu Person ID 283929efac672d05bbcdabb7bdcbe439 OPEN …" at bounding box center [370, 43] width 699 height 20
click at [700, 45] on span "Acciones" at bounding box center [698, 42] width 16 height 9
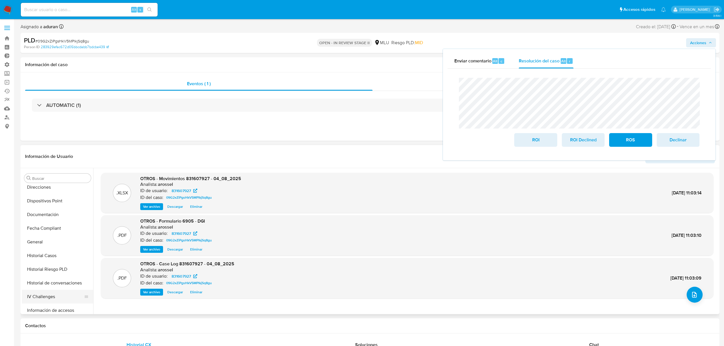
scroll to position [190, 0]
click at [41, 274] on button "KYC" at bounding box center [55, 276] width 67 height 14
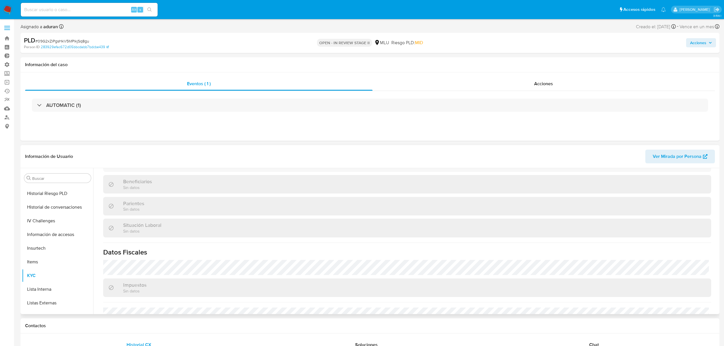
scroll to position [257, 0]
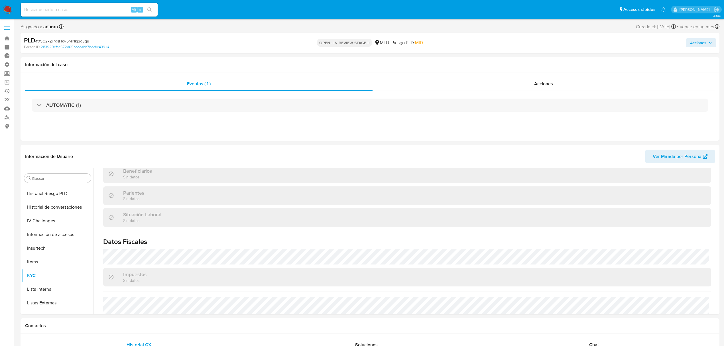
drag, startPoint x: 698, startPoint y: 41, endPoint x: 698, endPoint y: 44, distance: 2.9
click at [699, 42] on span "Acciones" at bounding box center [698, 42] width 16 height 9
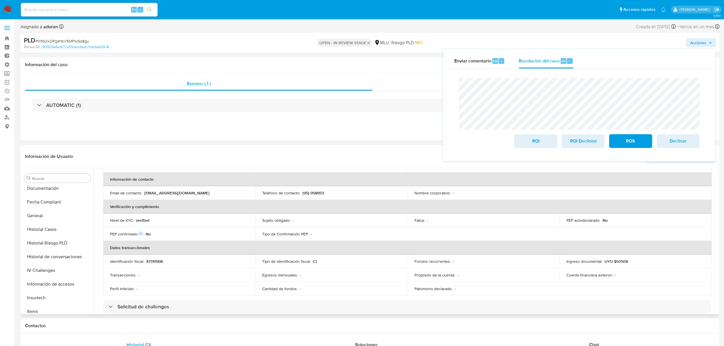
scroll to position [0, 0]
drag, startPoint x: 63, startPoint y: 235, endPoint x: 56, endPoint y: 238, distance: 7.3
click at [57, 237] on ul "Anticipos de dinero Archivos adjuntos CBT Cruces y Relaciones Créditos Cuentas …" at bounding box center [57, 249] width 71 height 128
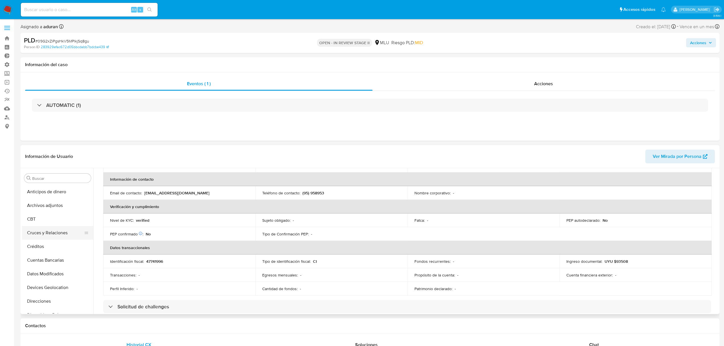
drag, startPoint x: 51, startPoint y: 264, endPoint x: 63, endPoint y: 236, distance: 29.7
click at [63, 236] on ul "Anticipos de dinero Archivos adjuntos CBT Cruces y Relaciones Créditos Cuentas …" at bounding box center [57, 249] width 71 height 128
click at [57, 216] on button "Documentación" at bounding box center [55, 215] width 67 height 14
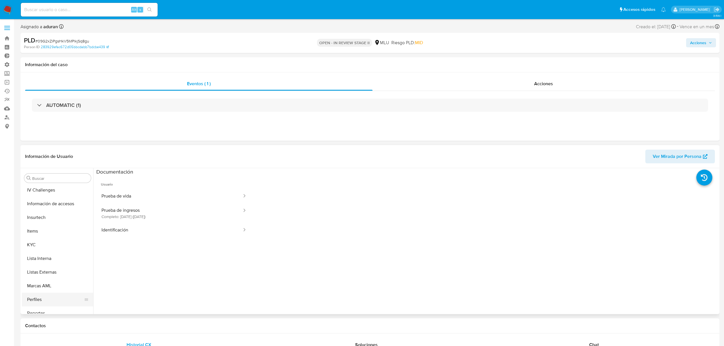
scroll to position [254, 0]
drag, startPoint x: 32, startPoint y: 209, endPoint x: 39, endPoint y: 211, distance: 6.9
click at [32, 209] on button "KYC" at bounding box center [55, 211] width 67 height 14
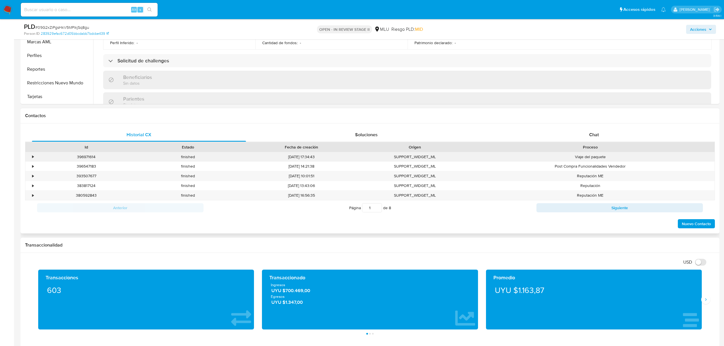
scroll to position [275, 0]
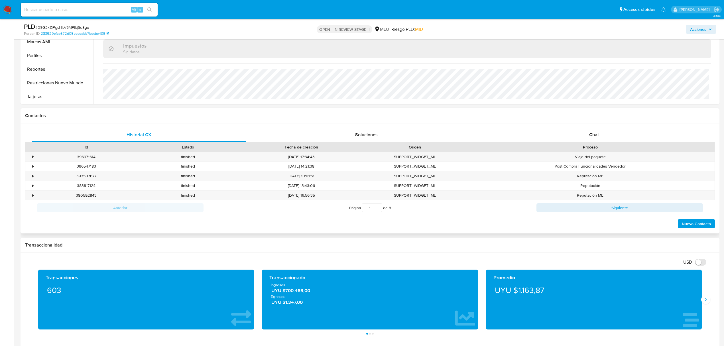
click at [577, 148] on div "Proceso" at bounding box center [590, 147] width 241 height 6
click at [582, 135] on div "Chat" at bounding box center [594, 135] width 214 height 14
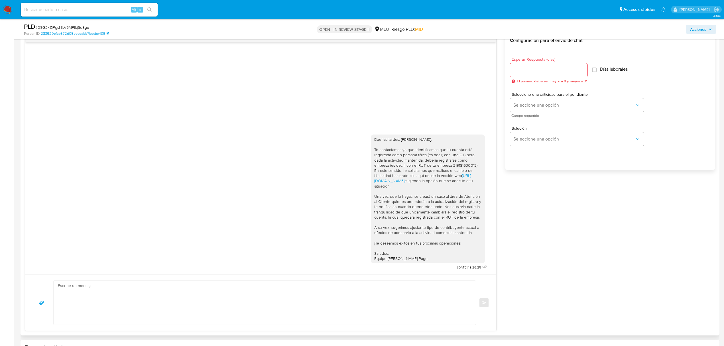
scroll to position [304, 0]
click at [693, 29] on span "Acciones" at bounding box center [698, 29] width 16 height 9
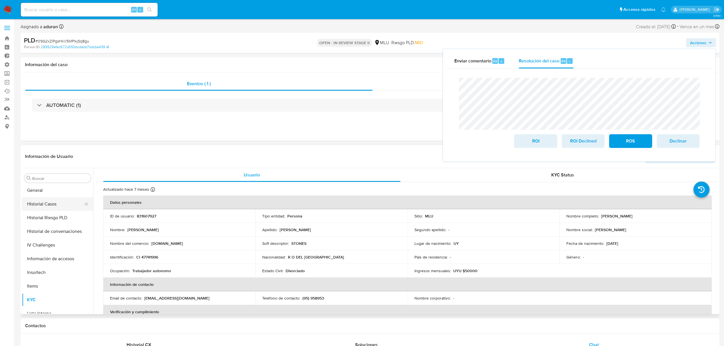
scroll to position [152, 0]
click at [52, 215] on button "Historial Casos" at bounding box center [55, 218] width 67 height 14
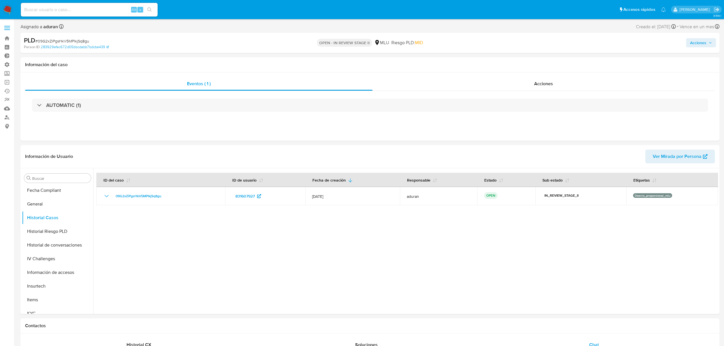
click at [700, 44] on span "Acciones" at bounding box center [698, 42] width 16 height 9
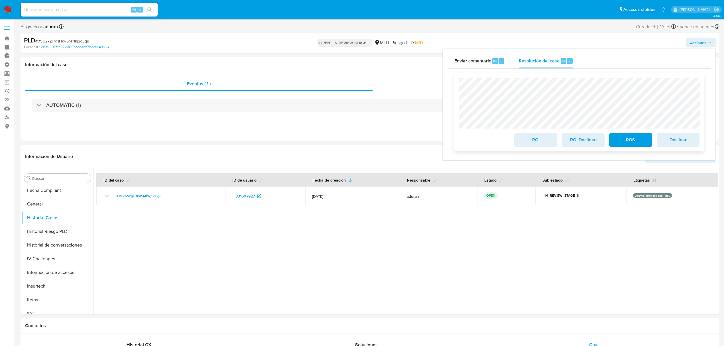
click at [582, 141] on span "ROI Declined" at bounding box center [583, 140] width 28 height 13
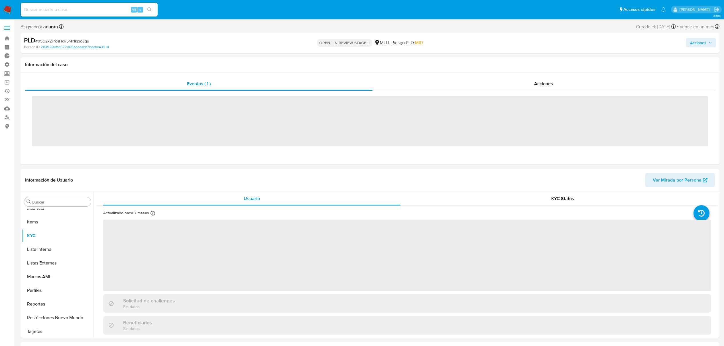
scroll to position [254, 0]
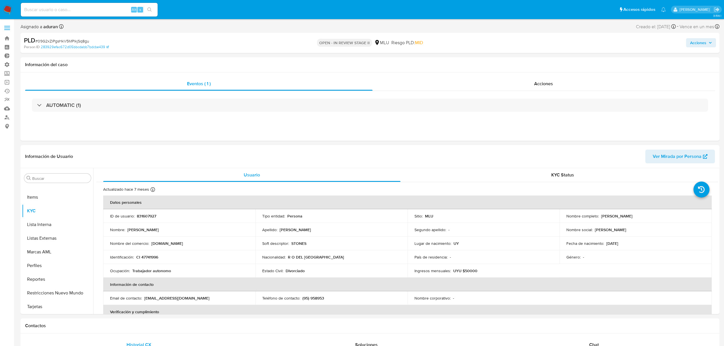
select select "10"
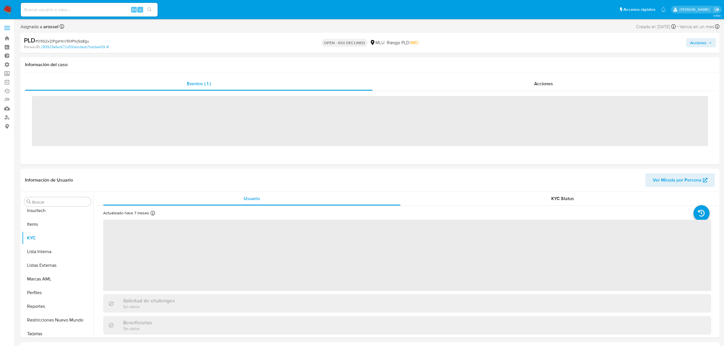
scroll to position [254, 0]
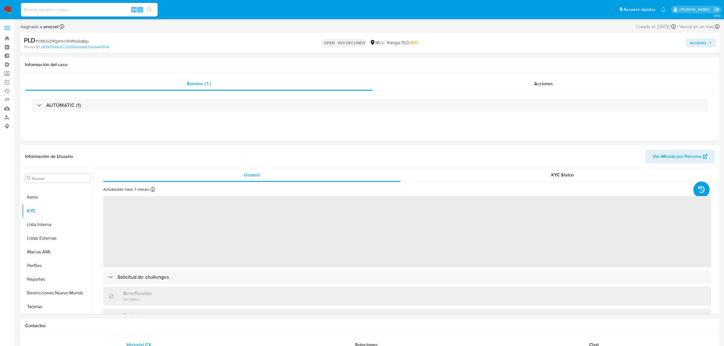
select select "10"
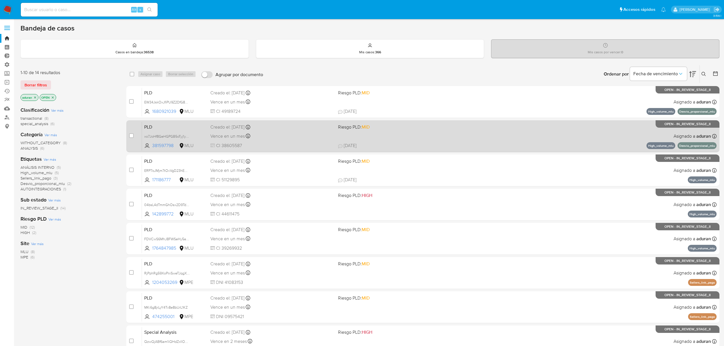
drag, startPoint x: 477, startPoint y: 149, endPoint x: 476, endPoint y: 142, distance: 7.2
click at [474, 141] on div "case-item-checkbox No es posible asignar el caso PLD EW34JskOxJfiPU9Z2DfG8WE4 1…" at bounding box center [422, 256] width 593 height 340
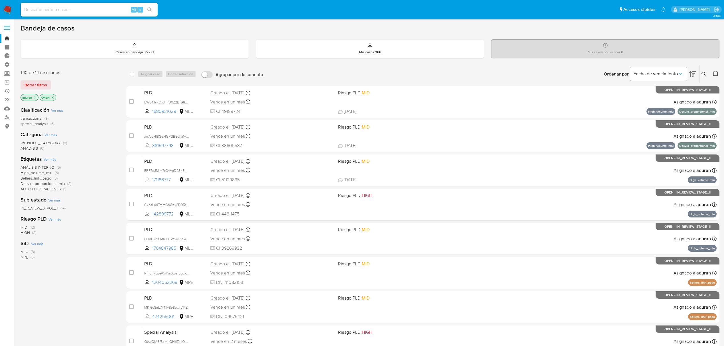
click at [101, 258] on div "MLU (8) MPE (6)" at bounding box center [69, 254] width 97 height 11
click at [81, 250] on div "MLU (8) MPE (6)" at bounding box center [69, 254] width 97 height 11
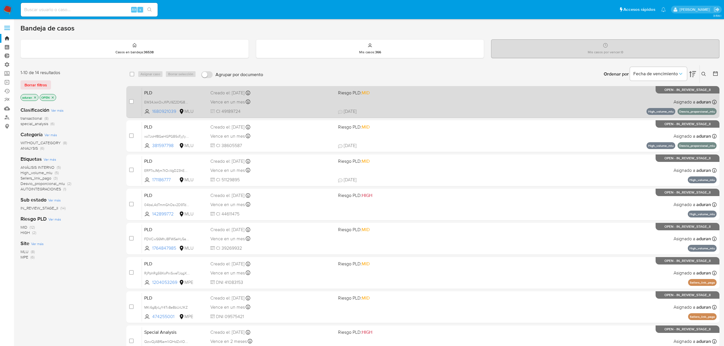
click at [321, 101] on div "Vence en un mes Vence el 10/10/2025 06:32:58" at bounding box center [271, 102] width 123 height 8
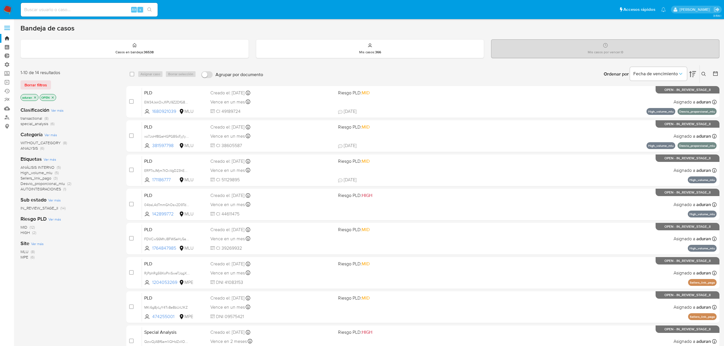
click at [24, 250] on span "MLU" at bounding box center [25, 252] width 8 height 6
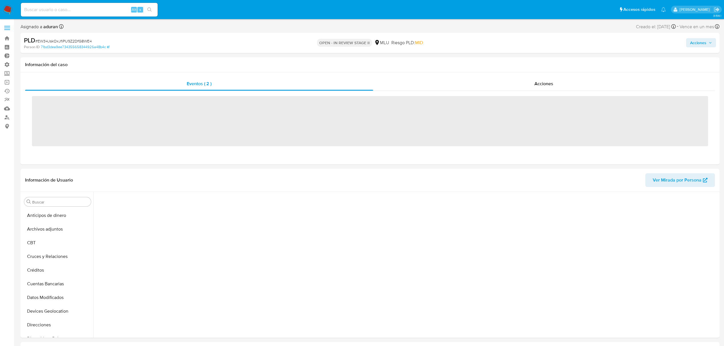
scroll to position [237, 0]
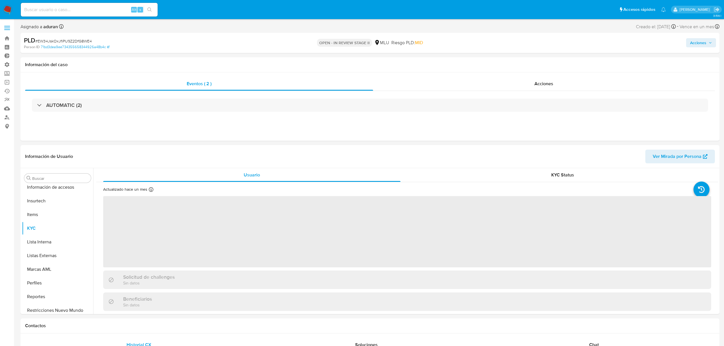
select select "10"
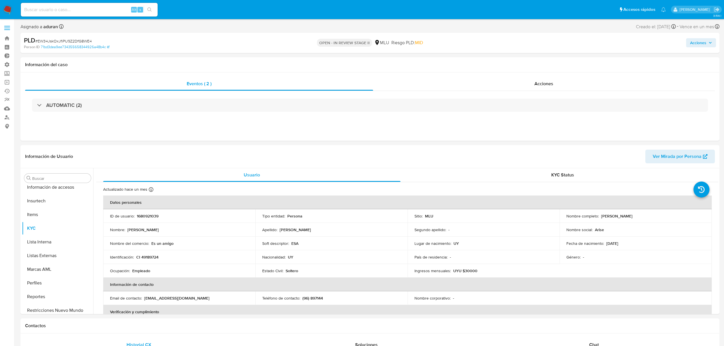
scroll to position [254, 0]
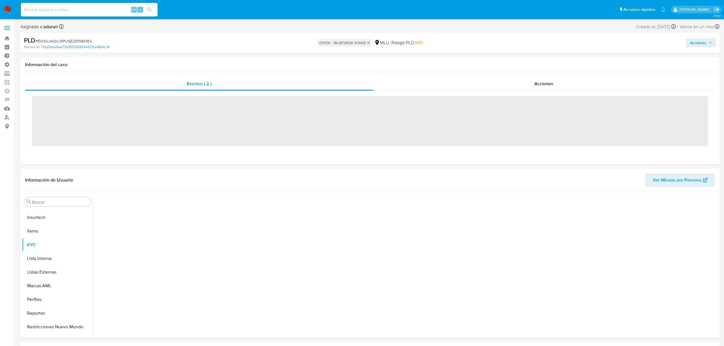
scroll to position [254, 0]
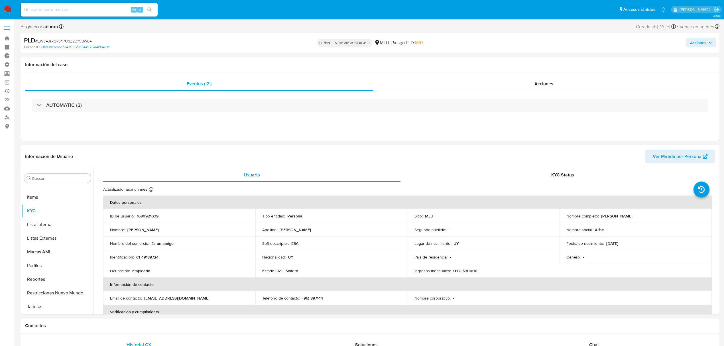
select select "10"
drag, startPoint x: 183, startPoint y: 245, endPoint x: 151, endPoint y: 243, distance: 32.0
click at [151, 243] on div "Nombre del comercio : Es un amigo" at bounding box center [179, 243] width 138 height 5
click at [151, 243] on p "Es un amigo" at bounding box center [162, 243] width 22 height 5
drag, startPoint x: 666, startPoint y: 218, endPoint x: 600, endPoint y: 214, distance: 65.9
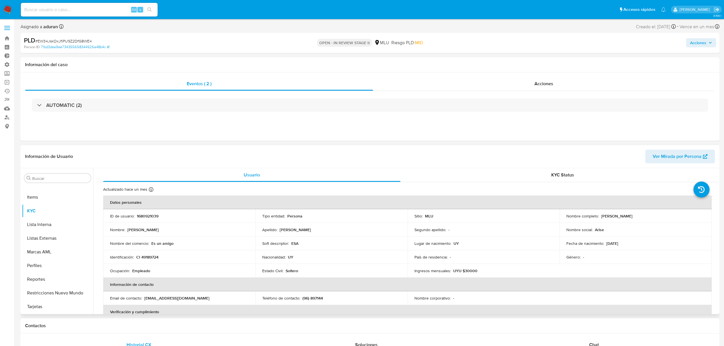
click at [600, 214] on div "Nombre completo : [PERSON_NAME]" at bounding box center [635, 215] width 138 height 5
copy p "[PERSON_NAME]"
click at [697, 41] on span "Acciones" at bounding box center [698, 42] width 16 height 9
click at [554, 62] on span "Resolución del caso" at bounding box center [539, 61] width 41 height 7
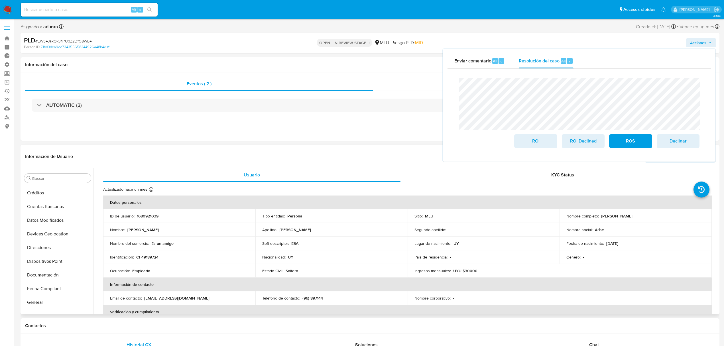
scroll to position [0, 0]
click at [52, 209] on button "Archivos adjuntos" at bounding box center [55, 206] width 67 height 14
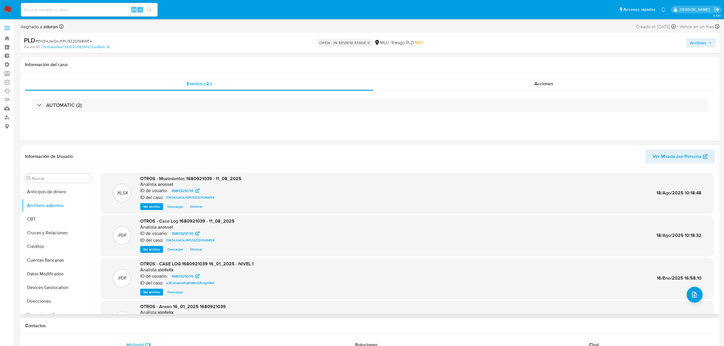
click at [175, 248] on span "Descargar" at bounding box center [175, 249] width 16 height 6
click at [705, 34] on div "PLD # EW34JskOxJfiPU9Z2DfG8WE4 Person ID 71bd3dea9ee734355658344926a48b4c OPEN …" at bounding box center [370, 43] width 699 height 20
click at [705, 41] on span "Acciones" at bounding box center [698, 42] width 16 height 9
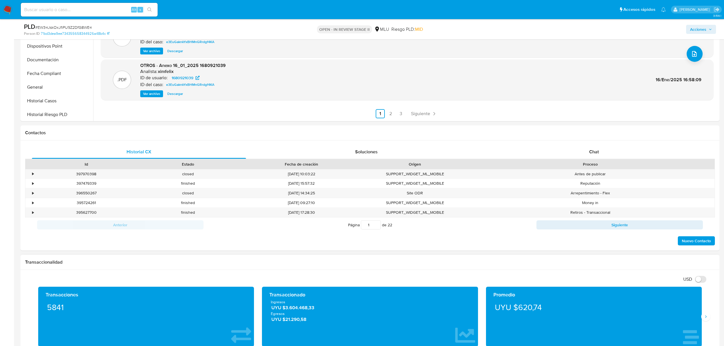
scroll to position [190, 0]
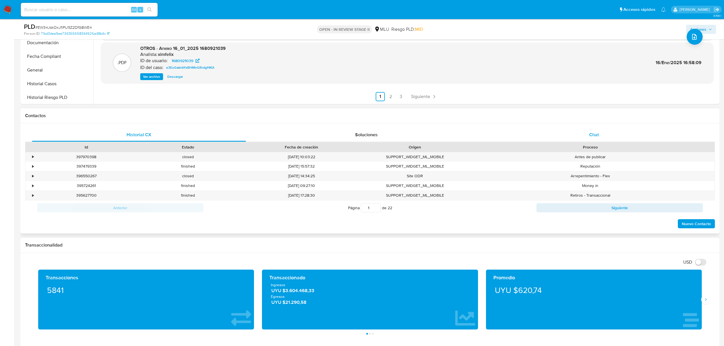
click at [584, 134] on div "Chat" at bounding box center [594, 135] width 214 height 14
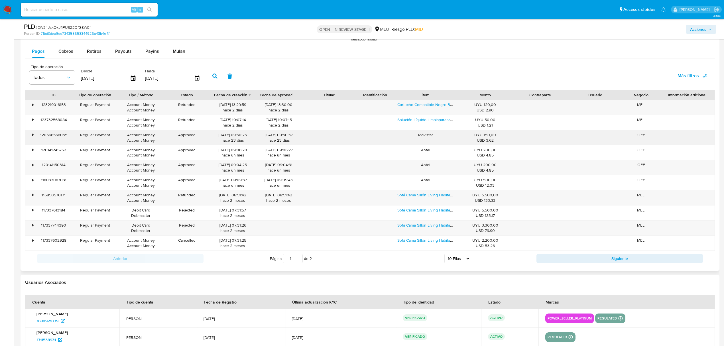
scroll to position [836, 0]
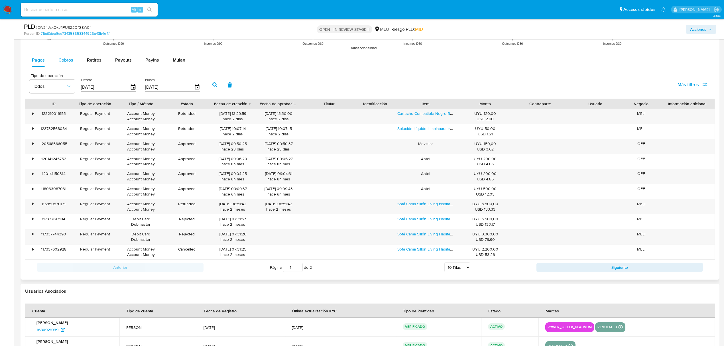
click at [60, 62] on span "Cobros" at bounding box center [65, 60] width 15 height 7
select select "10"
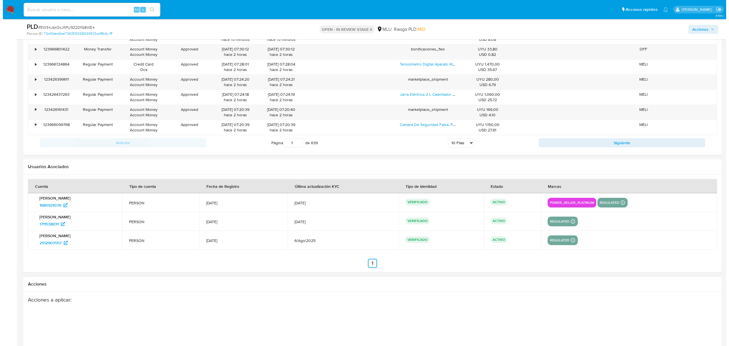
scroll to position [1042, 0]
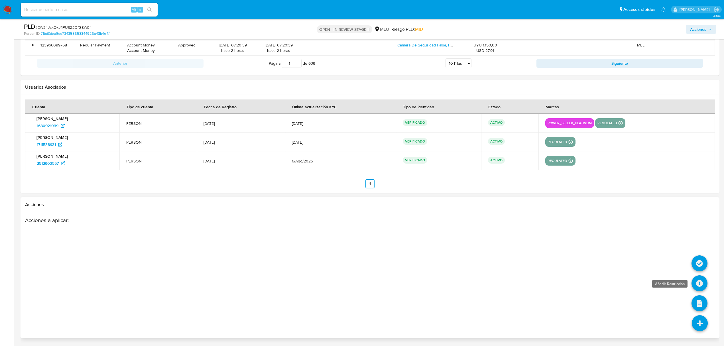
click at [698, 281] on icon at bounding box center [699, 283] width 16 height 16
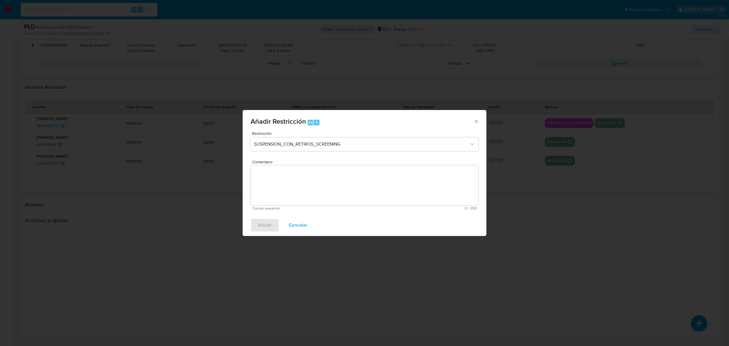
click at [305, 152] on div "Restricción SUSPENSION_CON_RETIROS_SCREENING" at bounding box center [365, 144] width 228 height 27
drag, startPoint x: 306, startPoint y: 146, endPoint x: 301, endPoint y: 150, distance: 6.0
click at [305, 146] on span "SUSPENSION_CON_RETIROS_SCREENING" at bounding box center [361, 144] width 215 height 6
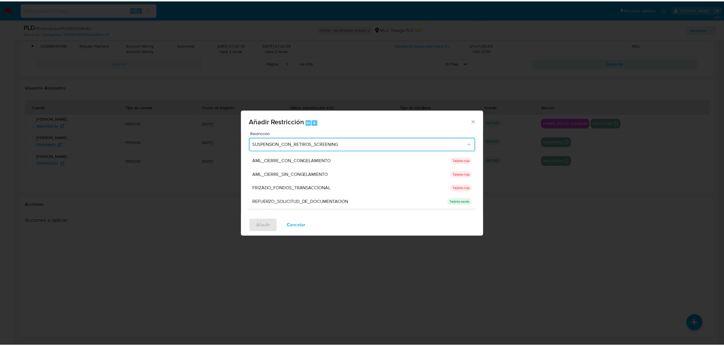
scroll to position [52, 0]
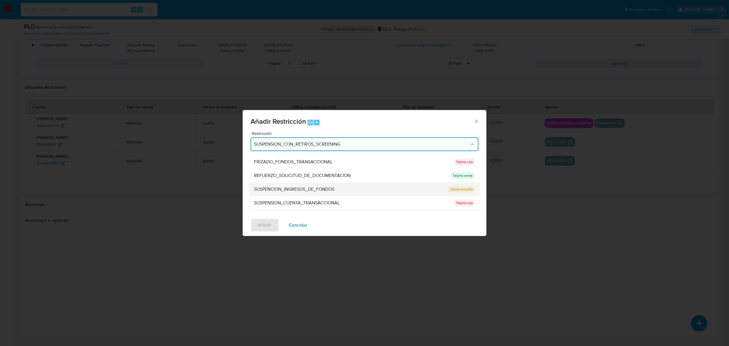
click at [317, 187] on span "SUSPENCION_INGRESOS_DE_FONDOS" at bounding box center [294, 189] width 80 height 6
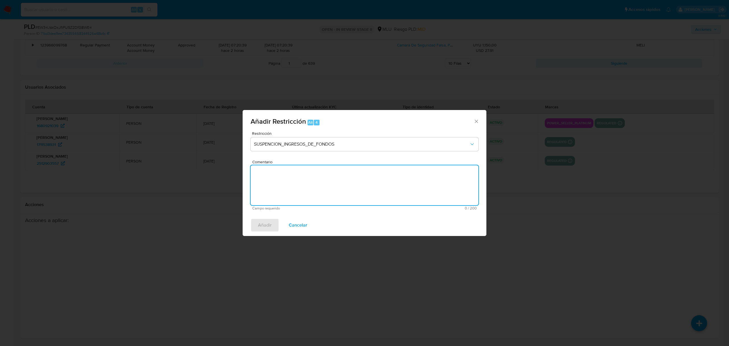
click at [297, 185] on textarea "Comentario" at bounding box center [365, 185] width 228 height 40
type textarea "Cliente no brinda respuesta."
click at [270, 222] on span "Añadir" at bounding box center [265, 225] width 14 height 13
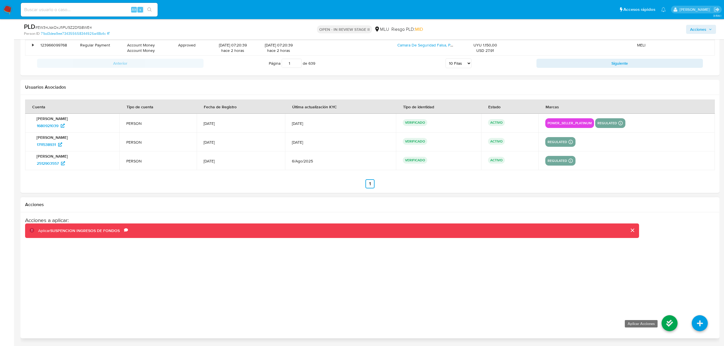
click at [669, 329] on icon at bounding box center [669, 323] width 16 height 16
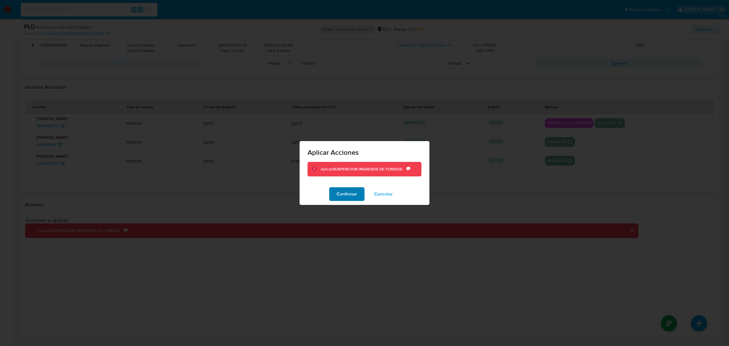
click at [354, 196] on span "Confirmar" at bounding box center [347, 194] width 21 height 13
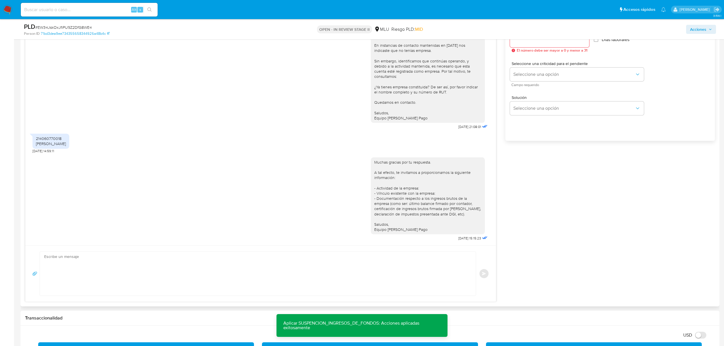
scroll to position [358, 0]
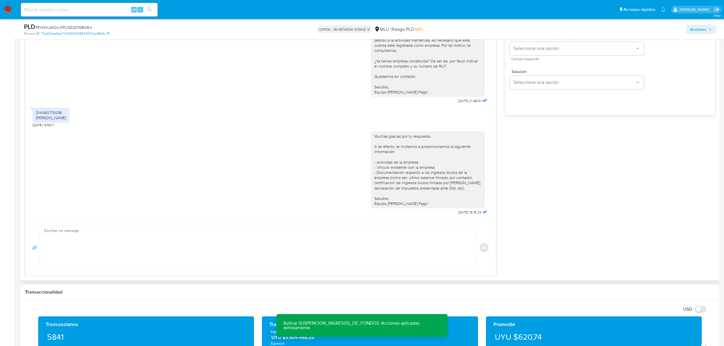
click at [271, 243] on textarea at bounding box center [256, 248] width 424 height 44
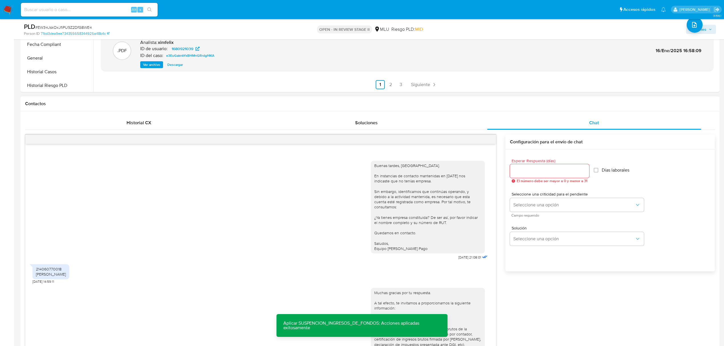
scroll to position [282, 0]
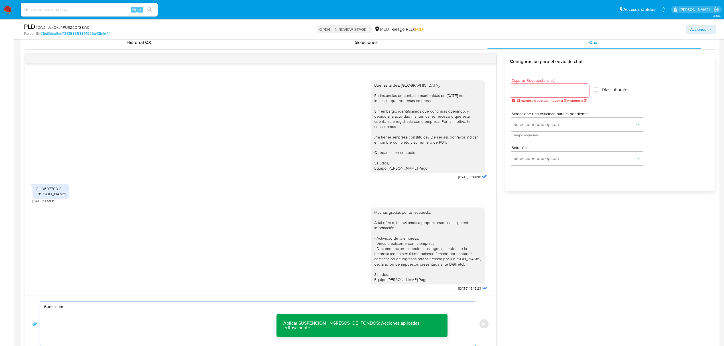
type textarea "Buenas"
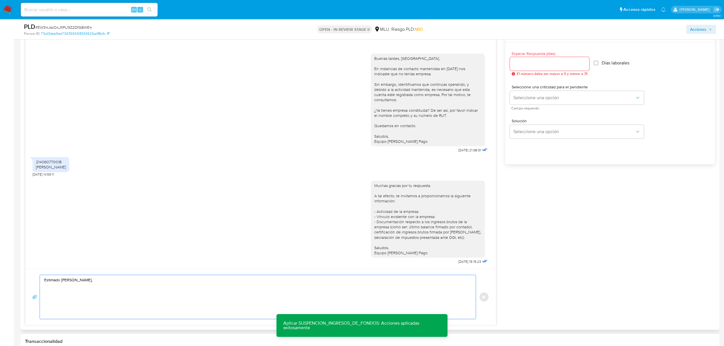
scroll to position [310, 0]
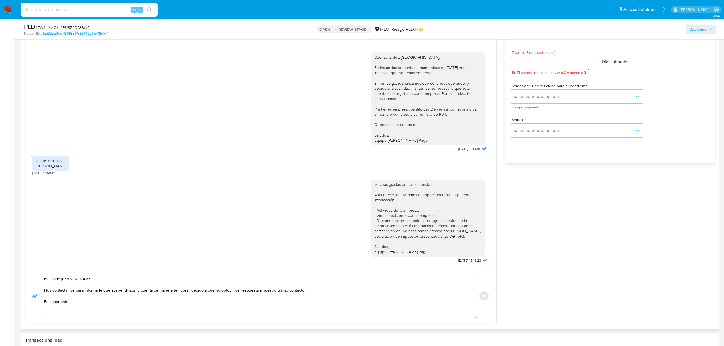
drag, startPoint x: 99, startPoint y: 305, endPoint x: 39, endPoint y: 306, distance: 59.8
click at [39, 306] on div "Estimado Diego, Nos contactamos para informarle que suspendimos tu cuenta de ma…" at bounding box center [260, 296] width 457 height 44
paste textarea "Debido a tu alto volumen de facturación, es necesario que actualices tu cuenta …"
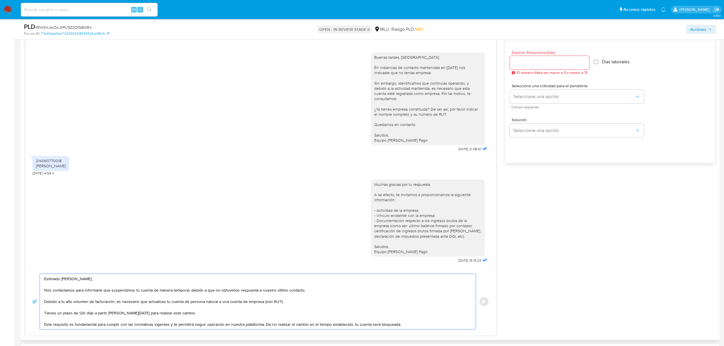
click at [262, 303] on textarea "Estimado Diego, Nos contactamos para informarle que suspendimos tu cuenta de ma…" at bounding box center [256, 301] width 424 height 55
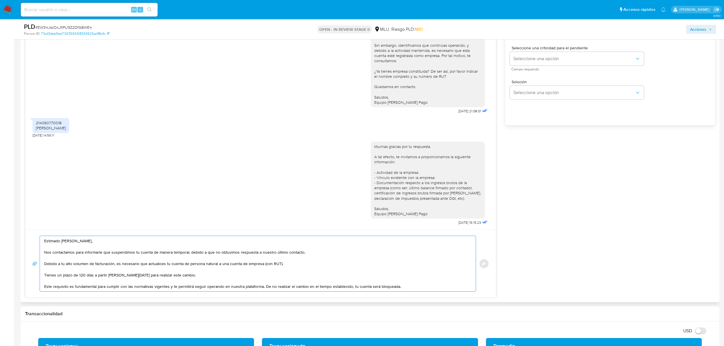
click at [177, 263] on textarea "Estimado Diego, Nos contactamos para informarle que suspendimos tu cuenta de ma…" at bounding box center [256, 263] width 424 height 55
click at [156, 264] on textarea "Estimado Diego, Nos contactamos para informarle que suspendimos tu cuenta de ma…" at bounding box center [256, 263] width 424 height 55
click at [145, 264] on textarea "Estimado Diego, Nos contactamos para informarle que suspendimos tu cuenta de ma…" at bounding box center [256, 263] width 424 height 55
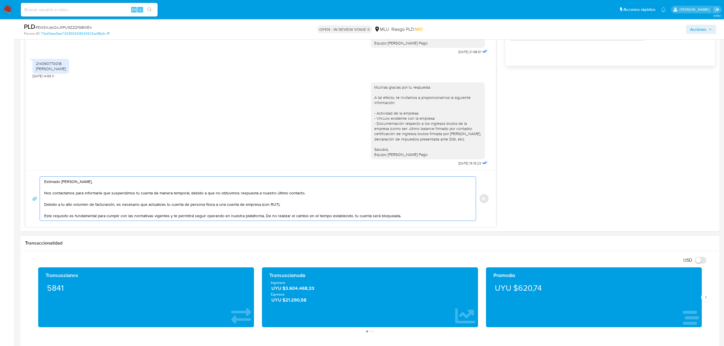
scroll to position [424, 0]
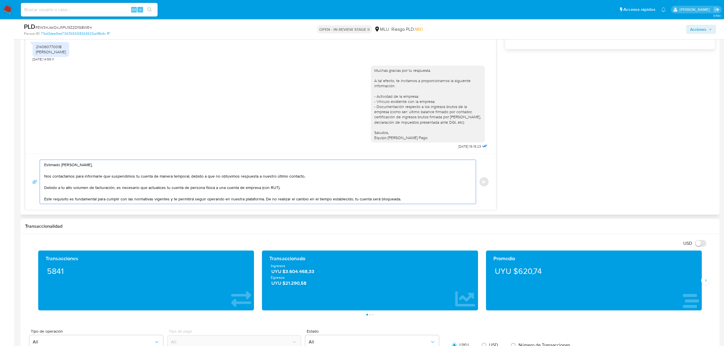
click at [407, 201] on textarea "Estimado Diego, Nos contactamos para informarle que suspendimos tu cuenta de ma…" at bounding box center [256, 182] width 424 height 44
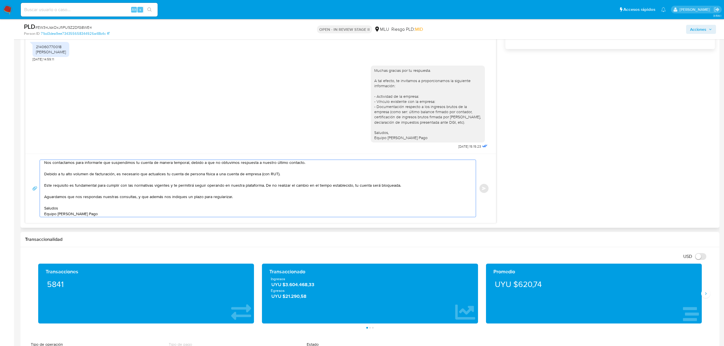
scroll to position [15, 0]
click at [79, 198] on textarea "Estimado Diego, Nos contactamos para informarle que suspendimos tu cuenta de ma…" at bounding box center [256, 188] width 424 height 57
click at [62, 189] on textarea "Estimado Diego, Nos contactamos para informarle que suspendimos tu cuenta de ma…" at bounding box center [256, 188] width 424 height 57
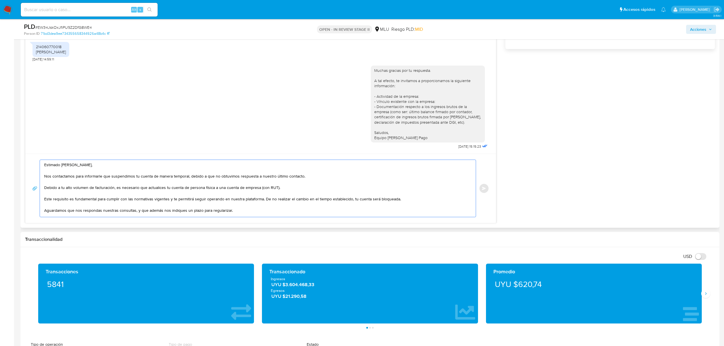
click at [62, 183] on textarea "Estimado Diego, Nos contactamos para informarle que suspendimos tu cuenta de ma…" at bounding box center [256, 188] width 424 height 57
click at [154, 210] on textarea "Estimado Diego, Nos contactamos para informarle que suspendimos tu cuenta de ma…" at bounding box center [256, 188] width 424 height 57
click at [169, 213] on textarea "Estimado Diego, Nos contactamos para informarle que suspendimos tu cuenta de ma…" at bounding box center [256, 188] width 424 height 57
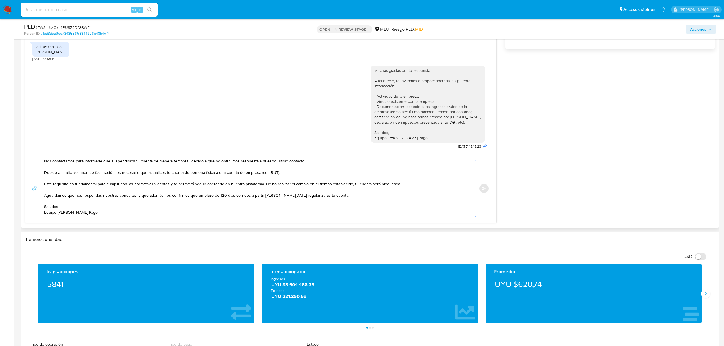
click at [148, 202] on textarea "Estimado Diego, Nos contactamos para informarle que suspendimos tu cuenta de ma…" at bounding box center [256, 188] width 424 height 57
click at [327, 196] on textarea "Estimado Diego, Nos contactamos para informarle que suspendimos tu cuenta de ma…" at bounding box center [256, 188] width 424 height 57
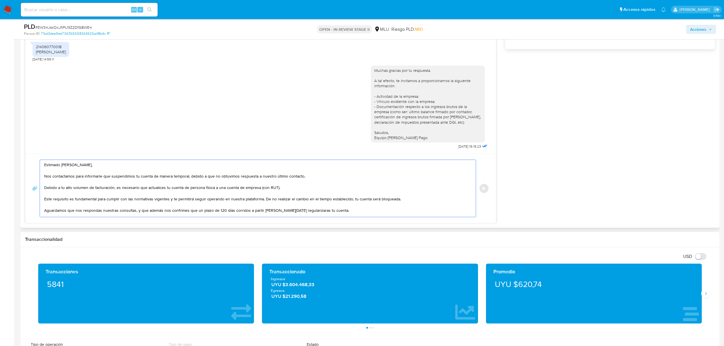
drag, startPoint x: 329, startPoint y: 197, endPoint x: 36, endPoint y: 179, distance: 292.9
click at [36, 179] on div "Estimado Diego, Nos contactamos para informarle que suspendimos tu cuenta de ma…" at bounding box center [260, 189] width 457 height 58
paste textarea "Hemos suspendido temporalmente tu cuenta de Mercado Pago. Esta medida se debe a…"
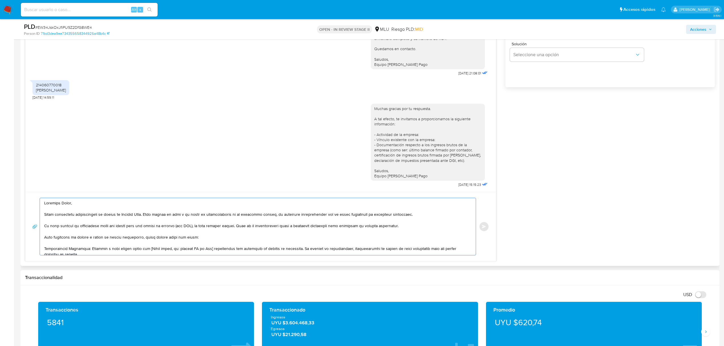
scroll to position [38, 0]
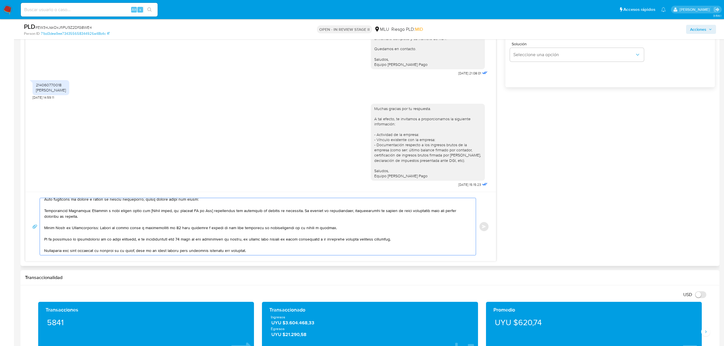
click at [48, 213] on textarea at bounding box center [256, 226] width 424 height 57
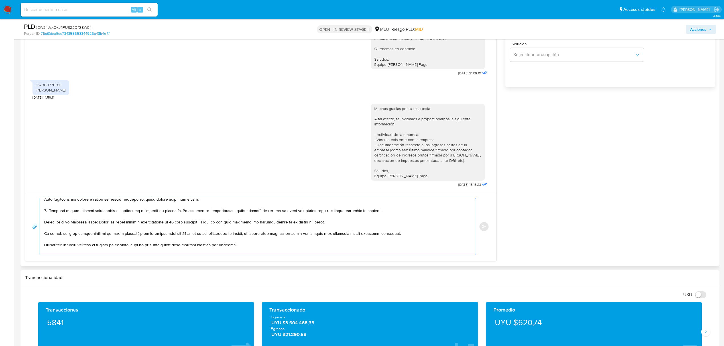
drag, startPoint x: 96, startPoint y: 221, endPoint x: 40, endPoint y: 225, distance: 55.9
click at [40, 225] on div at bounding box center [256, 226] width 433 height 57
click at [99, 234] on textarea at bounding box center [256, 226] width 424 height 57
drag, startPoint x: 100, startPoint y: 234, endPoint x: 134, endPoint y: 233, distance: 34.2
click at [134, 233] on textarea at bounding box center [256, 226] width 424 height 57
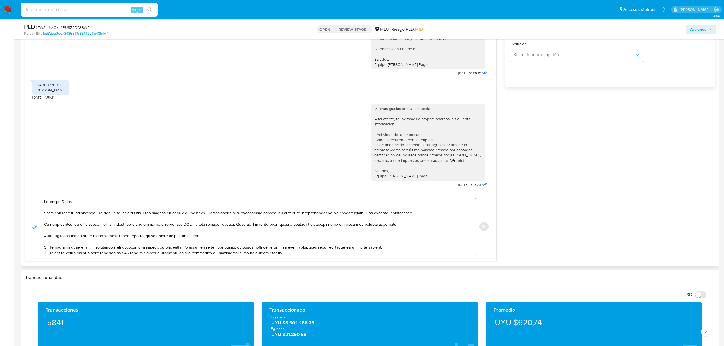
scroll to position [0, 0]
click at [70, 220] on textarea at bounding box center [256, 226] width 424 height 57
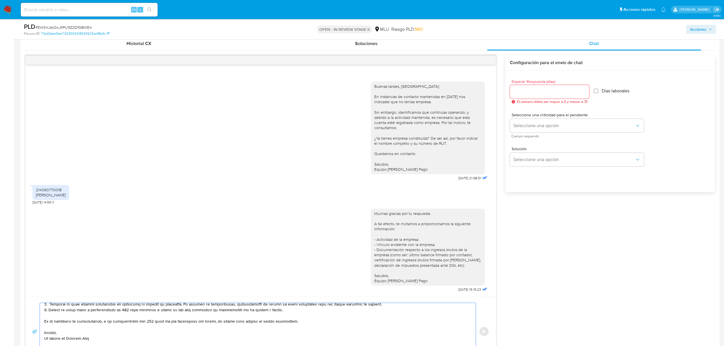
scroll to position [272, 0]
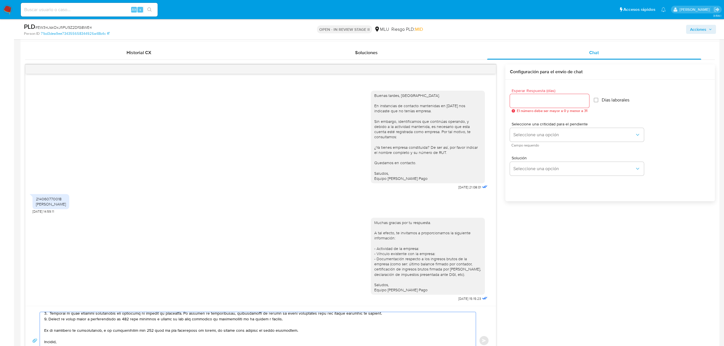
type textarea "Estimado Diego, Hemos suspendido temporalmente tu cuenta de Mercado Pago. Esta …"
click at [553, 102] on input "Esperar Respuesta (días)" at bounding box center [549, 100] width 79 height 7
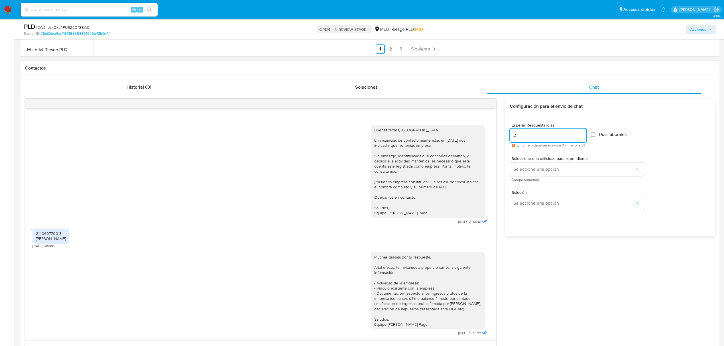
scroll to position [234, 0]
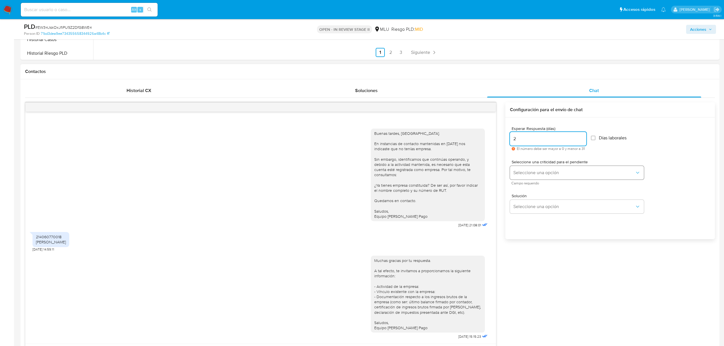
type input "2"
click at [554, 170] on span "Seleccione una opción" at bounding box center [573, 173] width 121 height 6
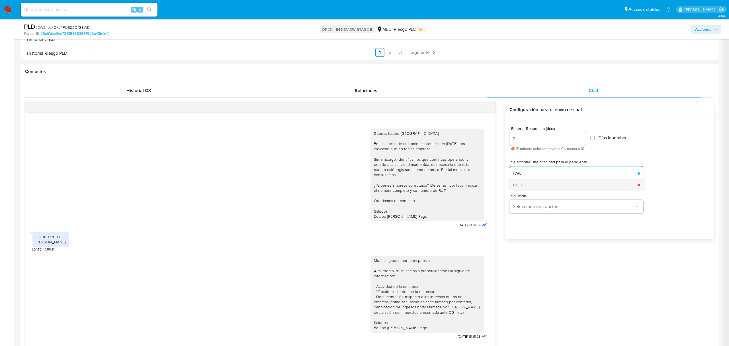
click at [538, 183] on div "HIGH" at bounding box center [573, 184] width 121 height 11
click at [572, 295] on div "Buenas tardes, Diego. En instancias de contacto mantenidas en noviembre de 2024…" at bounding box center [370, 257] width 690 height 311
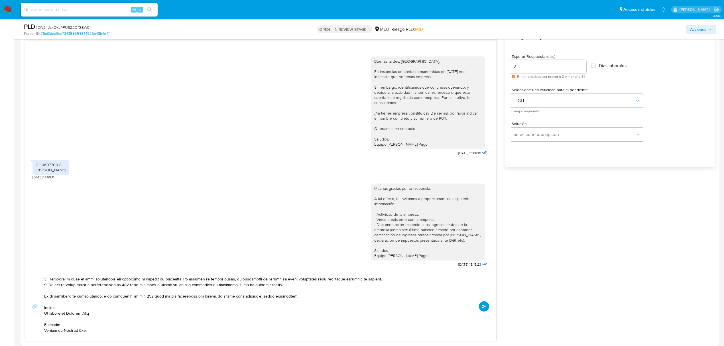
scroll to position [424, 0]
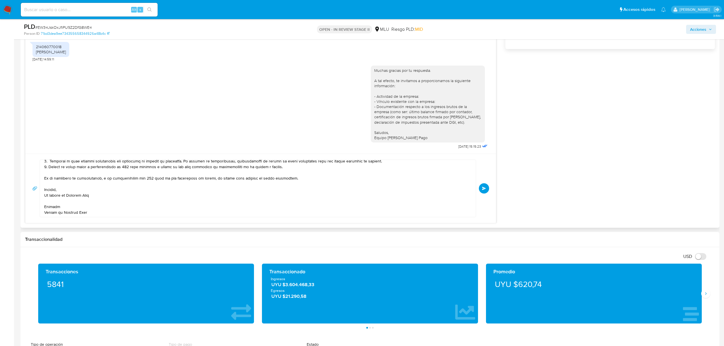
click at [486, 191] on button "Enviar" at bounding box center [484, 188] width 10 height 10
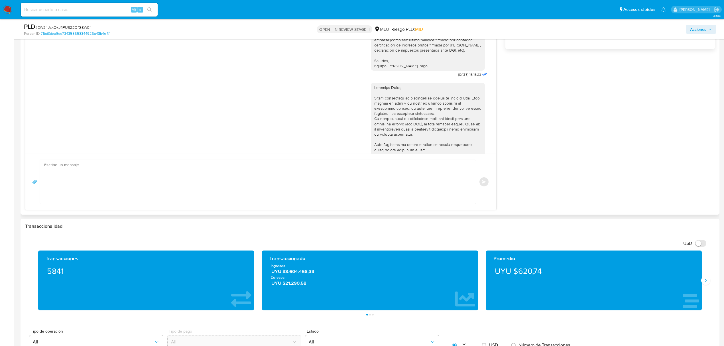
scroll to position [162, 0]
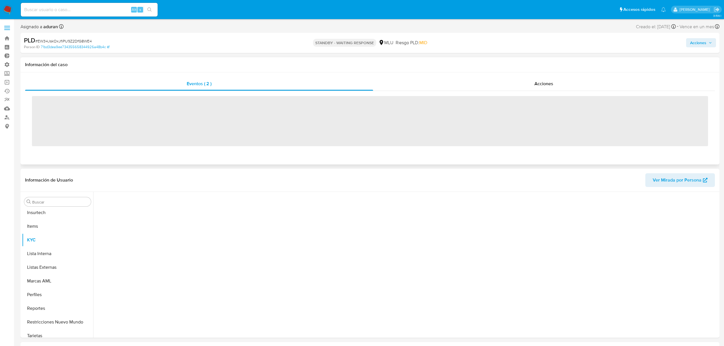
scroll to position [254, 0]
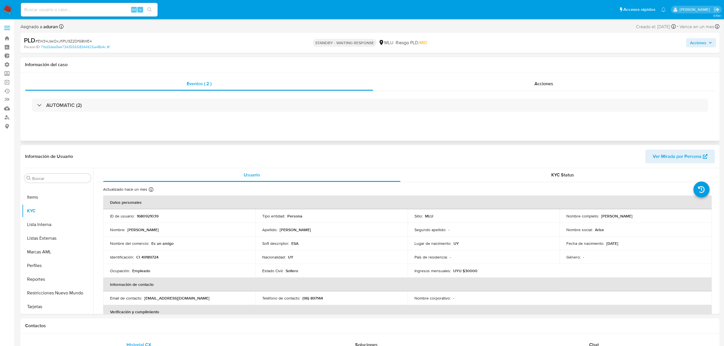
select select "10"
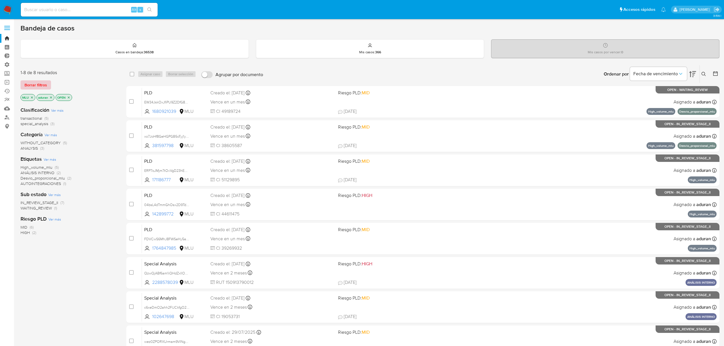
click at [46, 85] on span "Borrar filtros" at bounding box center [36, 85] width 23 height 8
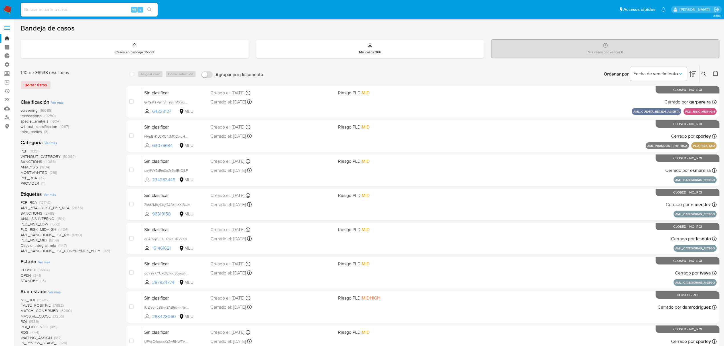
click at [28, 279] on span "STANDBY" at bounding box center [30, 281] width 18 height 6
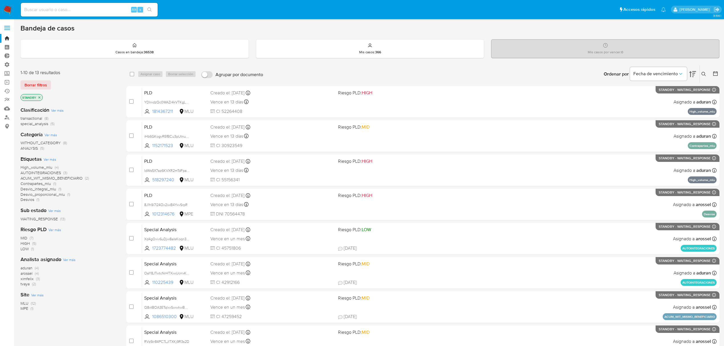
click at [38, 97] on icon "close-filter" at bounding box center [39, 97] width 3 height 3
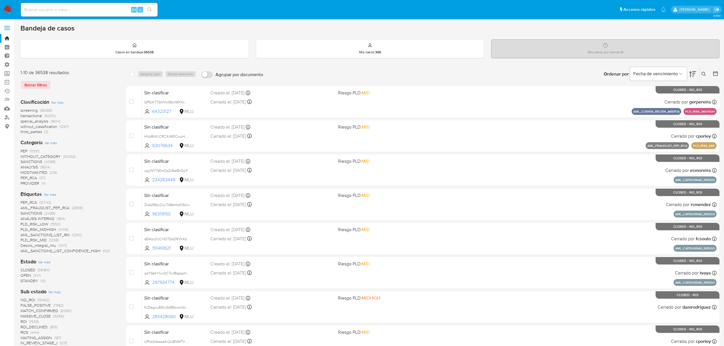
click at [721, 75] on main "3.156.1" at bounding box center [362, 286] width 724 height 572
click at [719, 74] on main "3.156.1" at bounding box center [362, 286] width 724 height 572
click at [710, 73] on div at bounding box center [714, 74] width 10 height 18
click at [715, 74] on icon at bounding box center [715, 74] width 6 height 6
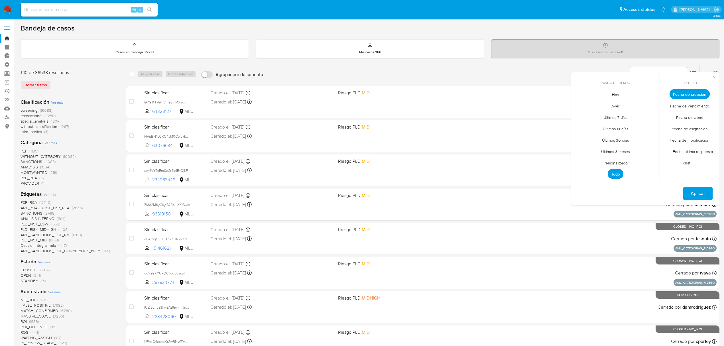
click at [691, 118] on span "Fecha de cierre" at bounding box center [689, 117] width 39 height 12
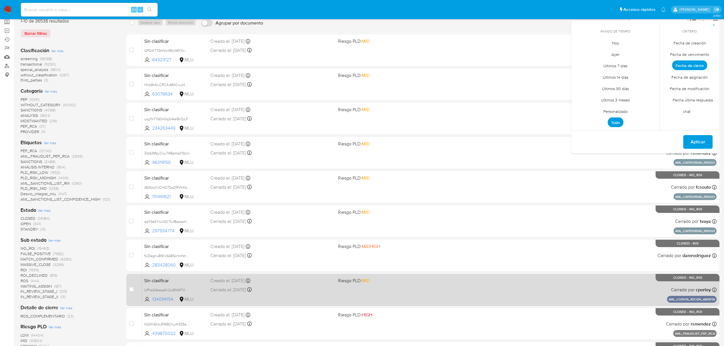
scroll to position [76, 0]
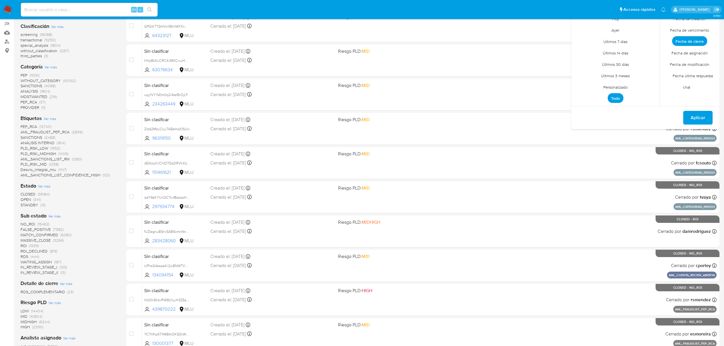
click at [619, 87] on span "Personalizado" at bounding box center [615, 87] width 36 height 12
click at [627, 49] on button "1" at bounding box center [626, 49] width 9 height 9
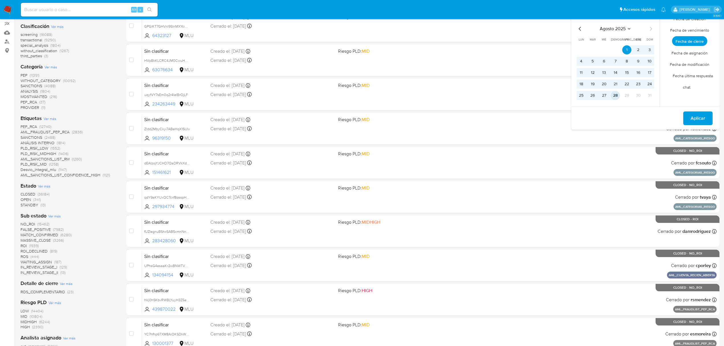
click at [613, 95] on button "28" at bounding box center [615, 95] width 9 height 9
click at [695, 116] on span "Aplicar" at bounding box center [697, 118] width 15 height 13
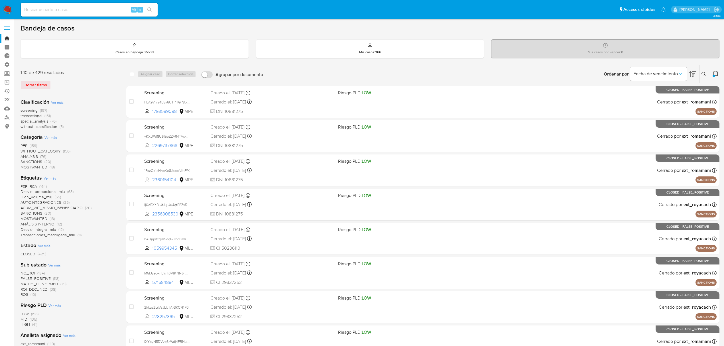
click at [9, 12] on img at bounding box center [8, 10] width 10 height 10
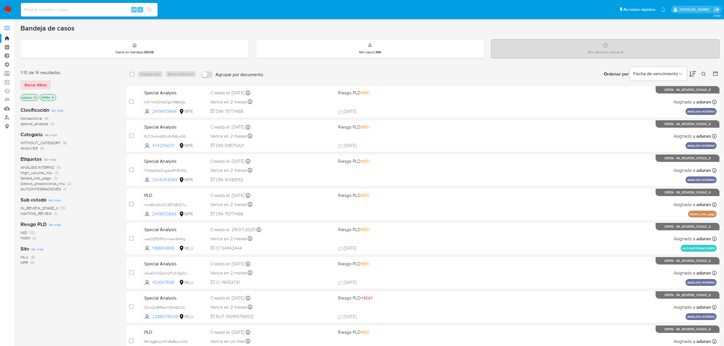
click at [34, 96] on icon "close-filter" at bounding box center [34, 97] width 3 height 3
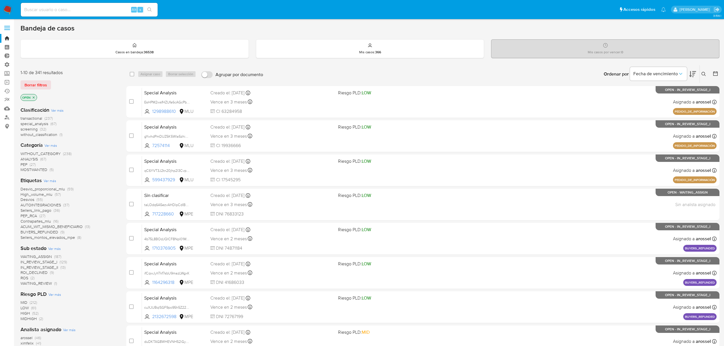
click at [47, 134] on span "without_classification" at bounding box center [39, 135] width 37 height 6
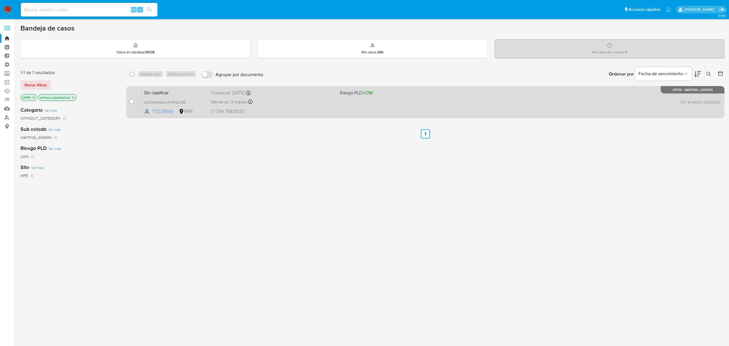
click at [347, 112] on div "Sin clasificar taLOdq6A5ezvAHDlpCdlBya9 717228660 MPE Riesgo PLD: LOW Creado el…" at bounding box center [432, 101] width 580 height 29
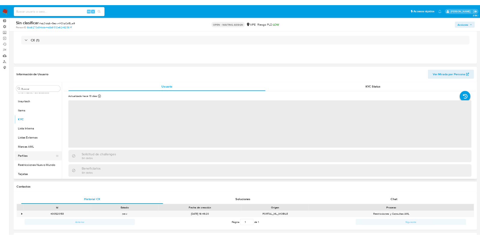
scroll to position [76, 0]
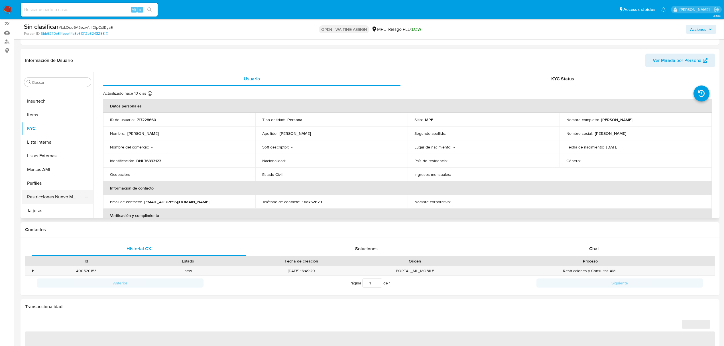
click at [50, 198] on button "Restricciones Nuevo Mundo" at bounding box center [55, 197] width 67 height 14
select select "10"
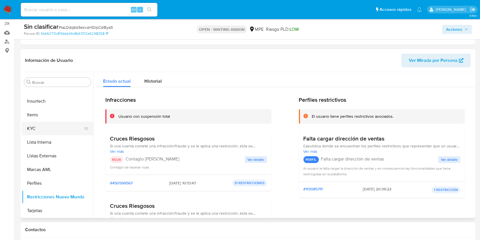
scroll to position [241, 0]
